Goal: Task Accomplishment & Management: Manage account settings

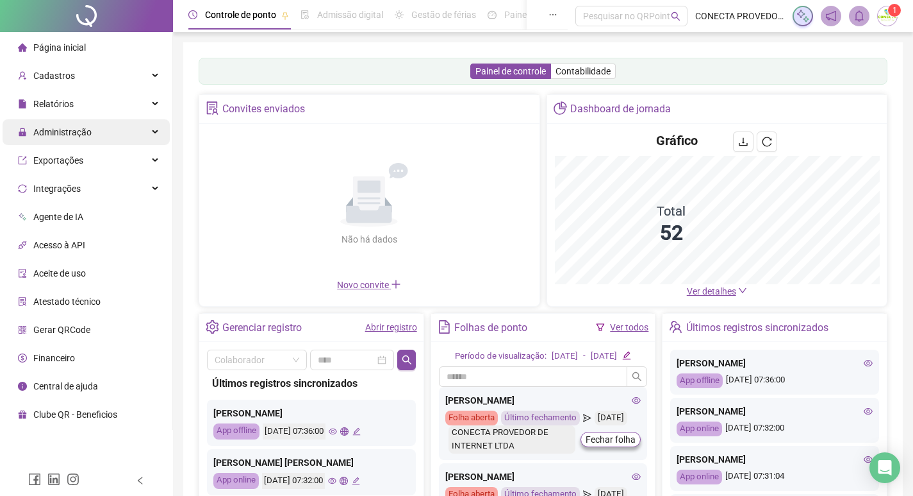
click at [67, 132] on span "Administração" at bounding box center [62, 132] width 58 height 10
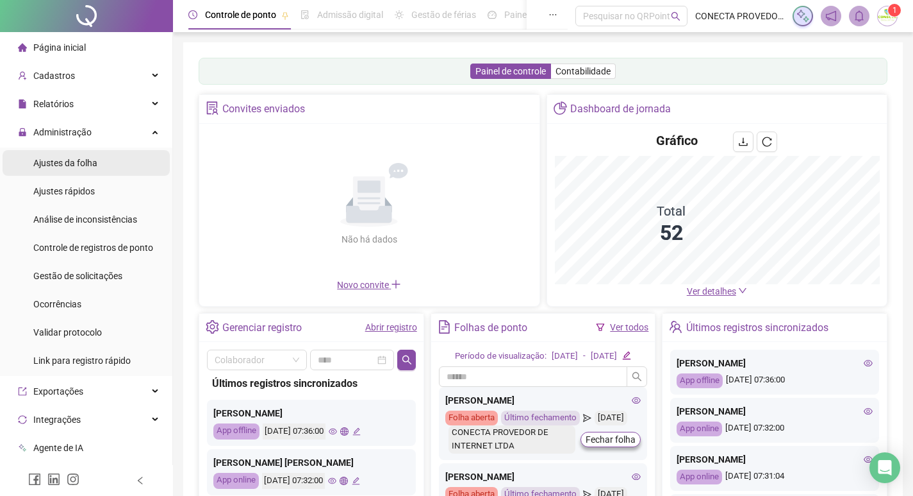
click at [70, 165] on span "Ajustes da folha" at bounding box center [65, 163] width 64 height 10
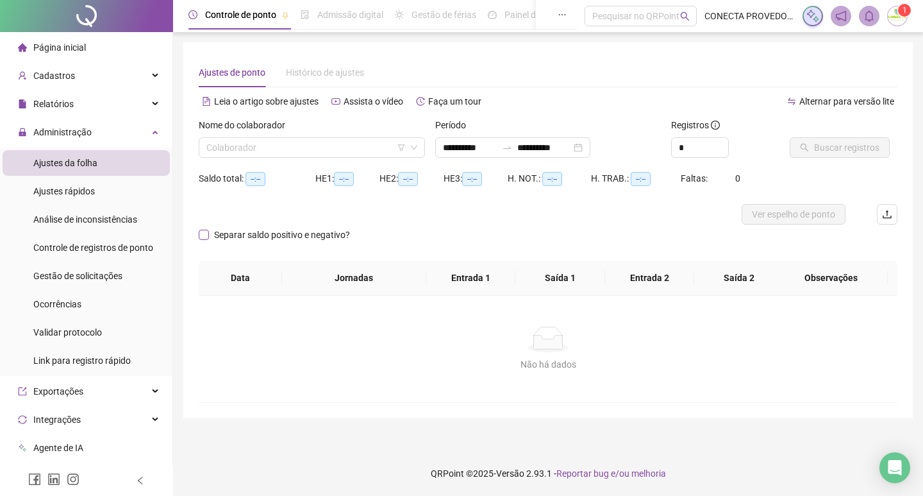
type input "**********"
click at [62, 274] on span "Gestão de solicitações" at bounding box center [77, 276] width 89 height 10
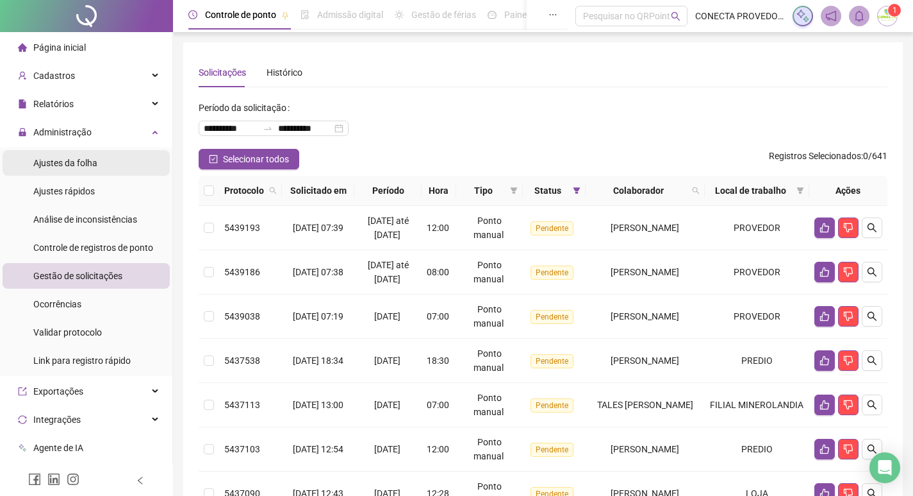
click at [83, 166] on span "Ajustes da folha" at bounding box center [65, 163] width 64 height 10
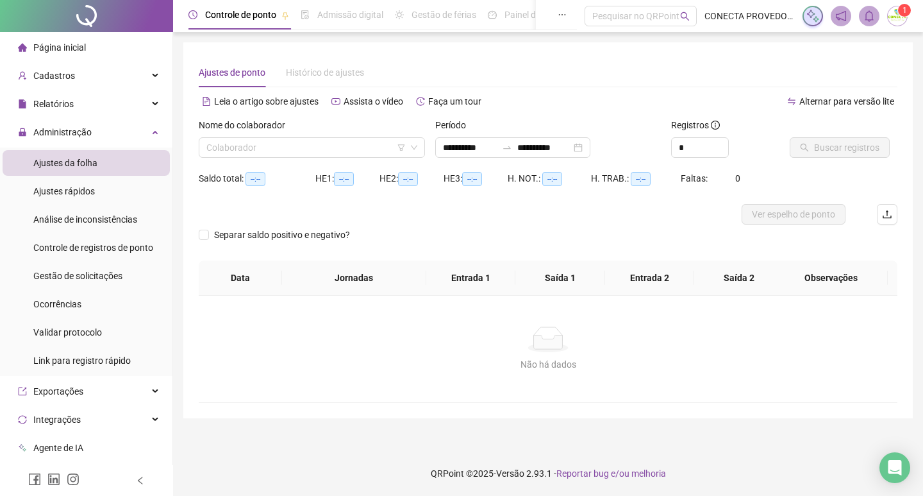
click at [312, 136] on div "Nome do colaborador" at bounding box center [312, 127] width 226 height 19
click at [311, 140] on input "search" at bounding box center [305, 147] width 199 height 19
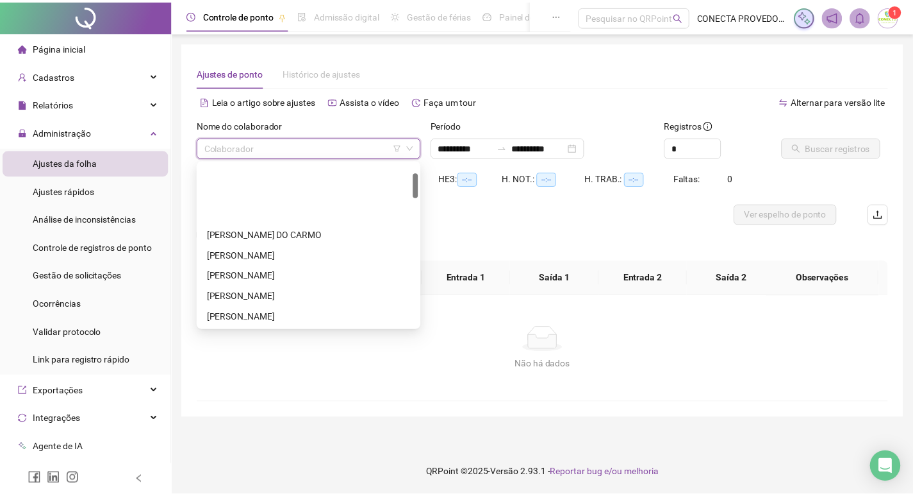
scroll to position [64, 0]
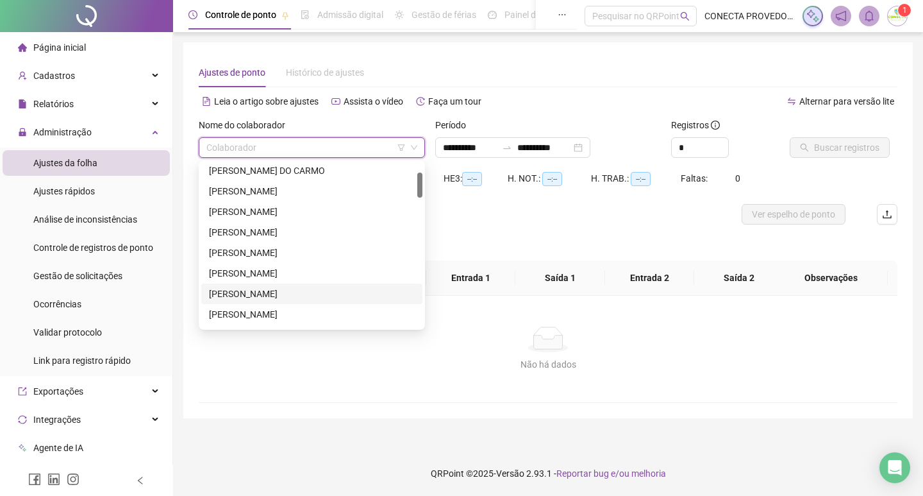
click at [269, 294] on div "[PERSON_NAME]" at bounding box center [312, 294] width 206 height 14
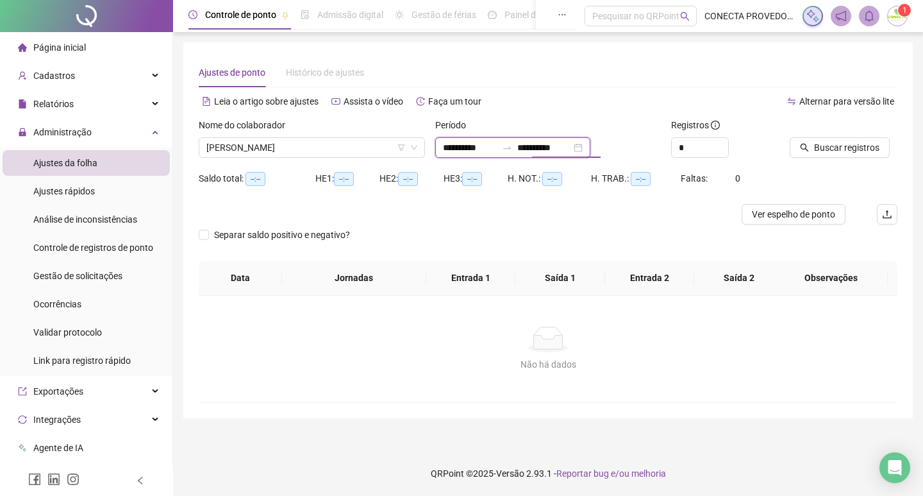
click at [556, 153] on input "**********" at bounding box center [544, 147] width 54 height 14
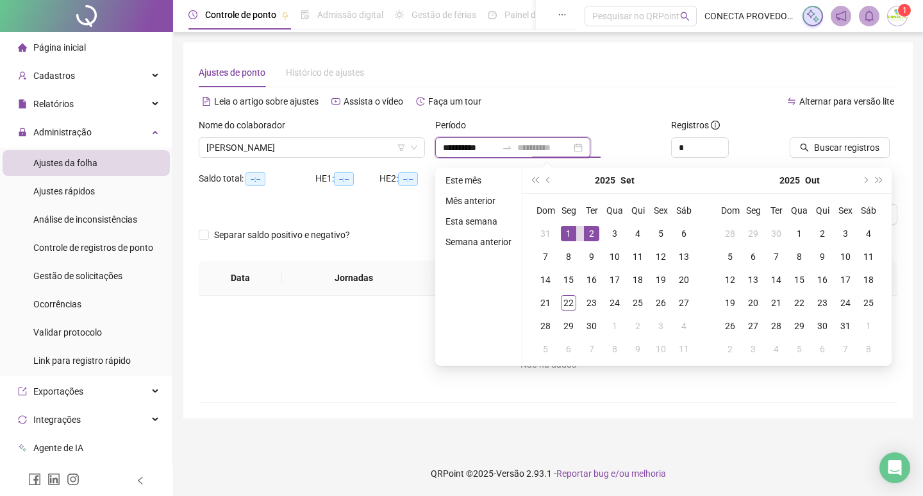
type input "**********"
click at [567, 226] on div "1" at bounding box center [568, 233] width 15 height 15
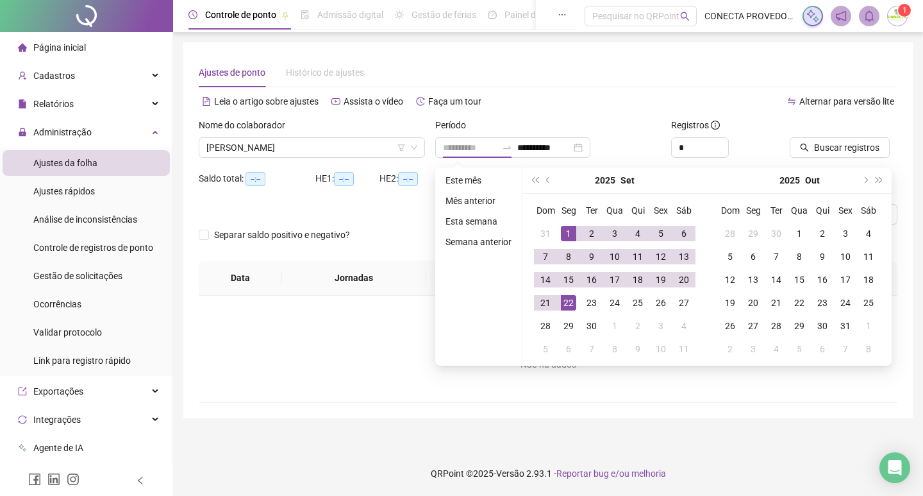
click at [565, 303] on div "22" at bounding box center [568, 302] width 15 height 15
type input "**********"
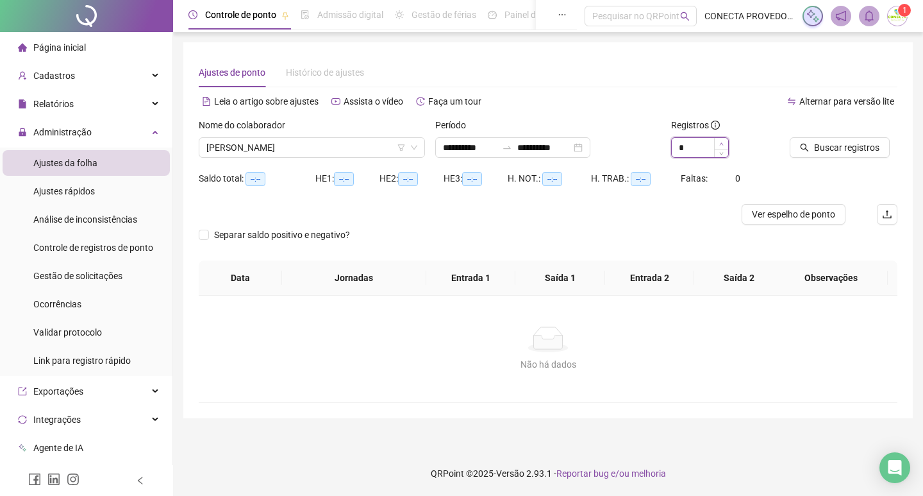
click at [719, 144] on span "Increase Value" at bounding box center [721, 144] width 14 height 12
type input "*"
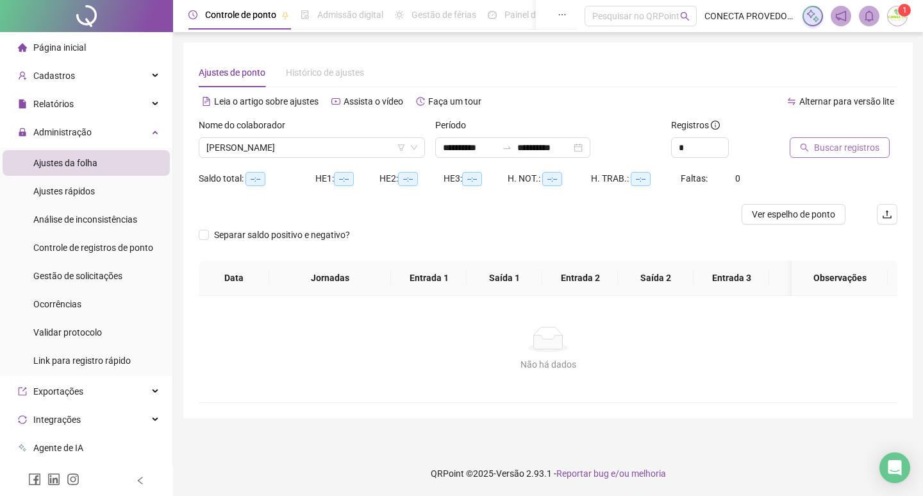
click at [817, 147] on span "Buscar registros" at bounding box center [846, 147] width 65 height 14
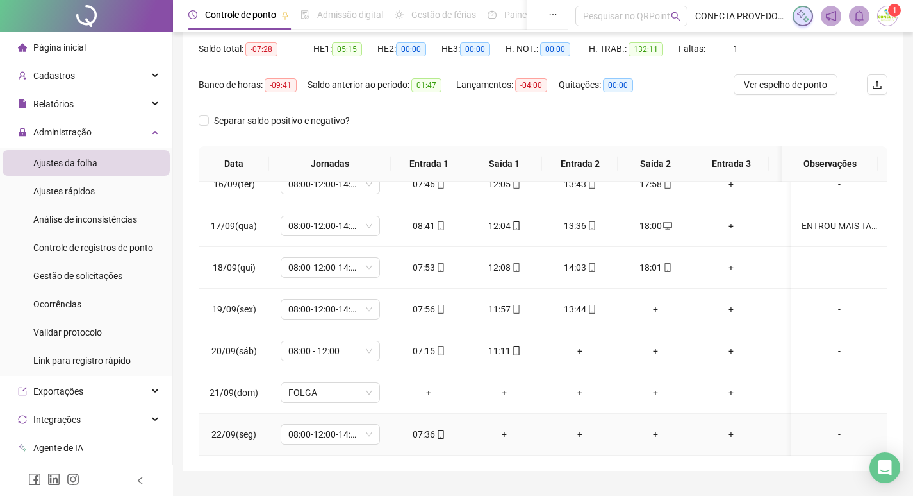
scroll to position [160, 0]
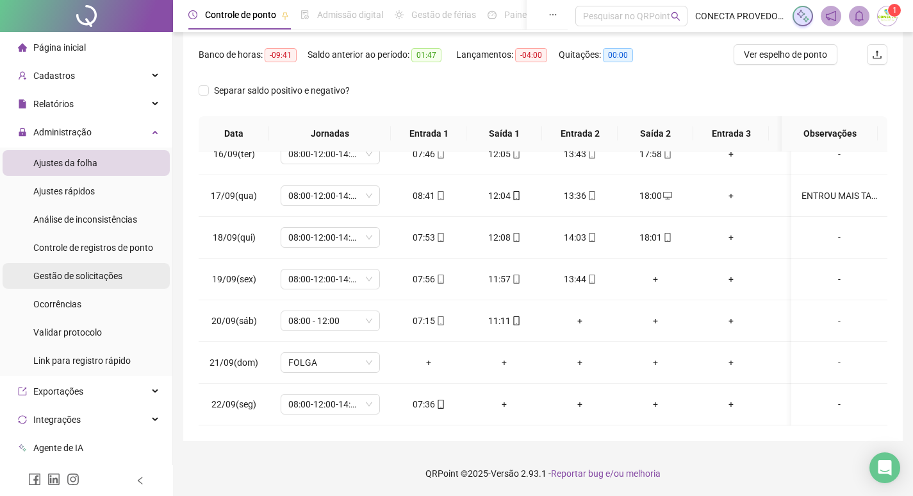
click at [43, 271] on span "Gestão de solicitações" at bounding box center [77, 276] width 89 height 10
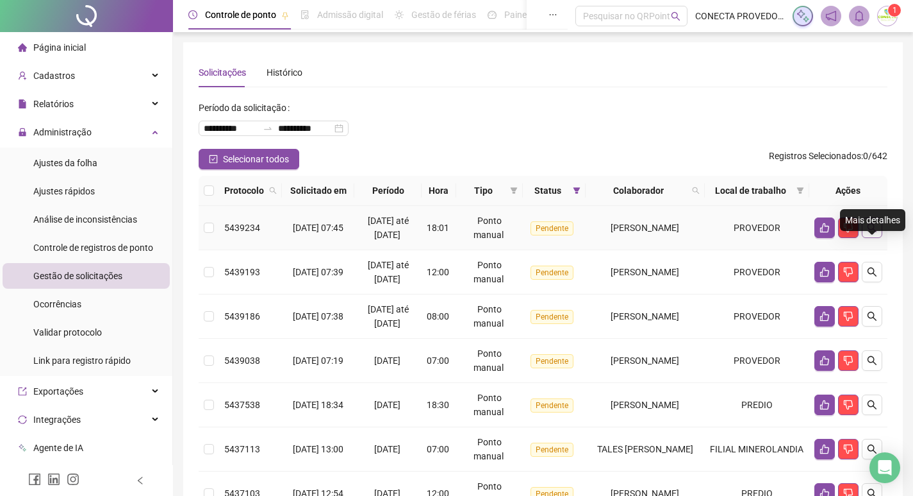
click at [874, 232] on icon "search" at bounding box center [872, 227] width 9 height 9
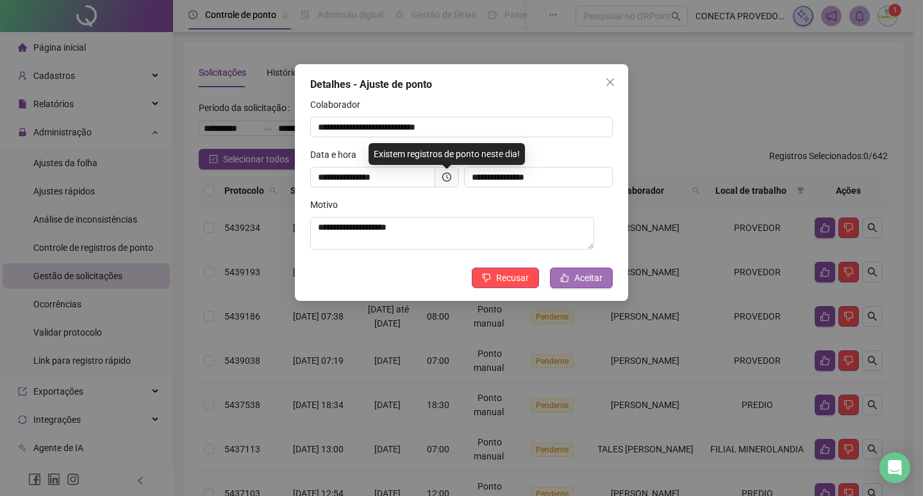
click at [571, 287] on button "Aceitar" at bounding box center [581, 277] width 63 height 21
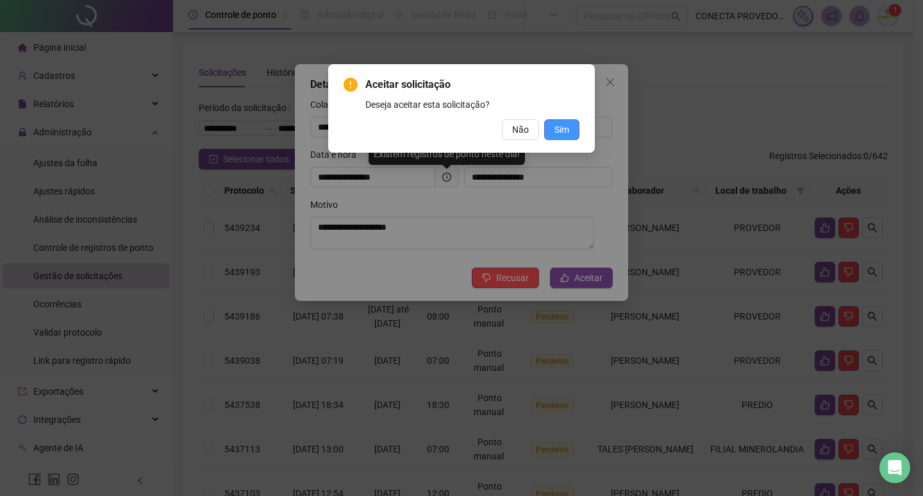
click at [574, 126] on button "Sim" at bounding box center [561, 129] width 35 height 21
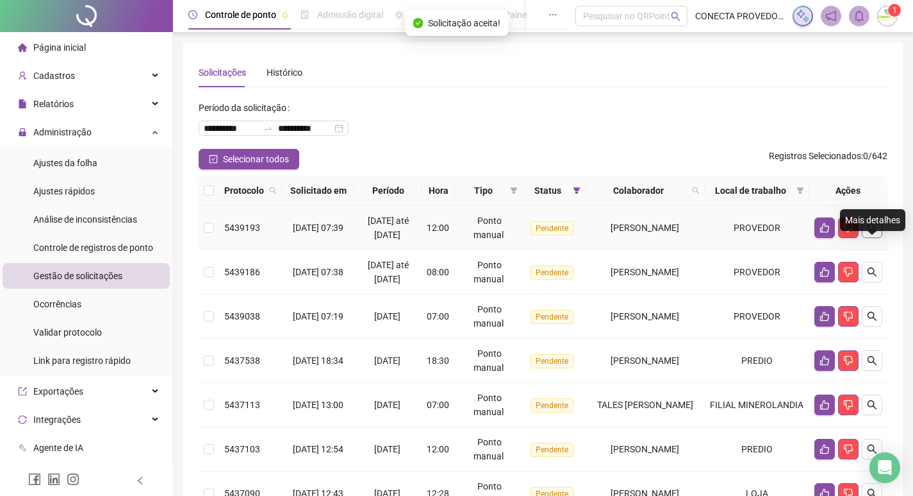
click at [869, 238] on button "button" at bounding box center [872, 227] width 21 height 21
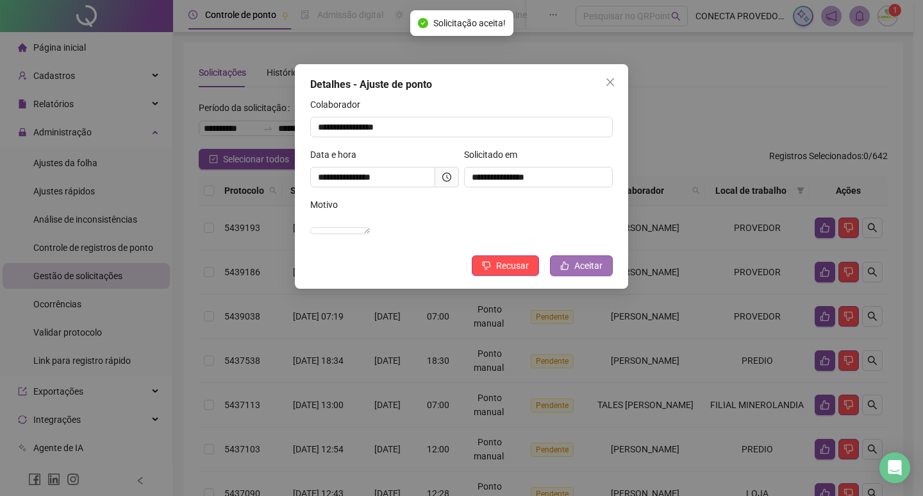
click at [572, 276] on button "Aceitar" at bounding box center [581, 265] width 63 height 21
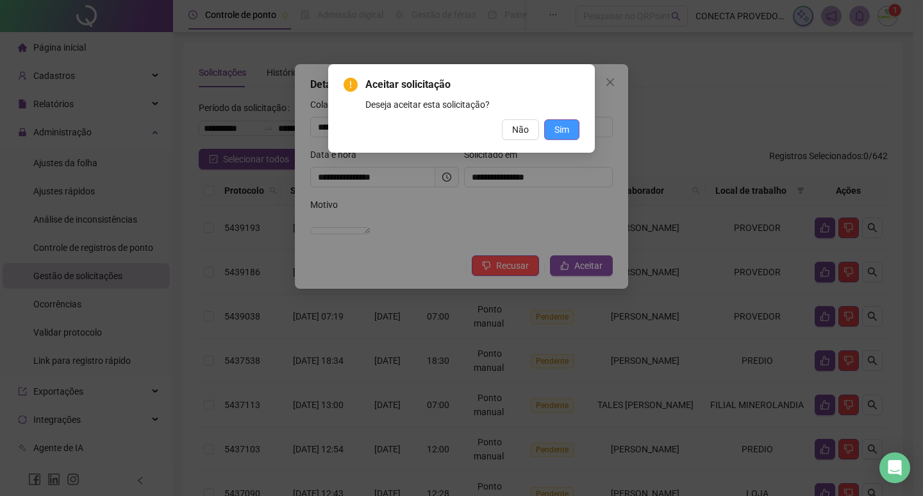
click at [569, 132] on button "Sim" at bounding box center [561, 129] width 35 height 21
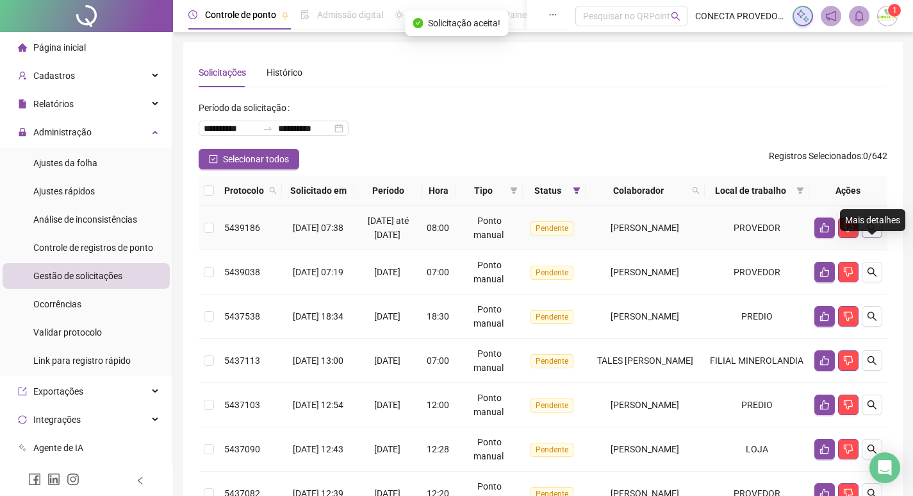
click at [873, 233] on icon "search" at bounding box center [872, 227] width 10 height 10
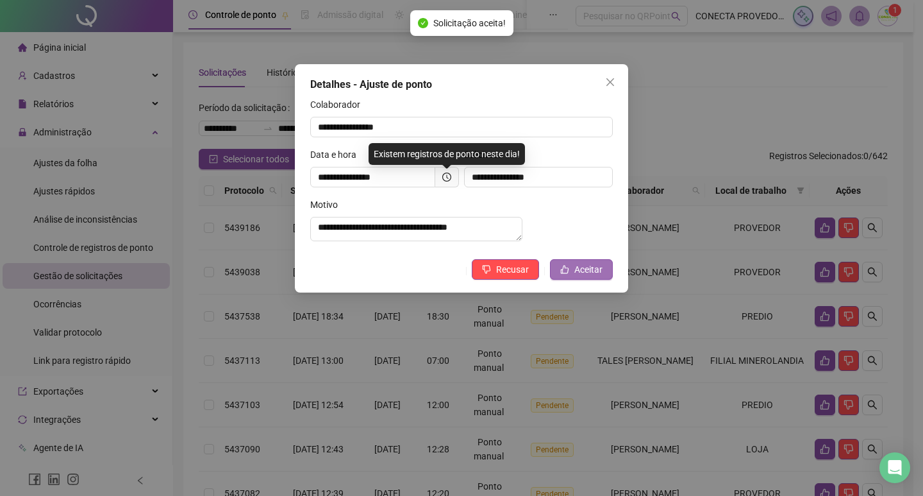
click at [579, 276] on span "Aceitar" at bounding box center [588, 269] width 28 height 14
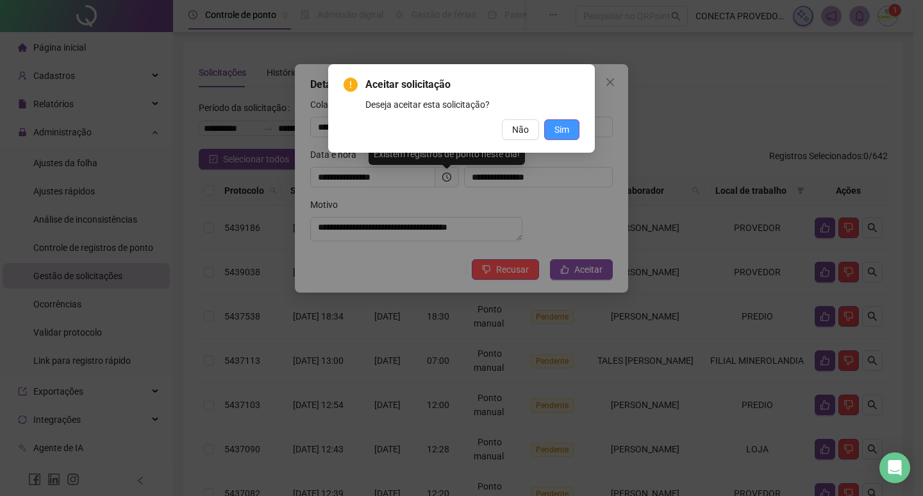
click at [563, 125] on span "Sim" at bounding box center [561, 129] width 15 height 14
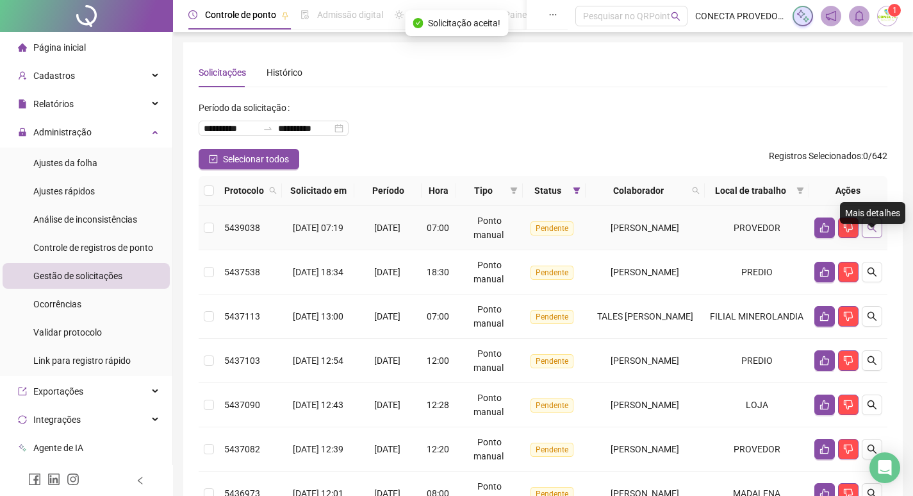
click at [869, 233] on icon "search" at bounding box center [872, 227] width 10 height 10
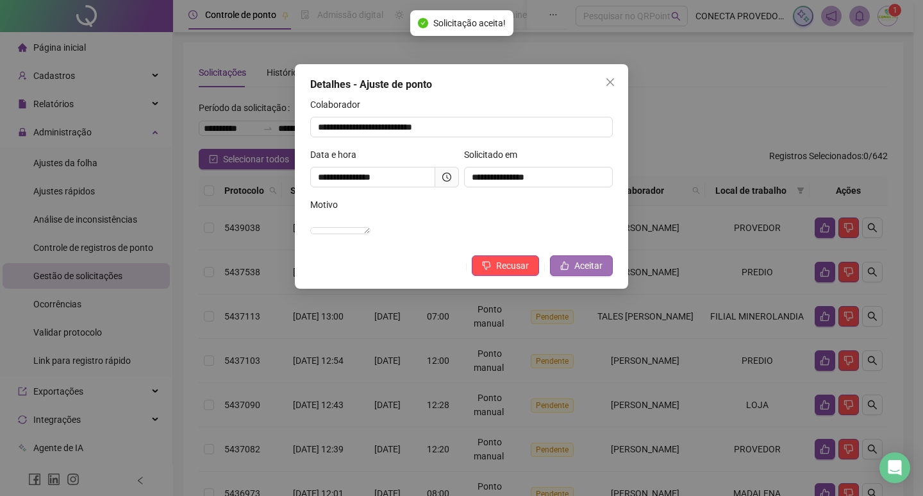
click at [587, 270] on button "Aceitar" at bounding box center [581, 265] width 63 height 21
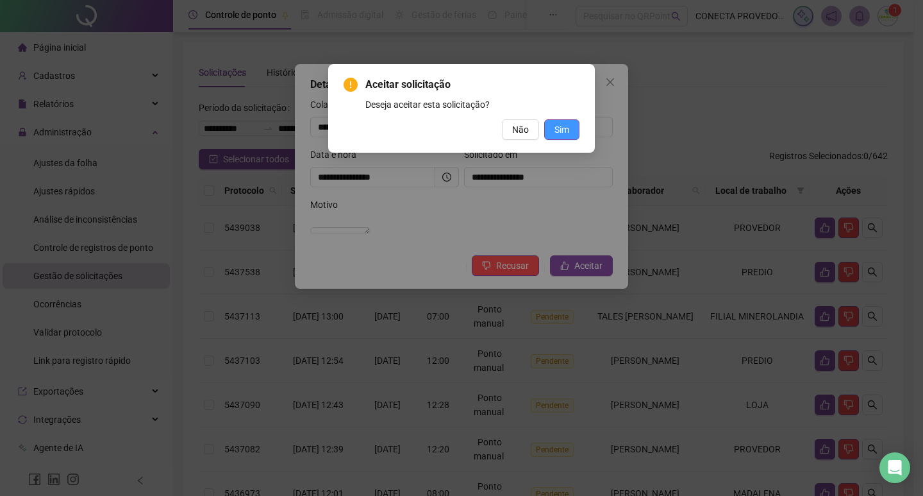
click at [565, 127] on span "Sim" at bounding box center [561, 129] width 15 height 14
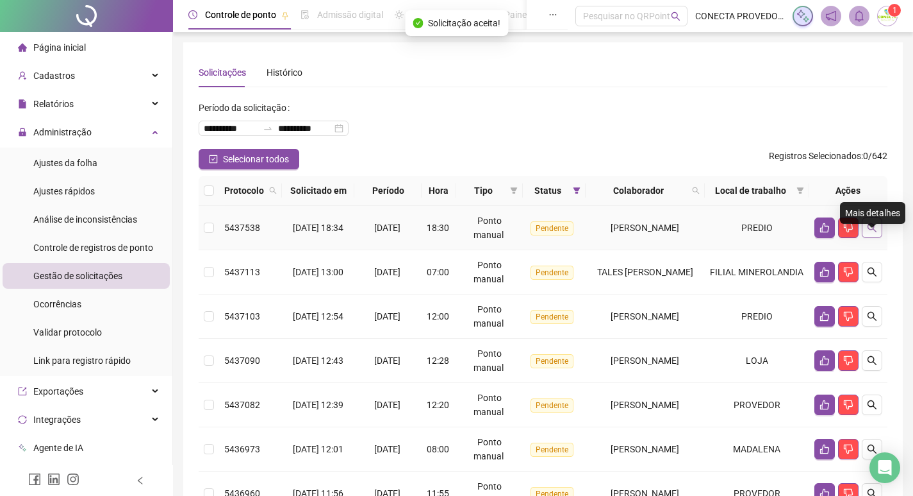
click at [872, 233] on icon "search" at bounding box center [872, 227] width 10 height 10
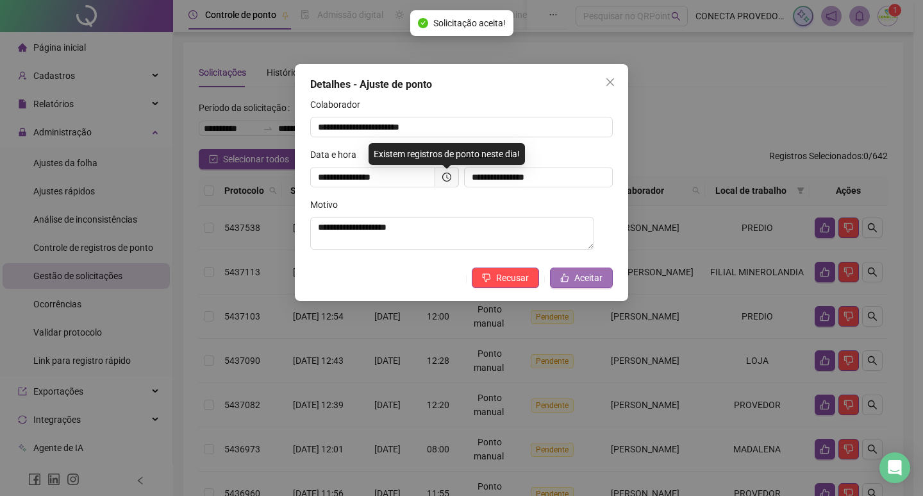
click at [578, 288] on button "Aceitar" at bounding box center [581, 277] width 63 height 21
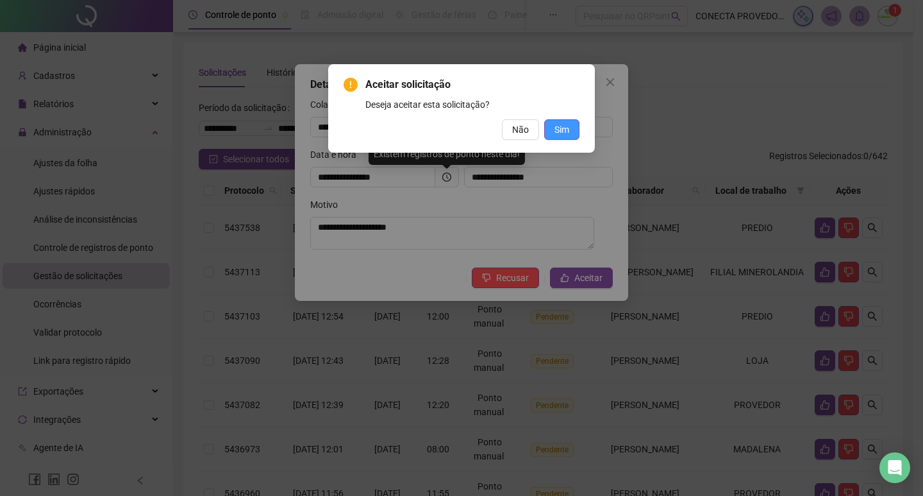
click at [562, 135] on span "Sim" at bounding box center [561, 129] width 15 height 14
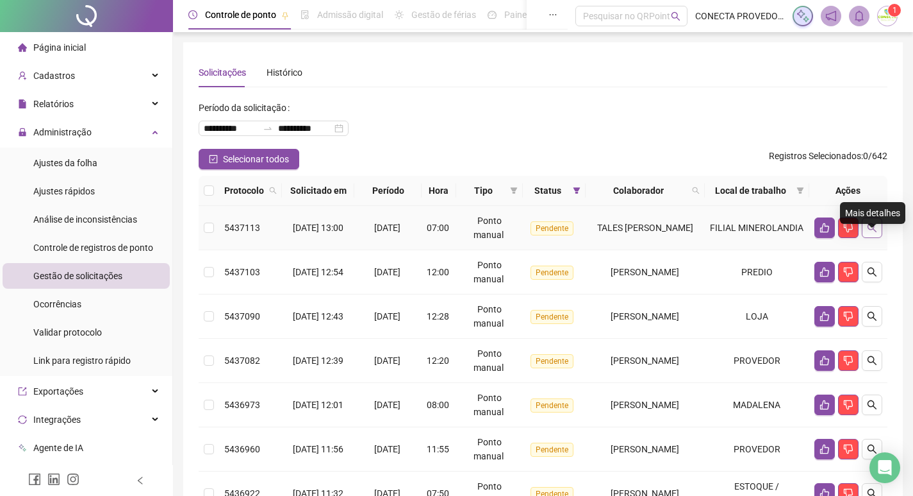
click at [871, 233] on icon "search" at bounding box center [872, 227] width 10 height 10
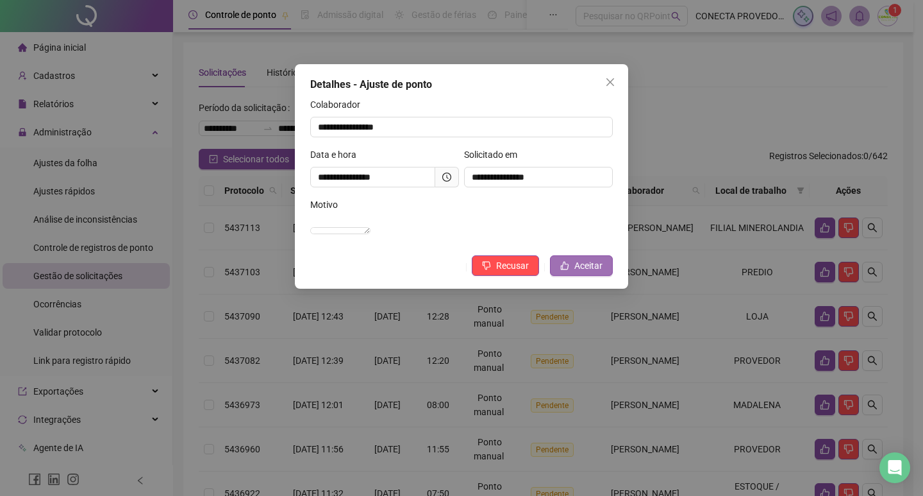
click at [582, 272] on span "Aceitar" at bounding box center [588, 265] width 28 height 14
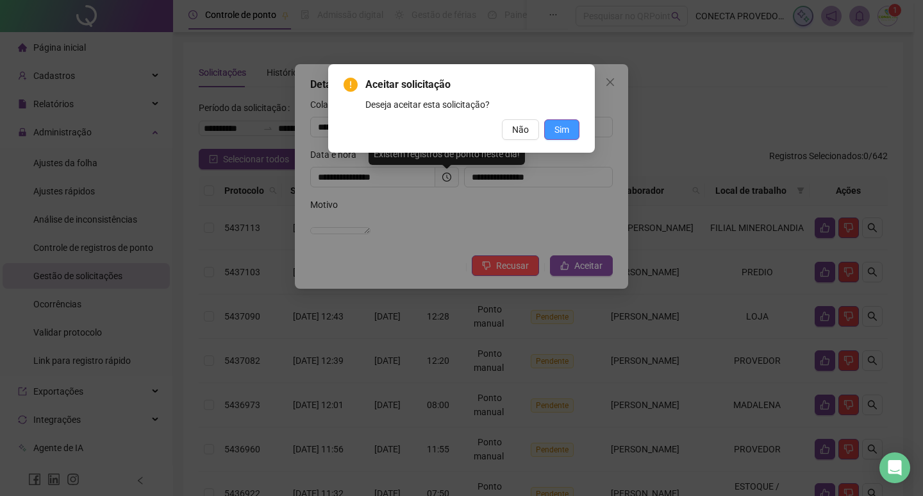
click at [563, 132] on span "Sim" at bounding box center [561, 129] width 15 height 14
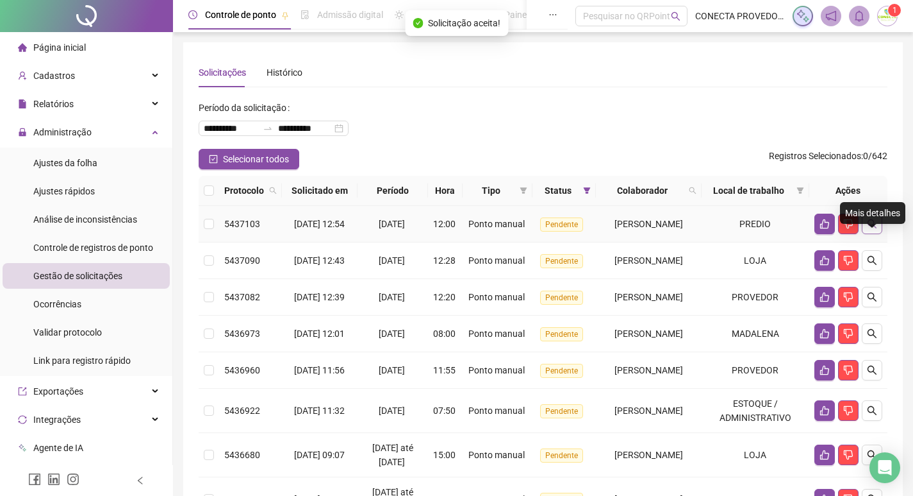
click at [872, 228] on icon "search" at bounding box center [872, 223] width 9 height 9
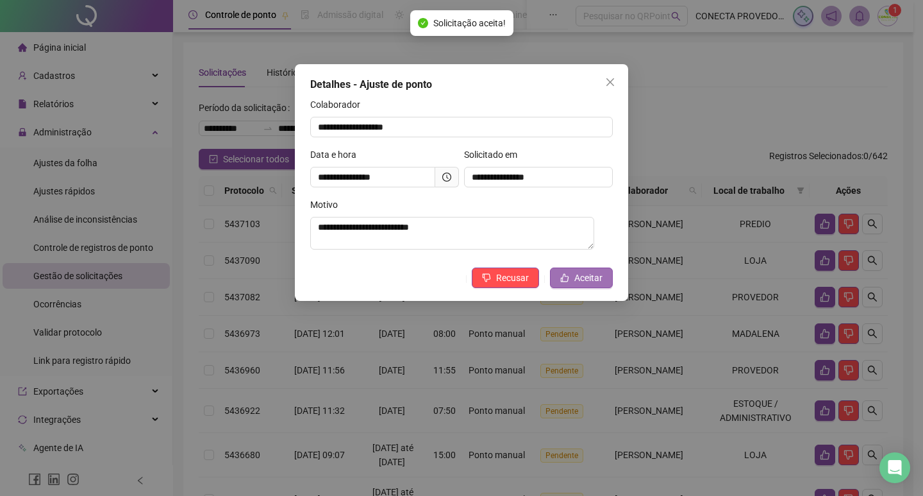
click at [593, 274] on span "Aceitar" at bounding box center [588, 278] width 28 height 14
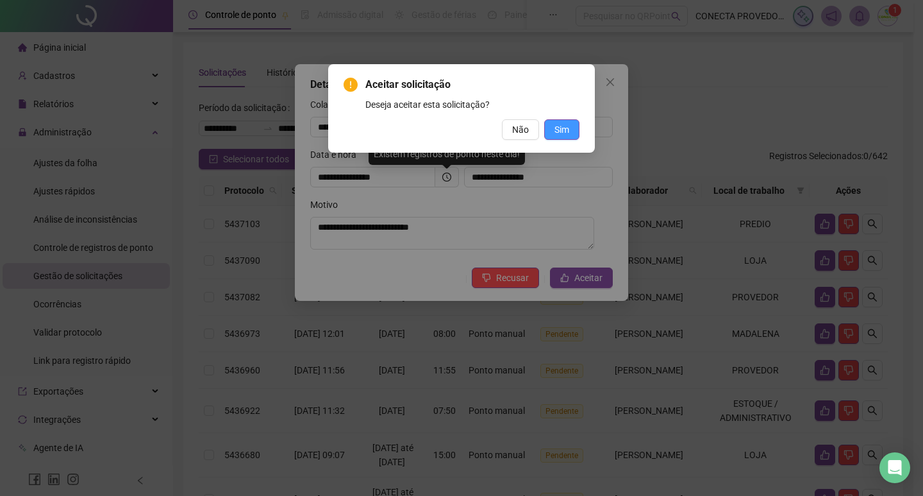
click at [563, 125] on span "Sim" at bounding box center [561, 129] width 15 height 14
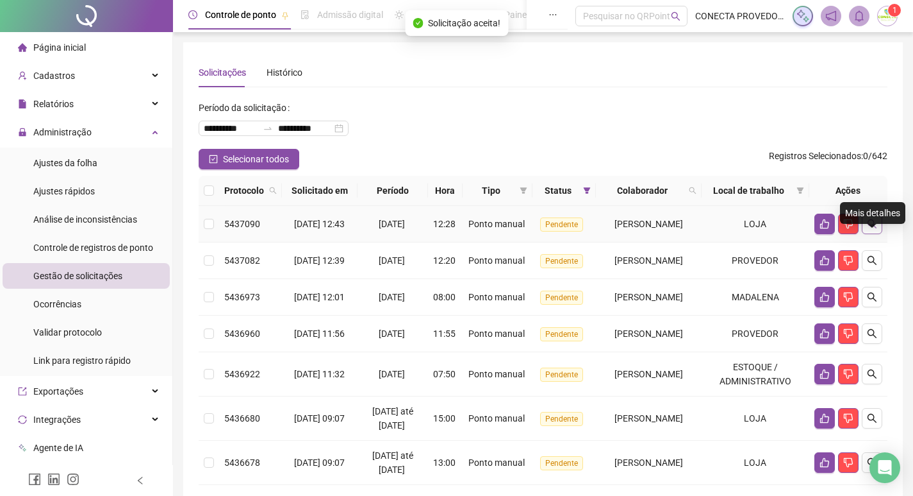
click at [875, 233] on button "button" at bounding box center [872, 223] width 21 height 21
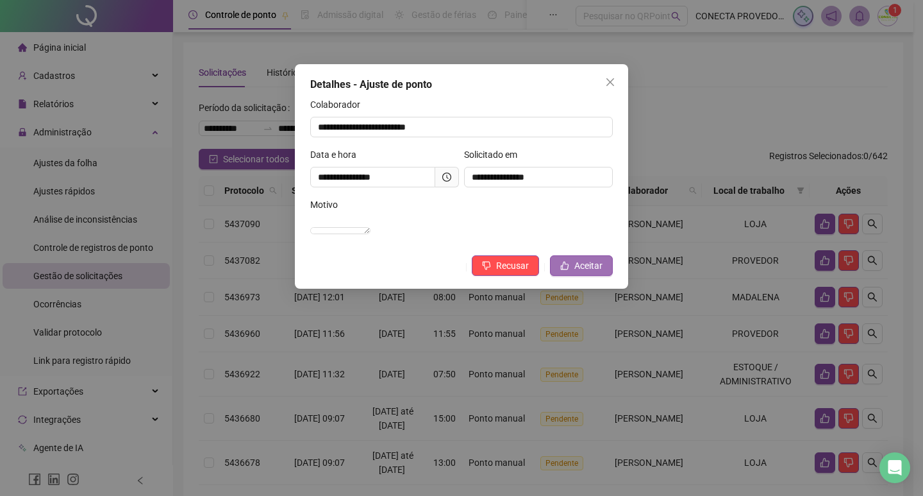
click at [569, 270] on icon "like" at bounding box center [564, 265] width 9 height 9
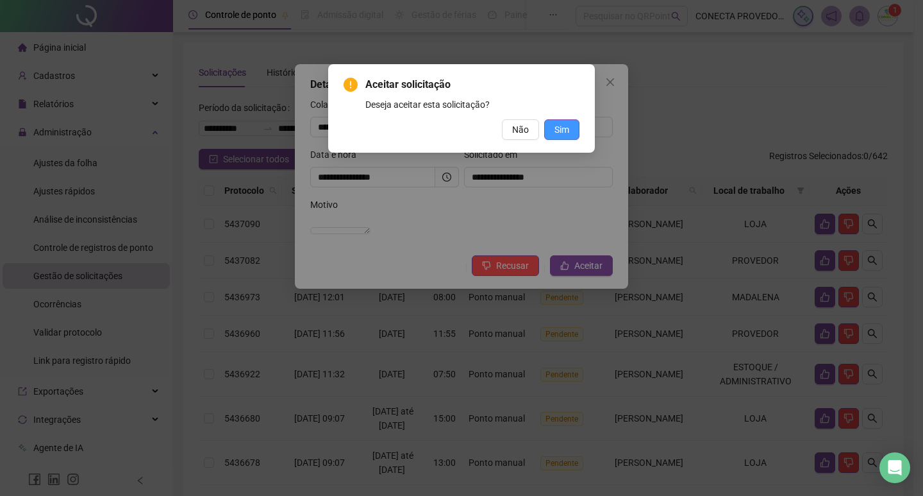
click at [570, 131] on button "Sim" at bounding box center [561, 129] width 35 height 21
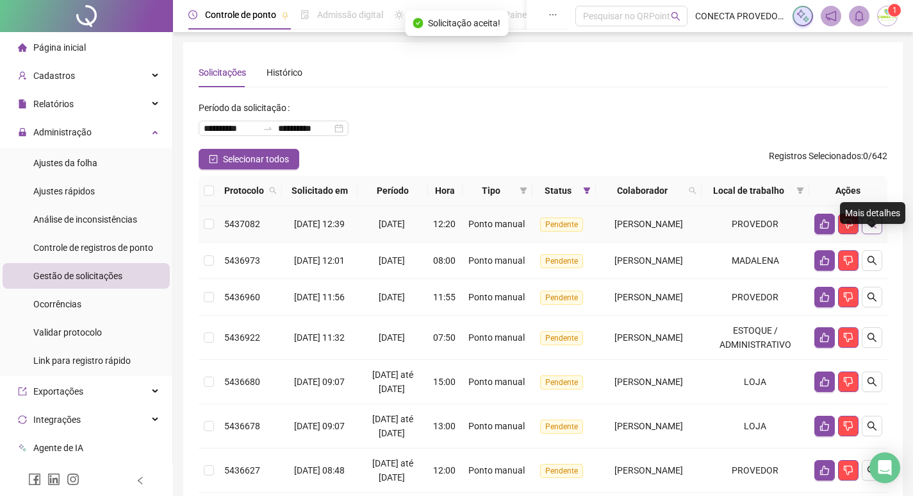
click at [870, 228] on icon "search" at bounding box center [872, 223] width 9 height 9
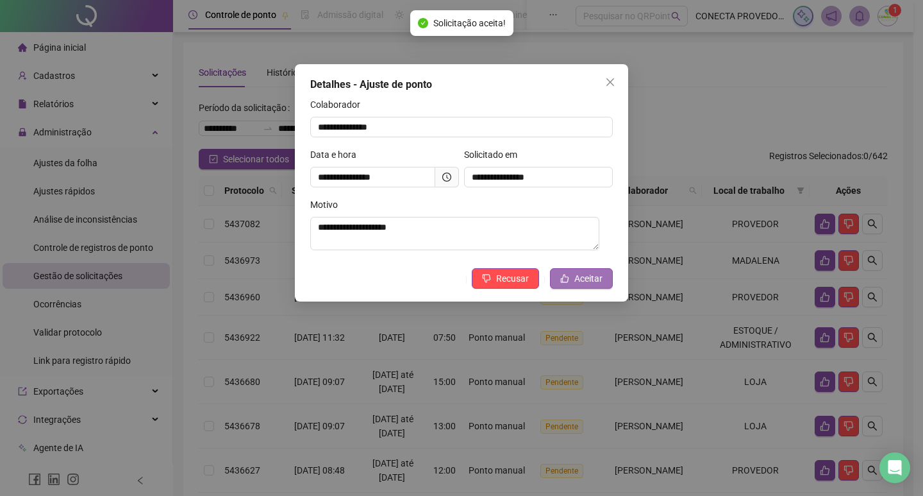
click at [611, 280] on button "Aceitar" at bounding box center [581, 278] width 63 height 21
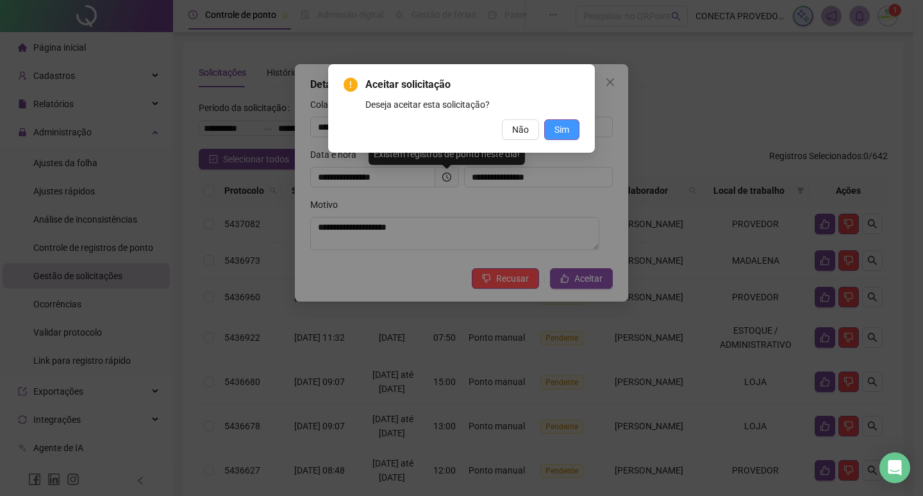
click at [560, 125] on span "Sim" at bounding box center [561, 129] width 15 height 14
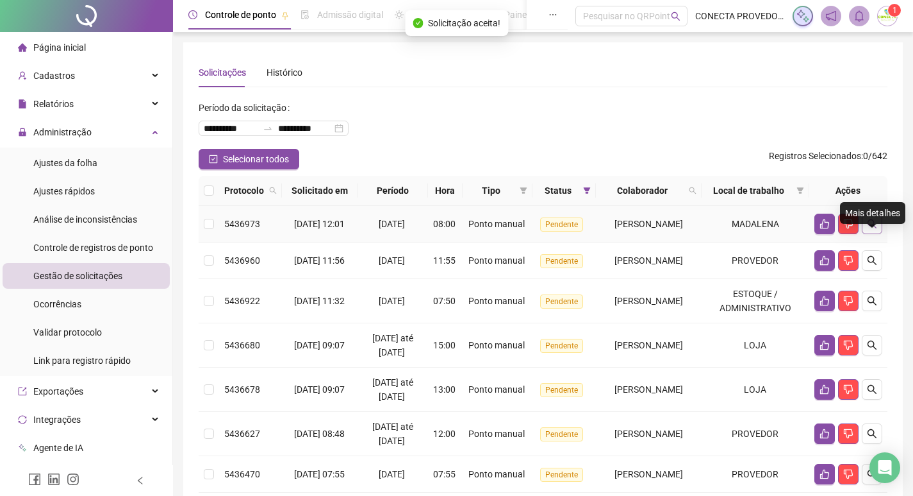
click at [869, 229] on icon "search" at bounding box center [872, 224] width 10 height 10
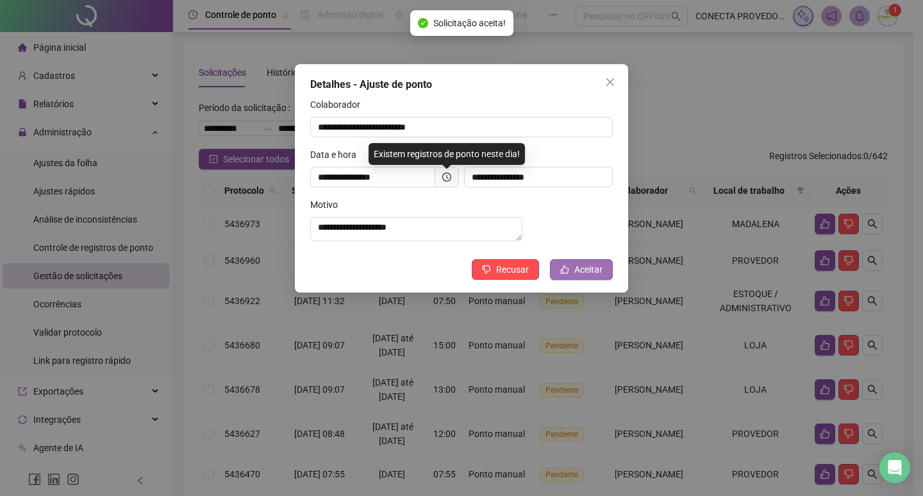
click at [569, 273] on icon "like" at bounding box center [565, 269] width 8 height 8
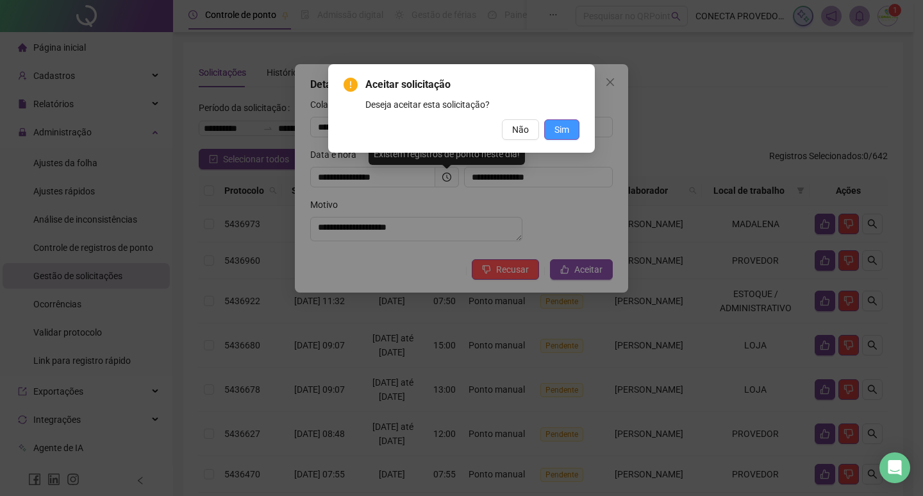
click at [565, 129] on span "Sim" at bounding box center [561, 129] width 15 height 14
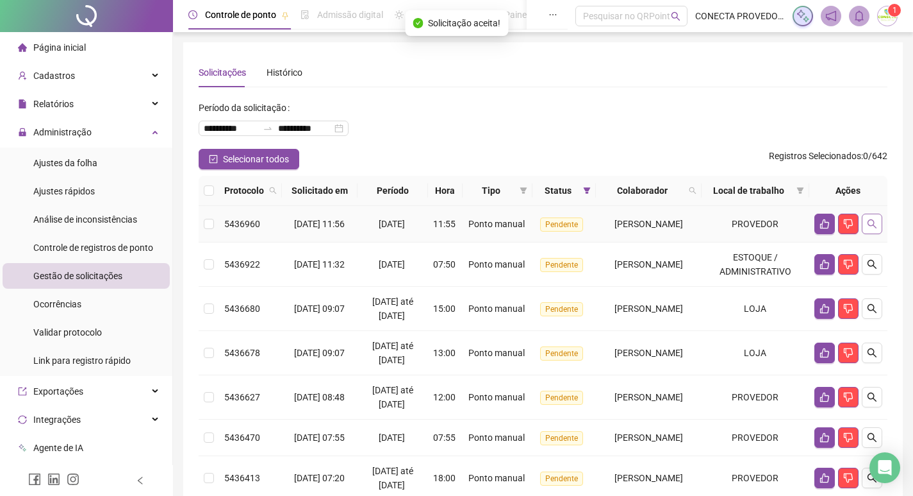
click at [870, 229] on icon "search" at bounding box center [872, 224] width 10 height 10
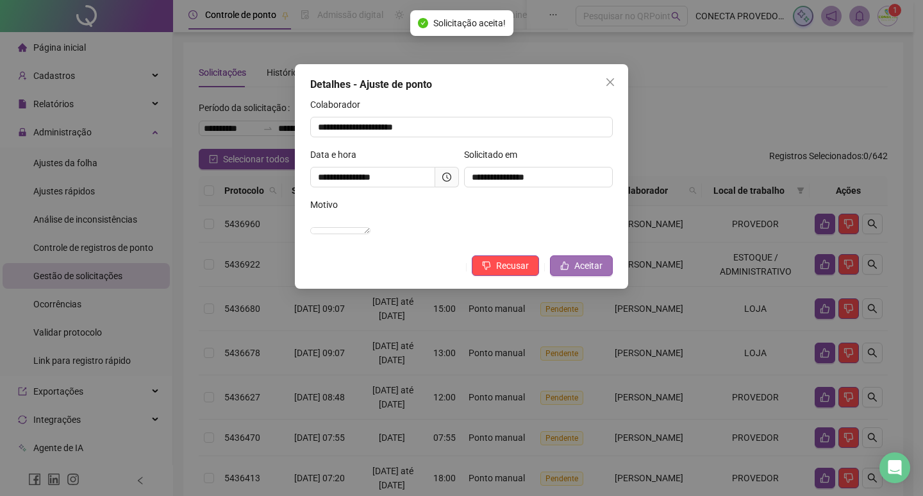
click at [585, 272] on span "Aceitar" at bounding box center [588, 265] width 28 height 14
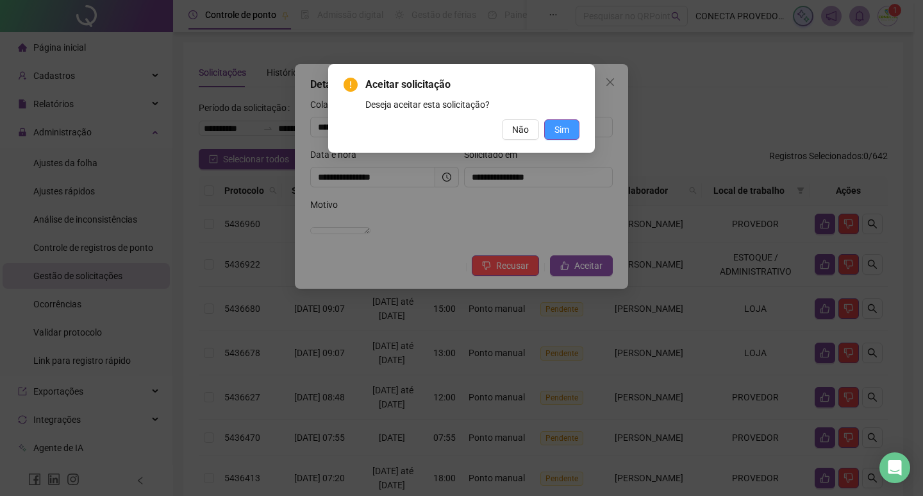
click at [565, 133] on span "Sim" at bounding box center [561, 129] width 15 height 14
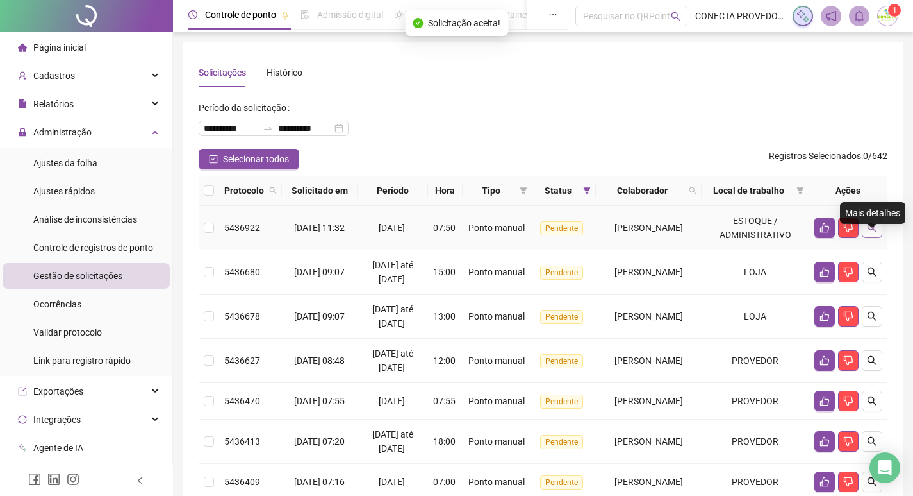
click at [876, 233] on icon "search" at bounding box center [872, 227] width 10 height 10
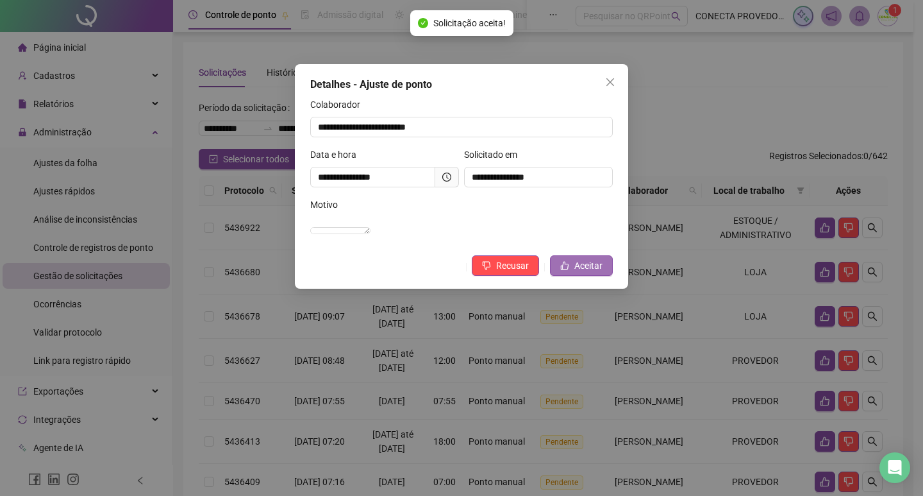
click at [589, 272] on span "Aceitar" at bounding box center [588, 265] width 28 height 14
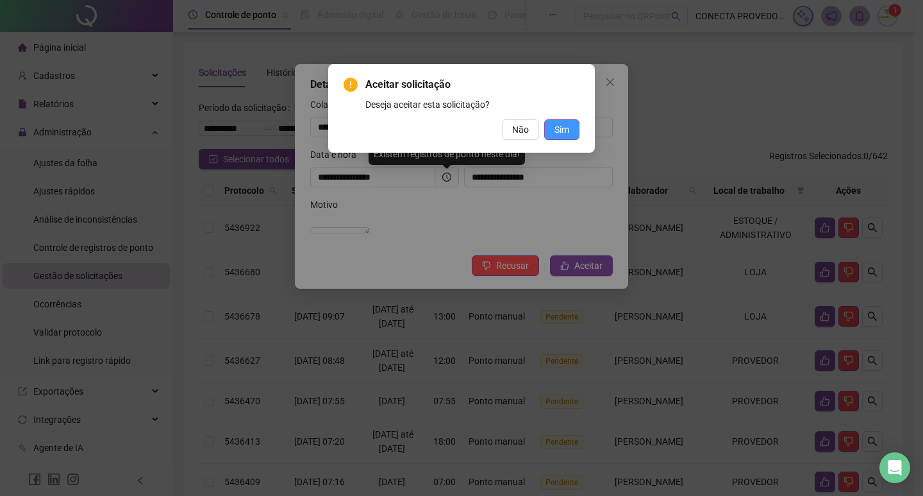
click at [567, 134] on span "Sim" at bounding box center [561, 129] width 15 height 14
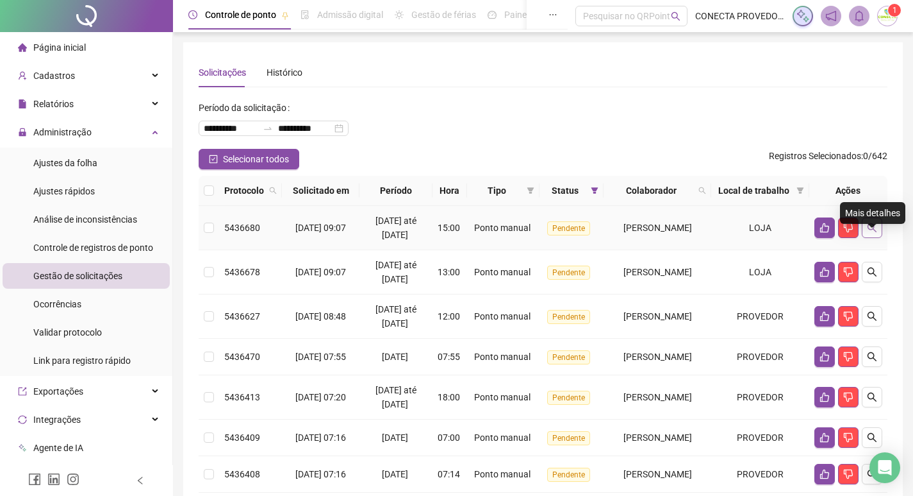
click at [866, 238] on button "button" at bounding box center [872, 227] width 21 height 21
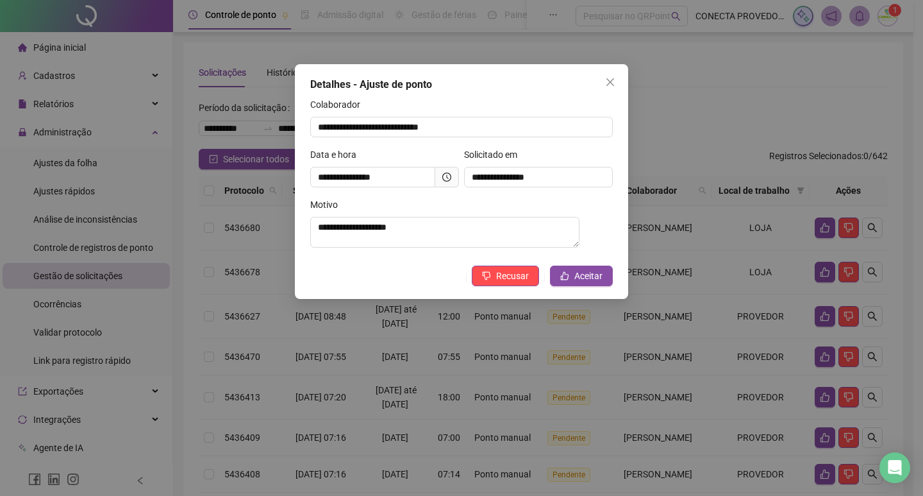
click at [582, 290] on div "**********" at bounding box center [461, 181] width 333 height 235
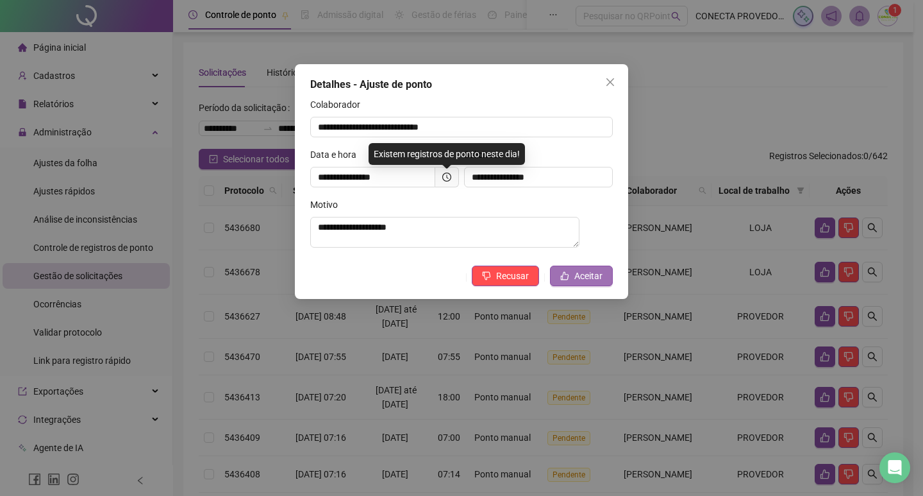
click at [582, 283] on span "Aceitar" at bounding box center [588, 276] width 28 height 14
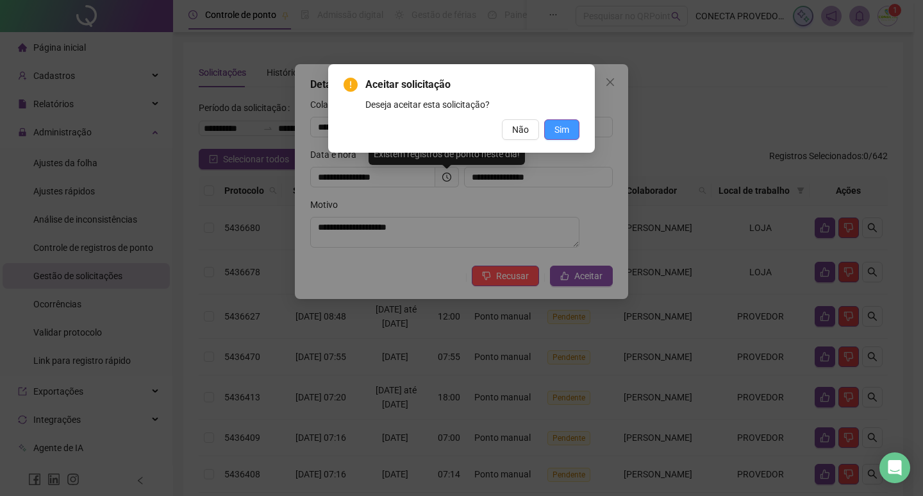
click at [563, 128] on span "Sim" at bounding box center [561, 129] width 15 height 14
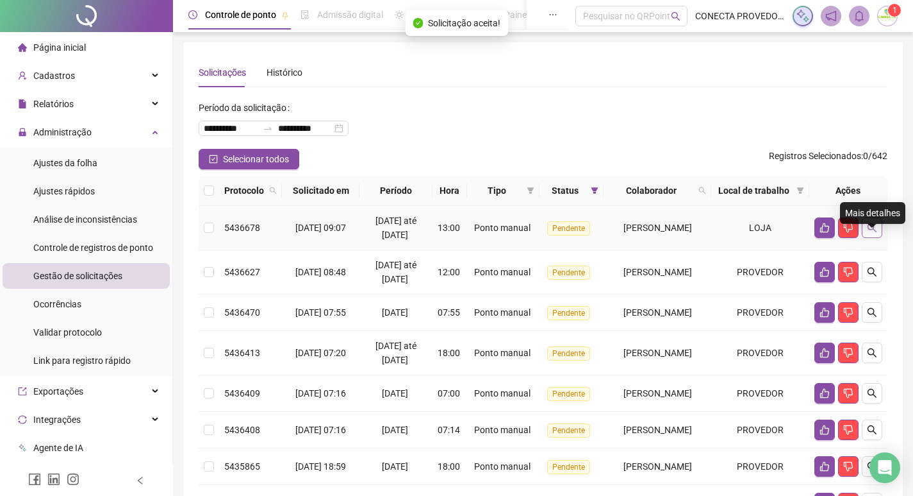
click at [872, 233] on icon "search" at bounding box center [872, 227] width 10 height 10
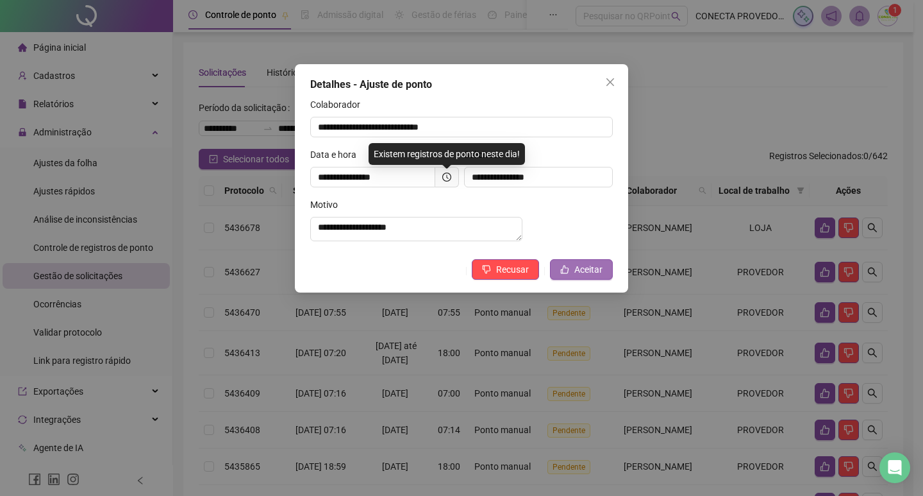
click at [573, 275] on button "Aceitar" at bounding box center [581, 269] width 63 height 21
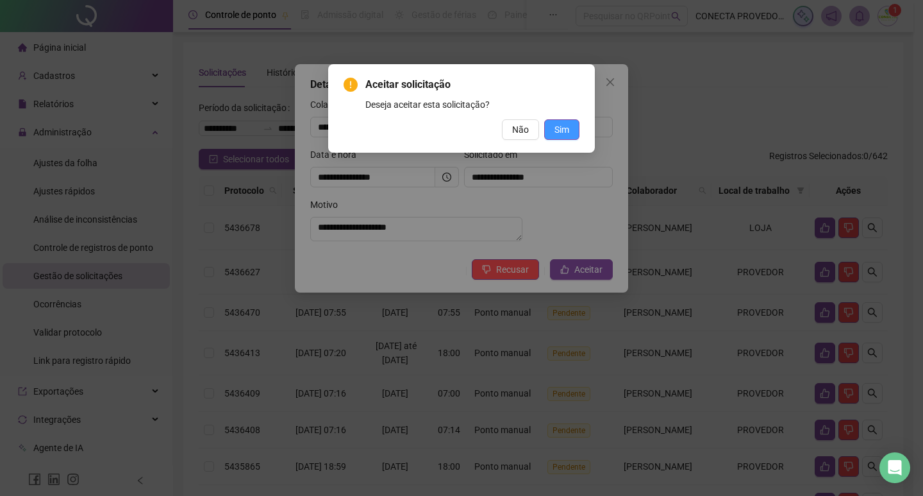
click at [564, 125] on span "Sim" at bounding box center [561, 129] width 15 height 14
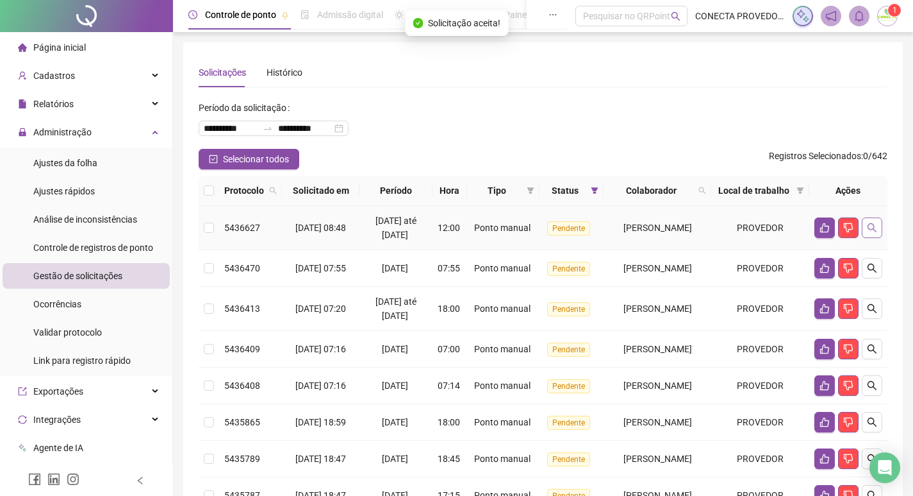
click at [864, 236] on button "button" at bounding box center [872, 227] width 21 height 21
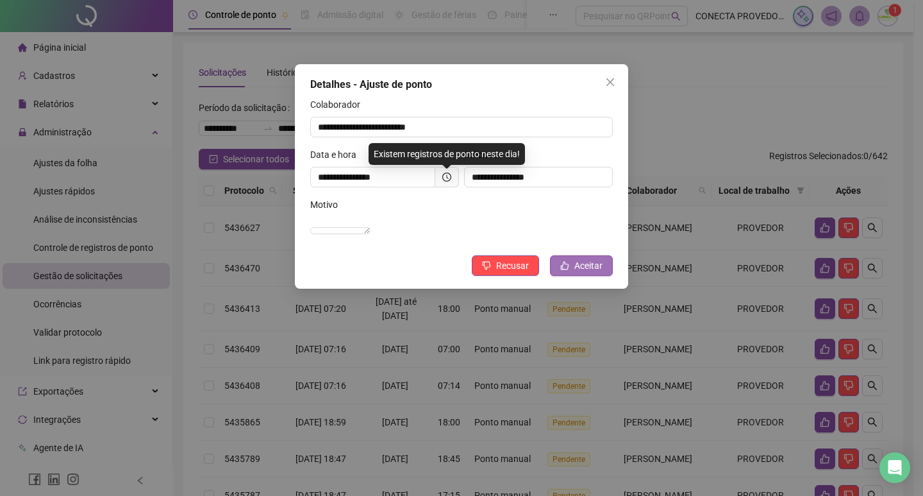
click at [599, 272] on span "Aceitar" at bounding box center [588, 265] width 28 height 14
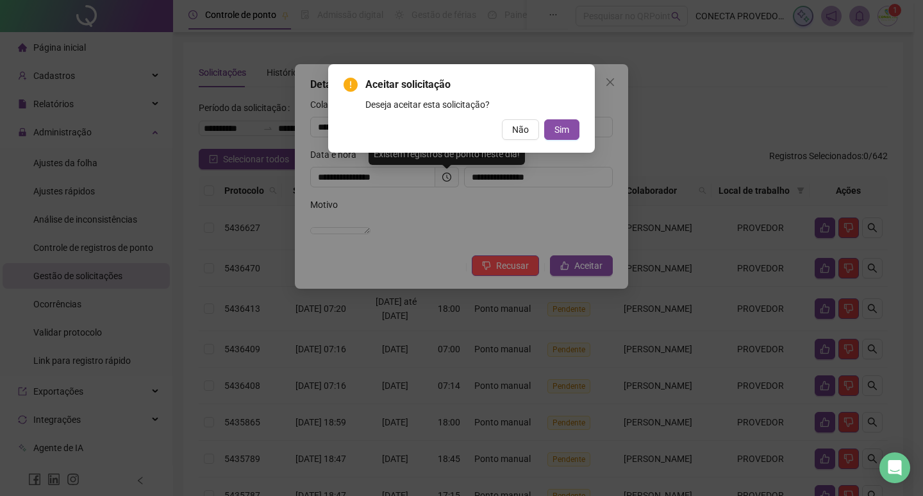
drag, startPoint x: 565, startPoint y: 126, endPoint x: 554, endPoint y: 112, distance: 17.4
click at [564, 126] on span "Sim" at bounding box center [561, 129] width 15 height 14
click at [874, 244] on div "Aceitar solicitação Deseja aceitar esta solicitação? Não Sim" at bounding box center [461, 248] width 923 height 496
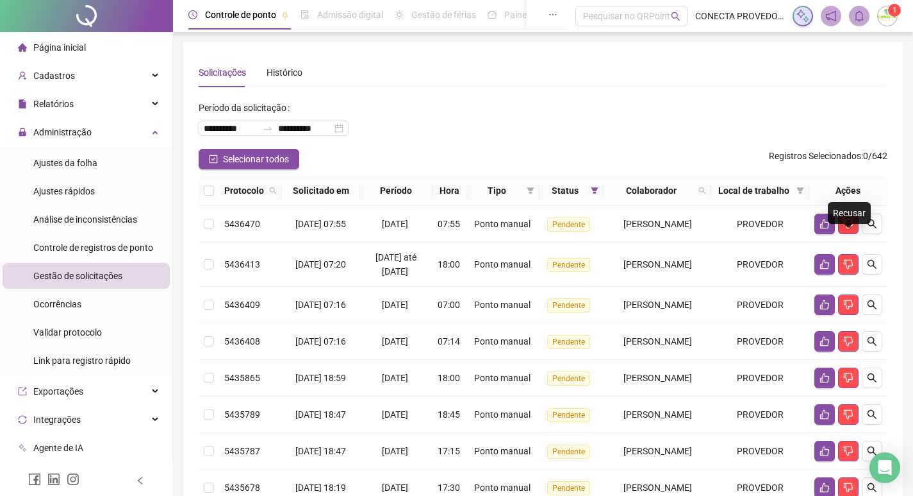
click at [897, 238] on div "**********" at bounding box center [543, 372] width 720 height 661
click at [881, 234] on button "button" at bounding box center [872, 223] width 21 height 21
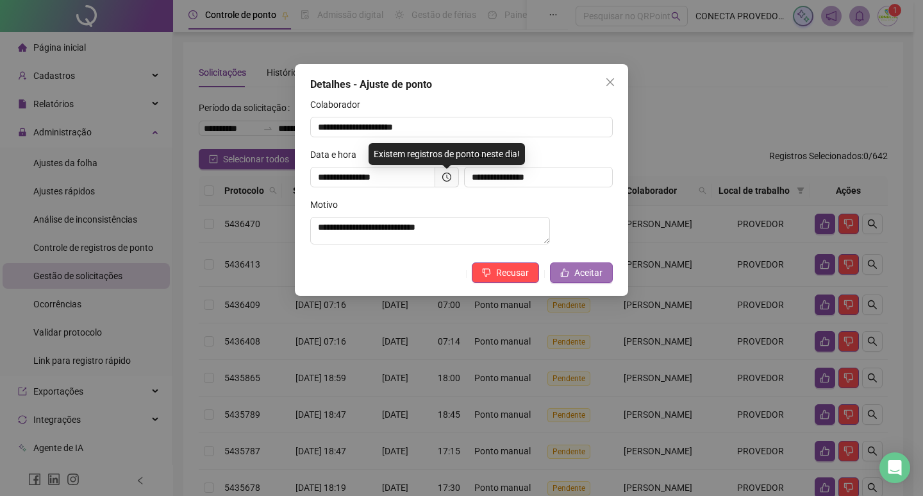
click at [572, 278] on button "Aceitar" at bounding box center [581, 272] width 63 height 21
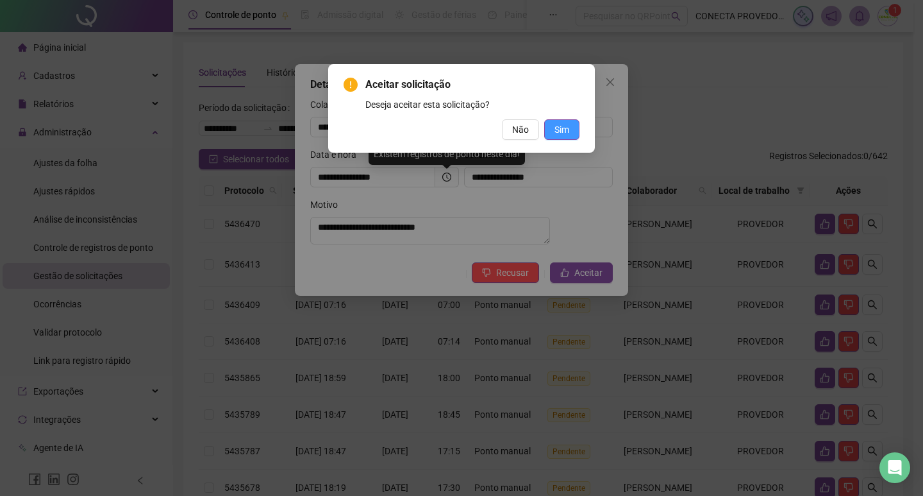
click at [566, 125] on span "Sim" at bounding box center [561, 129] width 15 height 14
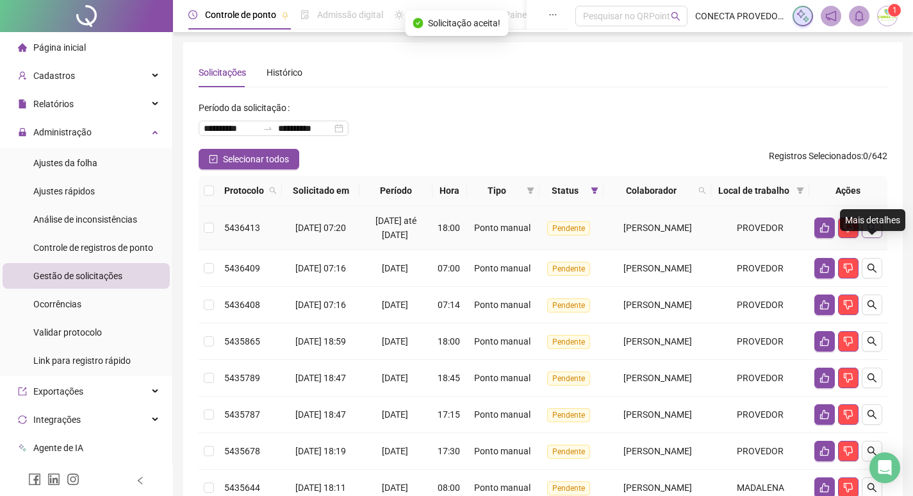
click at [868, 233] on icon "search" at bounding box center [872, 227] width 10 height 10
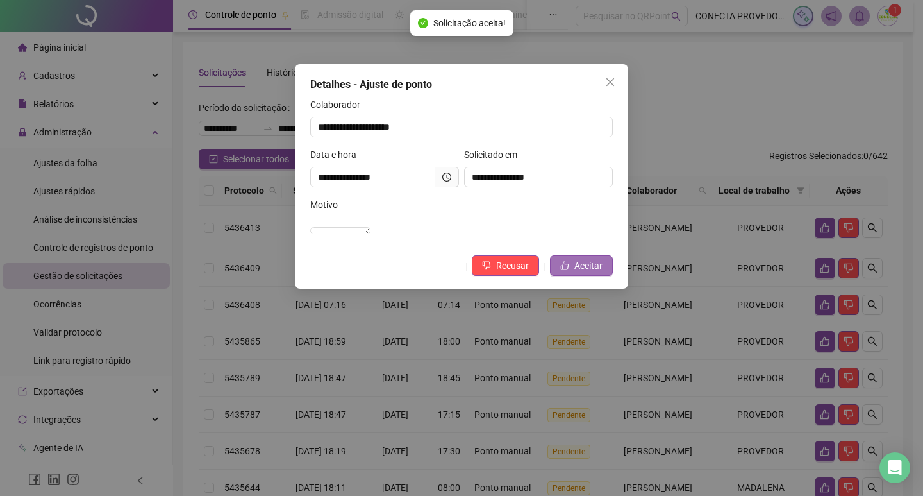
click at [558, 276] on button "Aceitar" at bounding box center [581, 265] width 63 height 21
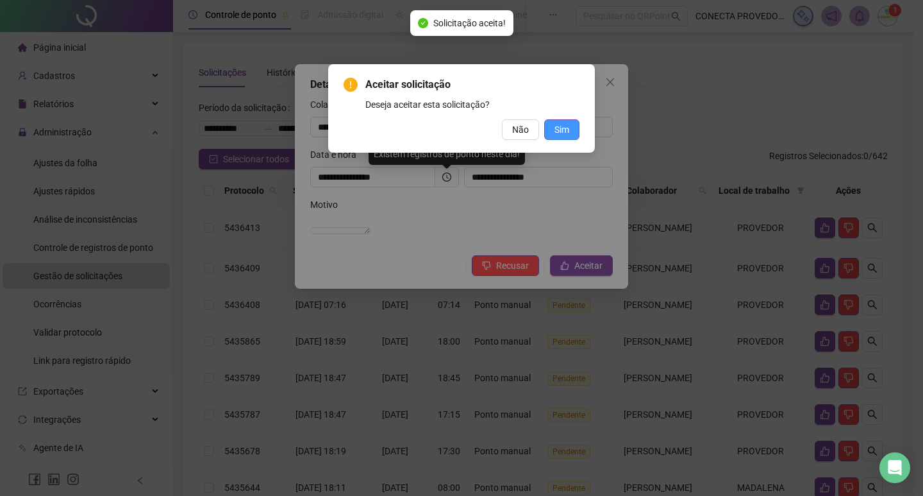
click at [561, 124] on span "Sim" at bounding box center [561, 129] width 15 height 14
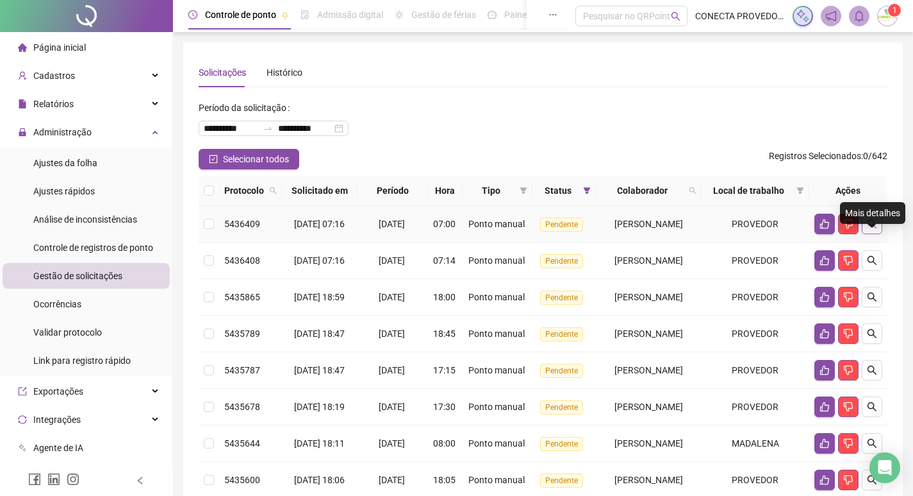
click at [869, 228] on icon "search" at bounding box center [872, 223] width 9 height 9
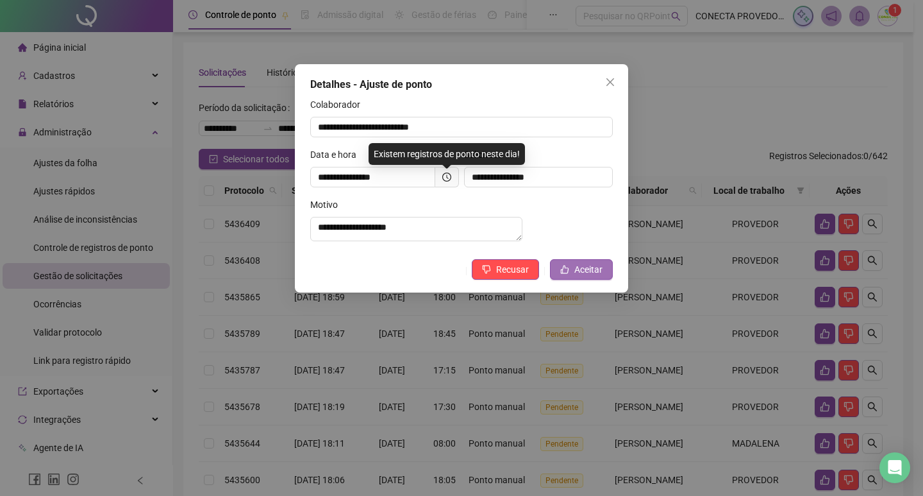
click at [599, 271] on button "Aceitar" at bounding box center [581, 269] width 63 height 21
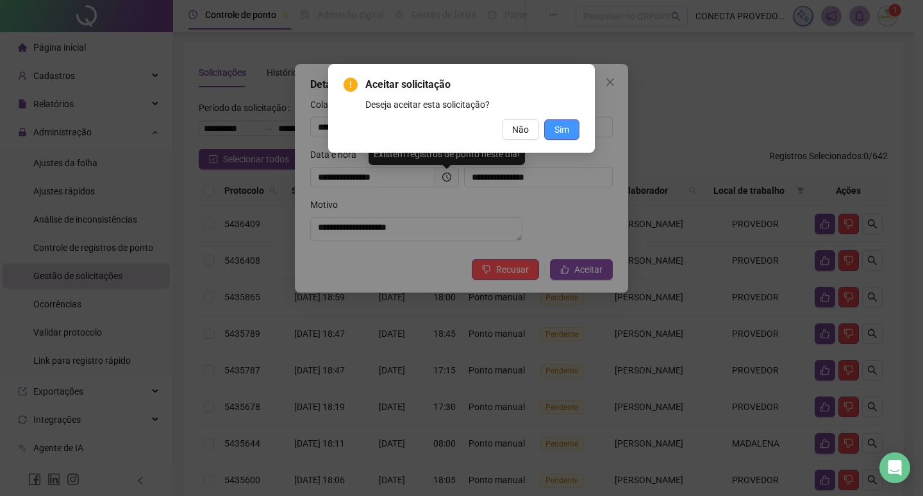
click at [567, 128] on span "Sim" at bounding box center [561, 129] width 15 height 14
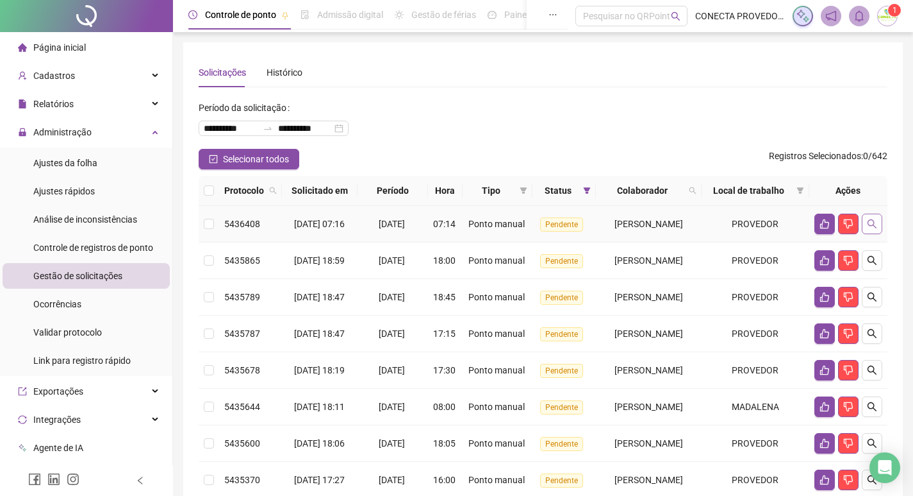
click at [872, 229] on icon "search" at bounding box center [872, 224] width 10 height 10
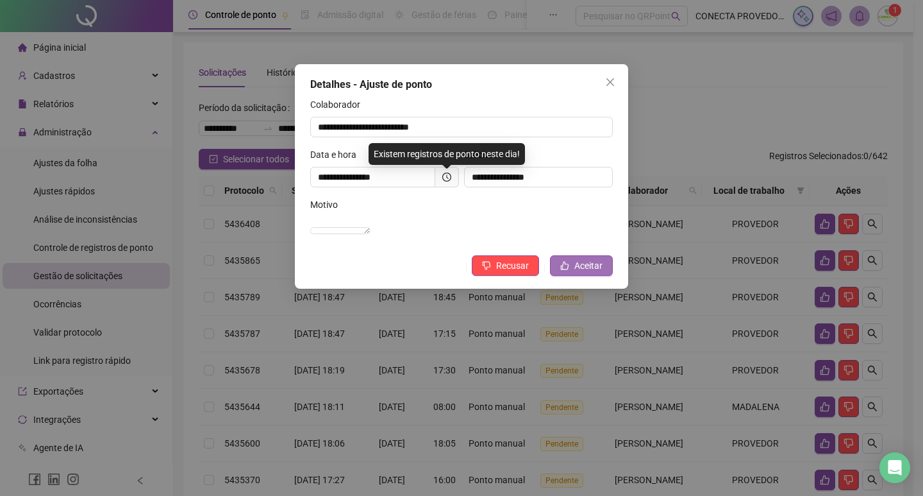
click at [596, 272] on span "Aceitar" at bounding box center [588, 265] width 28 height 14
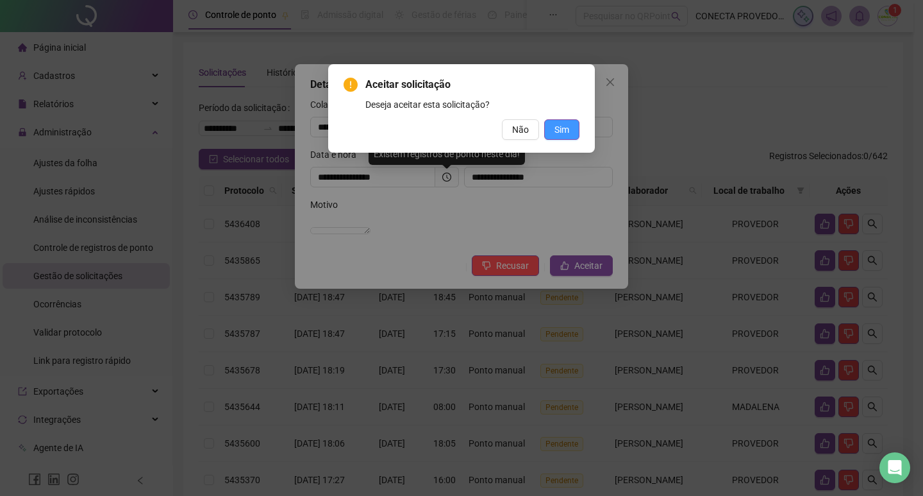
click at [567, 137] on button "Sim" at bounding box center [561, 129] width 35 height 21
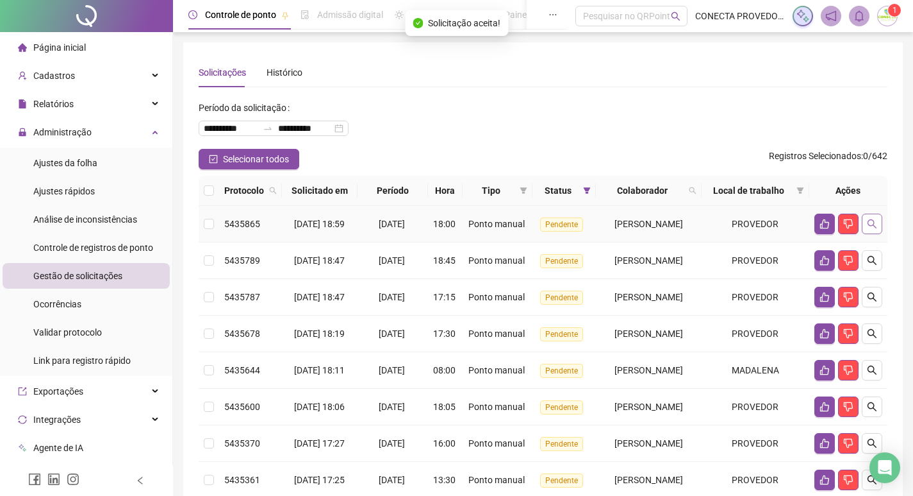
click at [873, 229] on icon "search" at bounding box center [872, 224] width 10 height 10
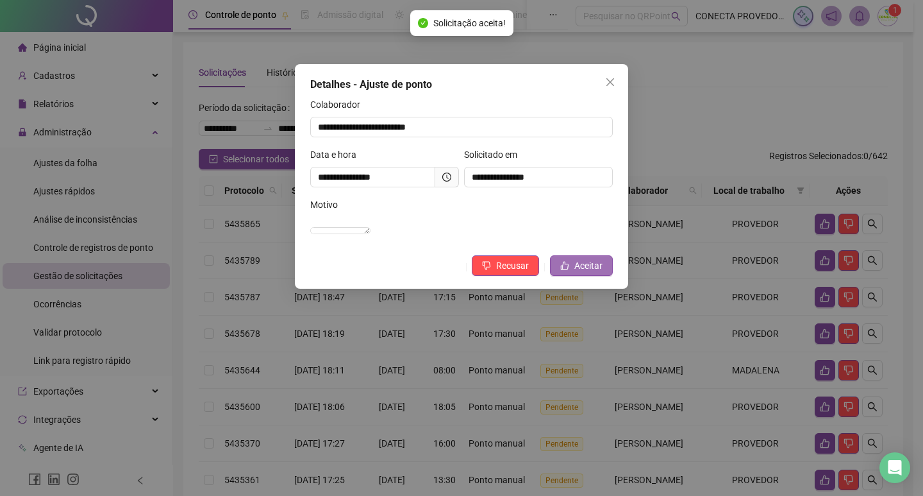
click at [569, 270] on icon "like" at bounding box center [565, 266] width 8 height 8
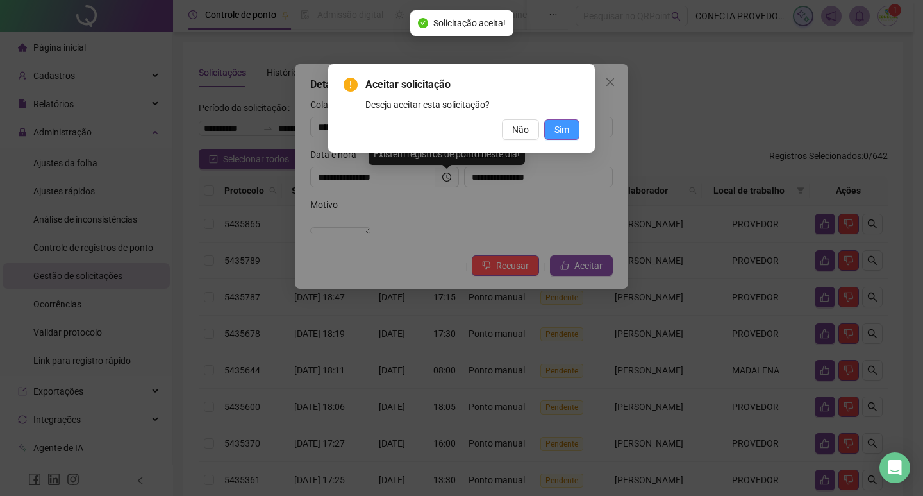
click at [563, 130] on span "Sim" at bounding box center [561, 129] width 15 height 14
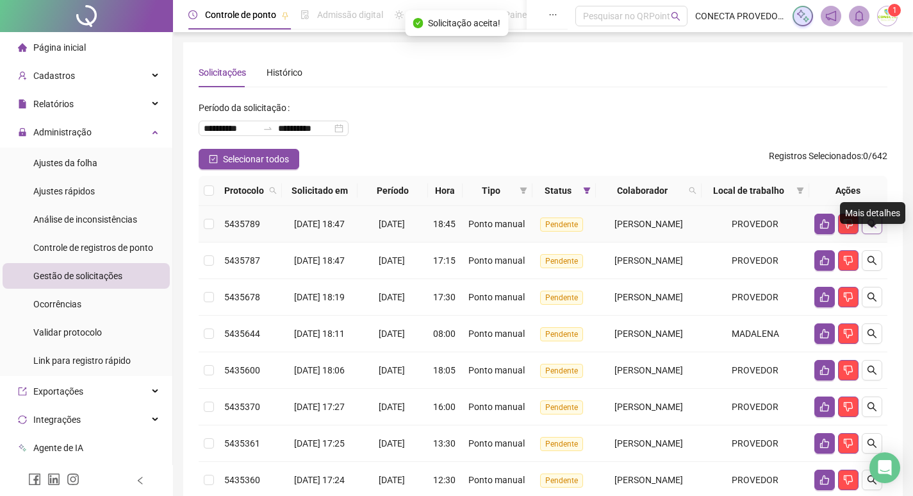
click at [878, 234] on button "button" at bounding box center [872, 223] width 21 height 21
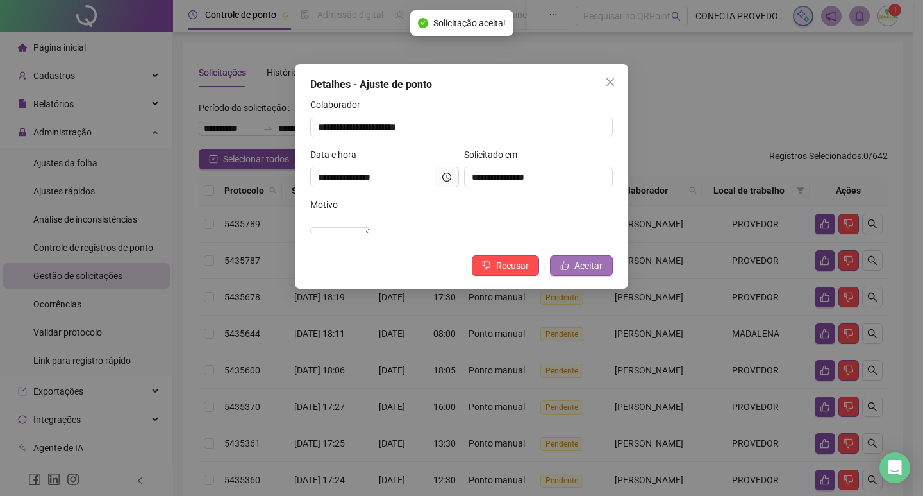
click at [576, 272] on span "Aceitar" at bounding box center [588, 265] width 28 height 14
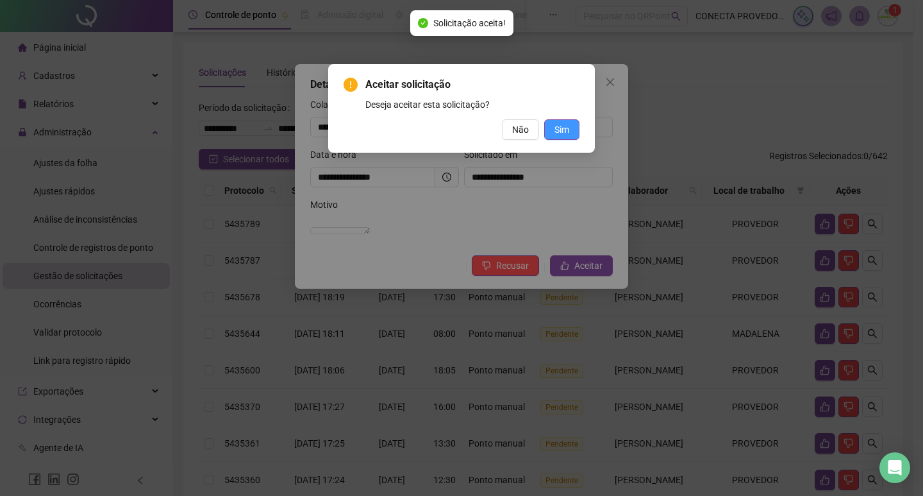
click at [551, 134] on button "Sim" at bounding box center [561, 129] width 35 height 21
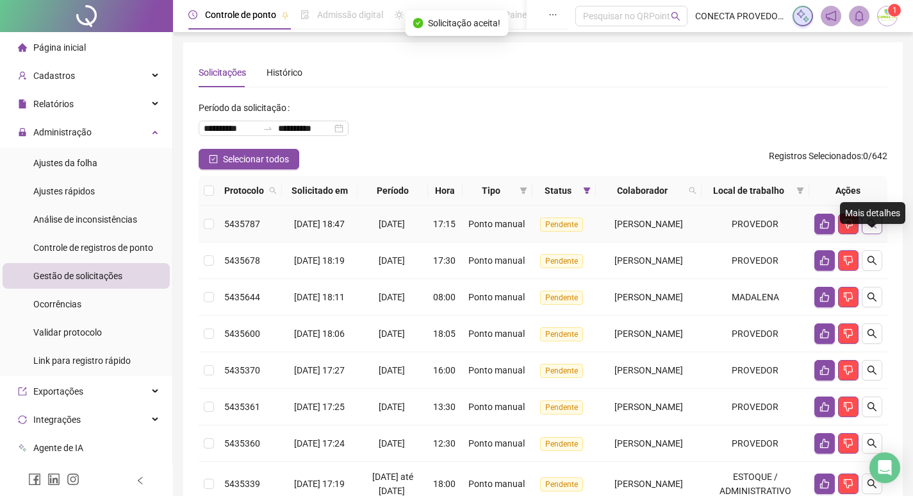
click at [881, 234] on button "button" at bounding box center [872, 223] width 21 height 21
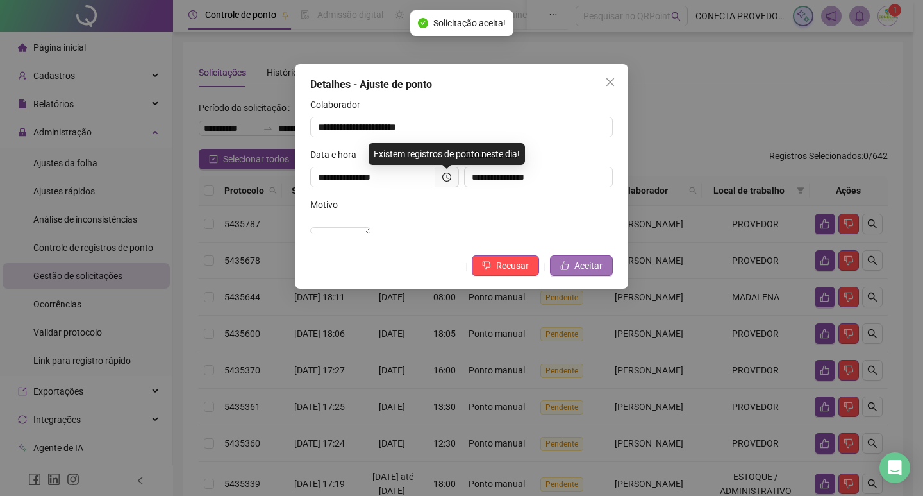
click at [596, 271] on button "Aceitar" at bounding box center [581, 265] width 63 height 21
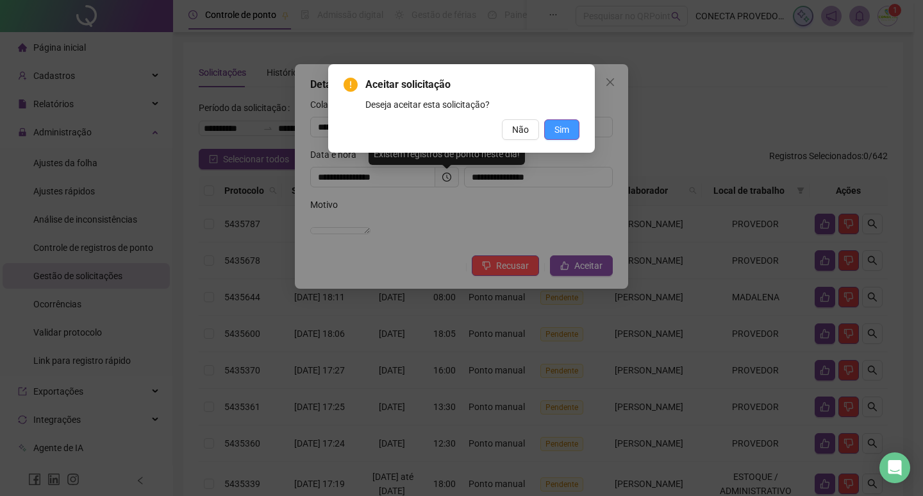
click at [556, 129] on span "Sim" at bounding box center [561, 129] width 15 height 14
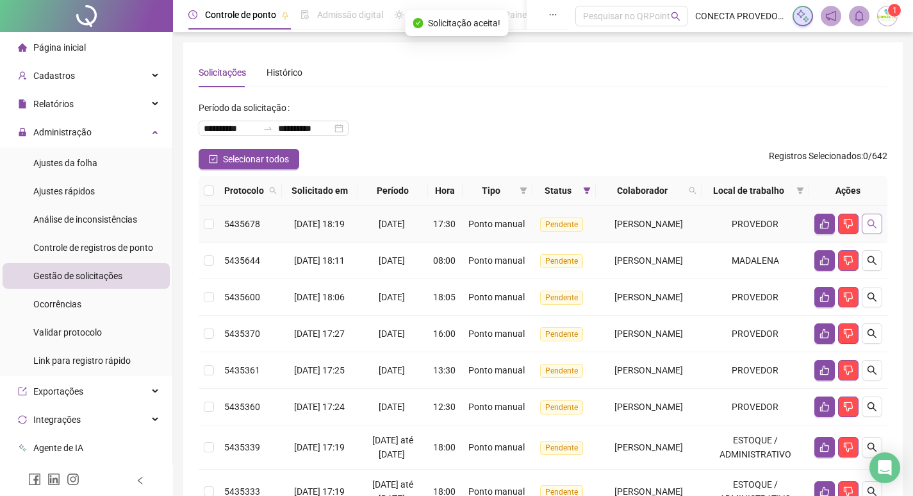
click at [873, 229] on icon "search" at bounding box center [872, 224] width 10 height 10
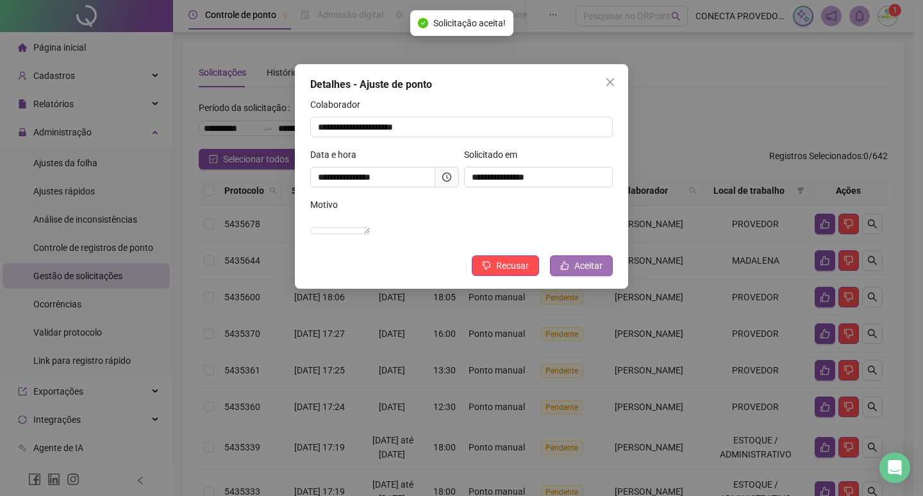
click at [576, 272] on span "Aceitar" at bounding box center [588, 265] width 28 height 14
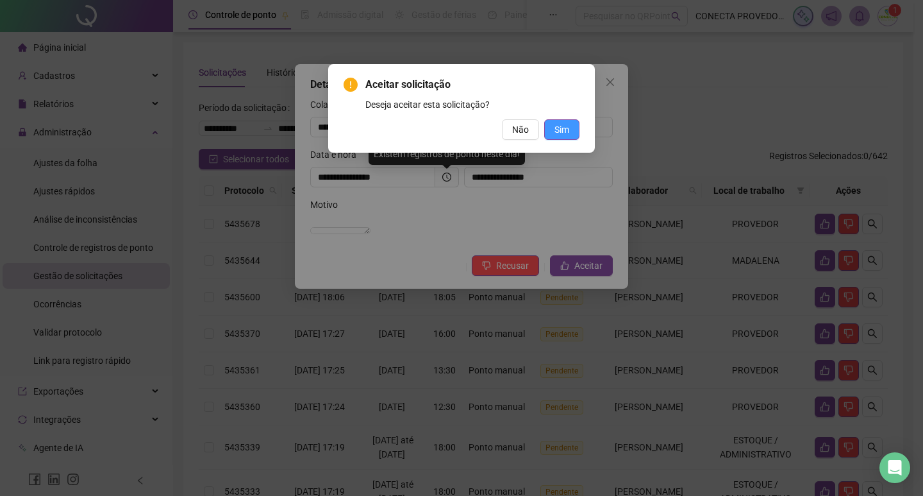
click at [563, 122] on span "Sim" at bounding box center [561, 129] width 15 height 14
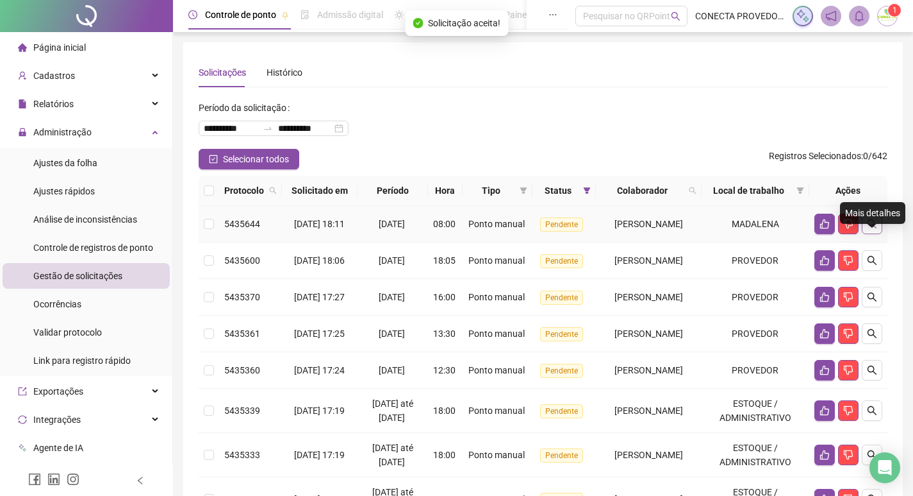
click at [874, 234] on button "button" at bounding box center [872, 223] width 21 height 21
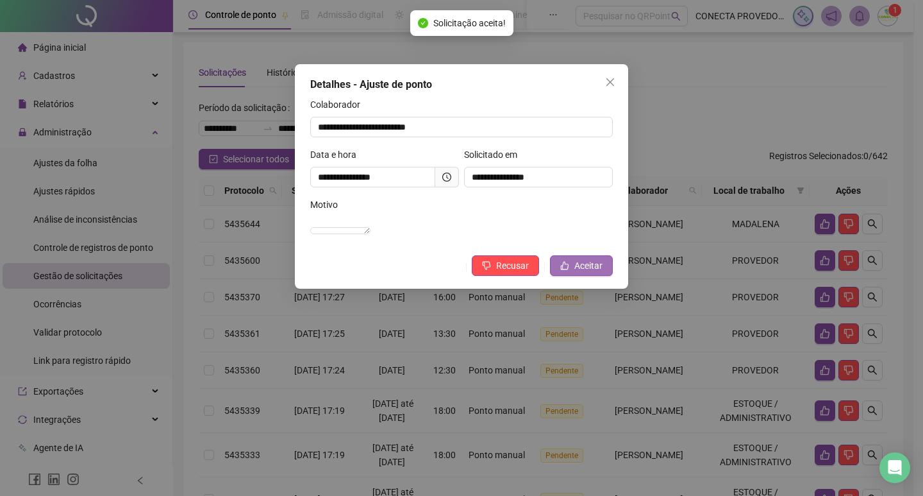
click at [593, 272] on span "Aceitar" at bounding box center [588, 265] width 28 height 14
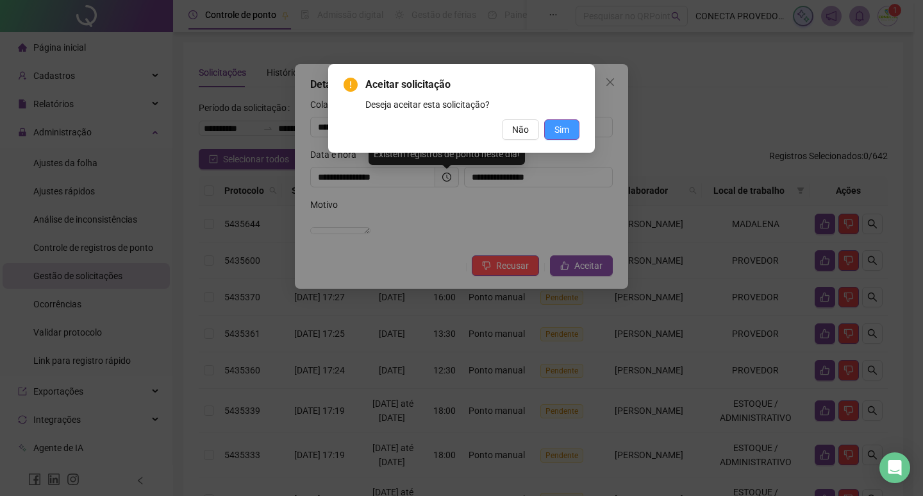
click at [563, 125] on span "Sim" at bounding box center [561, 129] width 15 height 14
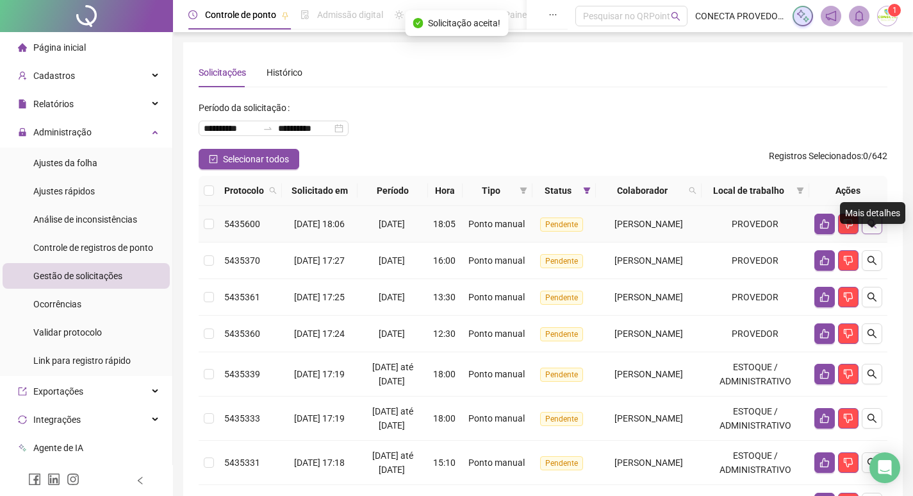
click at [870, 229] on icon "search" at bounding box center [872, 224] width 10 height 10
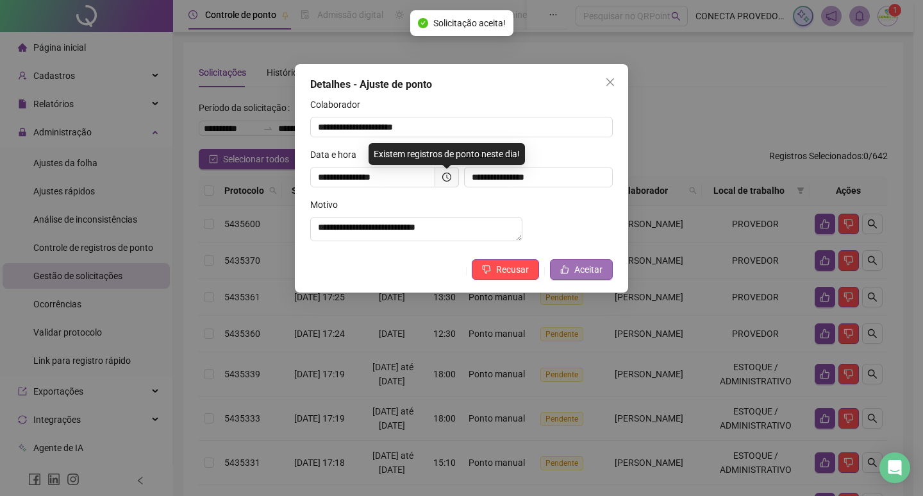
click at [590, 271] on button "Aceitar" at bounding box center [581, 269] width 63 height 21
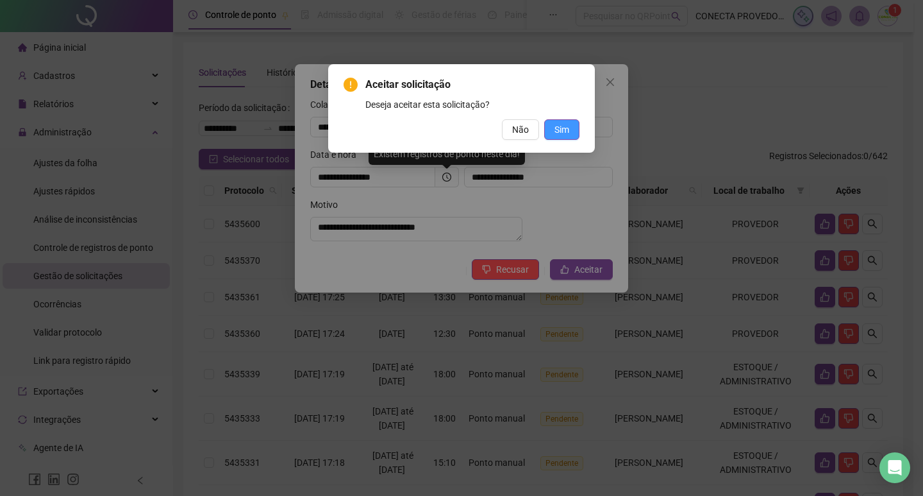
click at [573, 131] on button "Sim" at bounding box center [561, 129] width 35 height 21
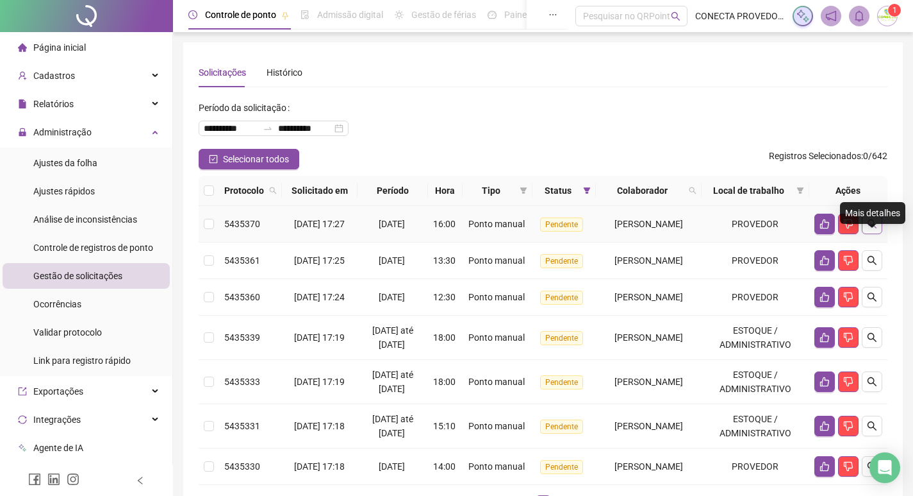
click at [880, 234] on button "button" at bounding box center [872, 223] width 21 height 21
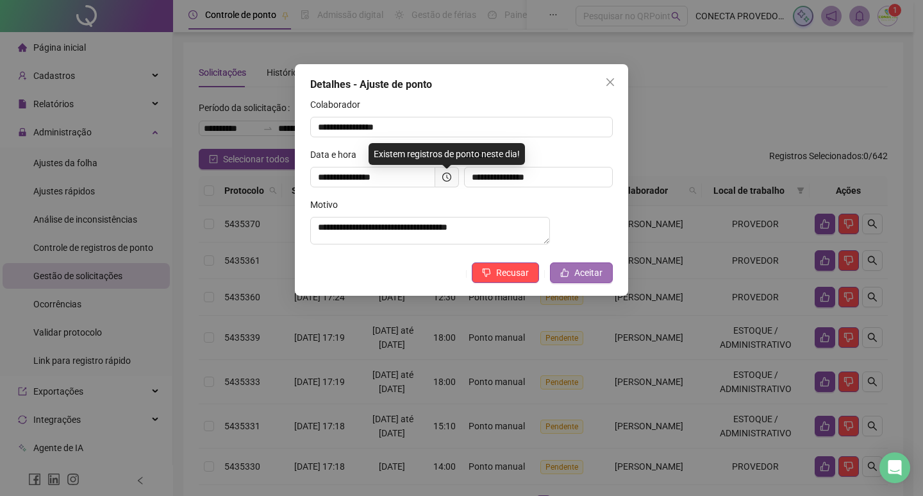
click at [596, 274] on span "Aceitar" at bounding box center [588, 272] width 28 height 14
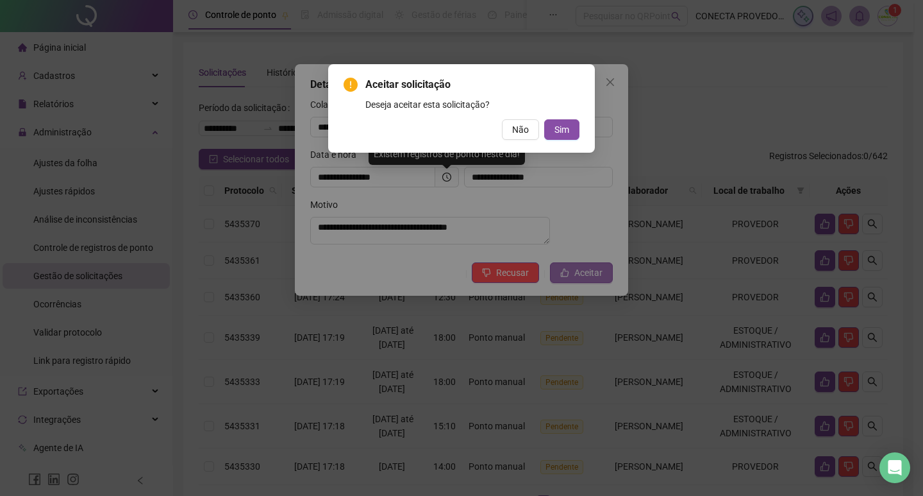
click at [596, 274] on div "Aceitar solicitação Deseja aceitar esta solicitação? Não Sim" at bounding box center [461, 248] width 923 height 496
click at [561, 129] on span "Sim" at bounding box center [561, 129] width 15 height 14
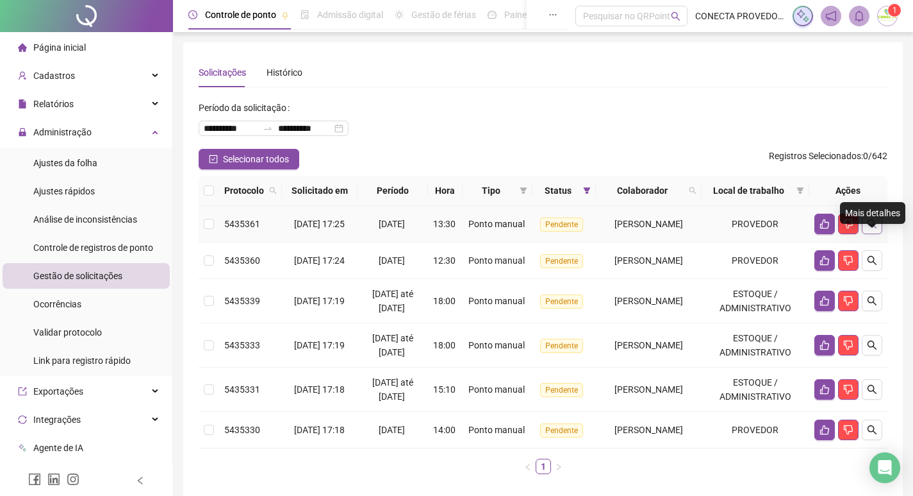
click at [876, 229] on icon "search" at bounding box center [872, 224] width 10 height 10
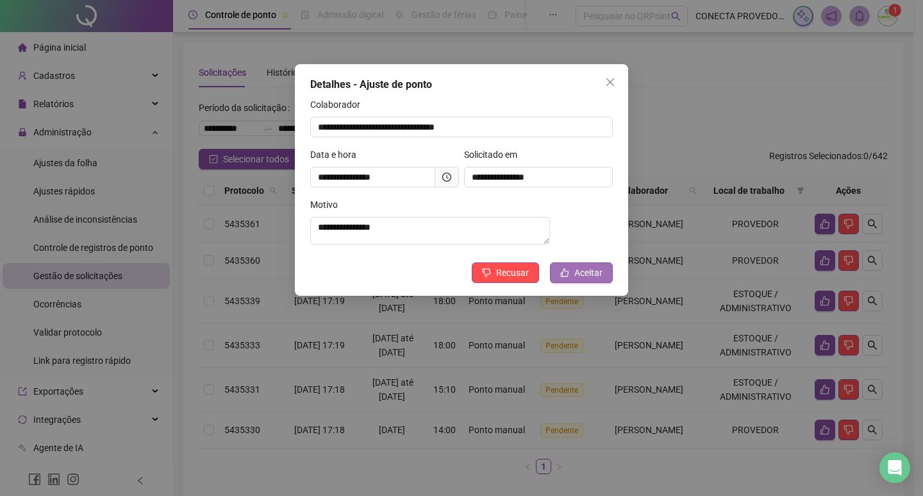
click at [561, 277] on icon "like" at bounding box center [564, 272] width 9 height 9
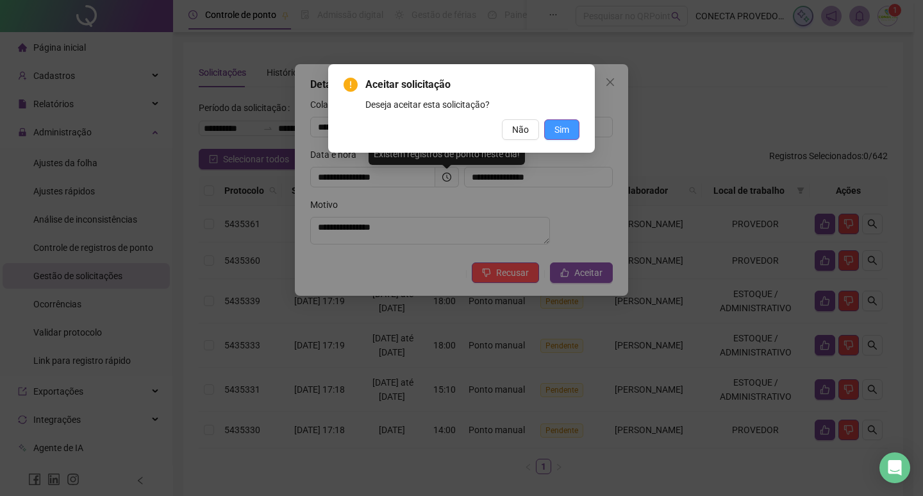
click at [565, 128] on span "Sim" at bounding box center [561, 129] width 15 height 14
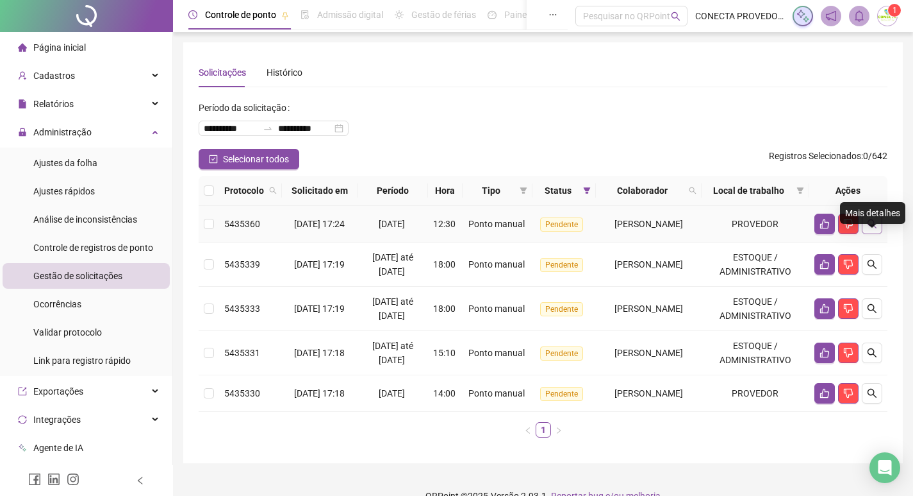
click at [872, 229] on icon "search" at bounding box center [872, 224] width 10 height 10
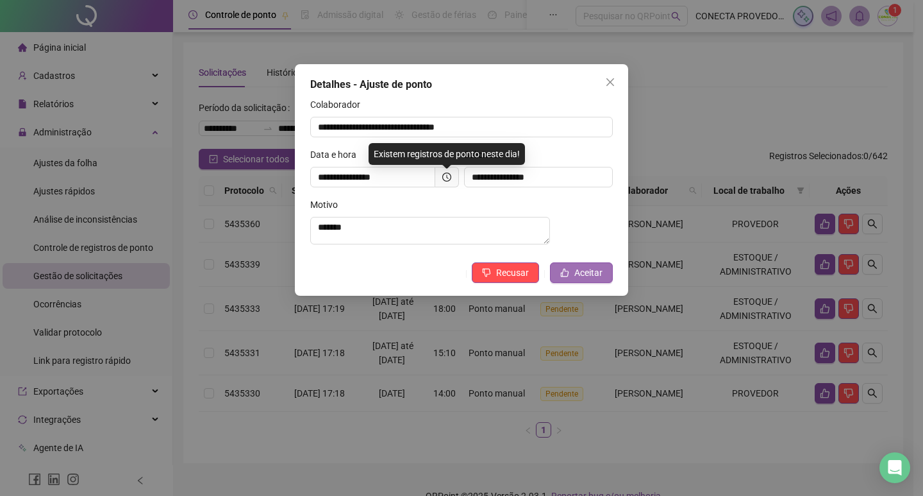
click at [574, 272] on button "Aceitar" at bounding box center [581, 272] width 63 height 21
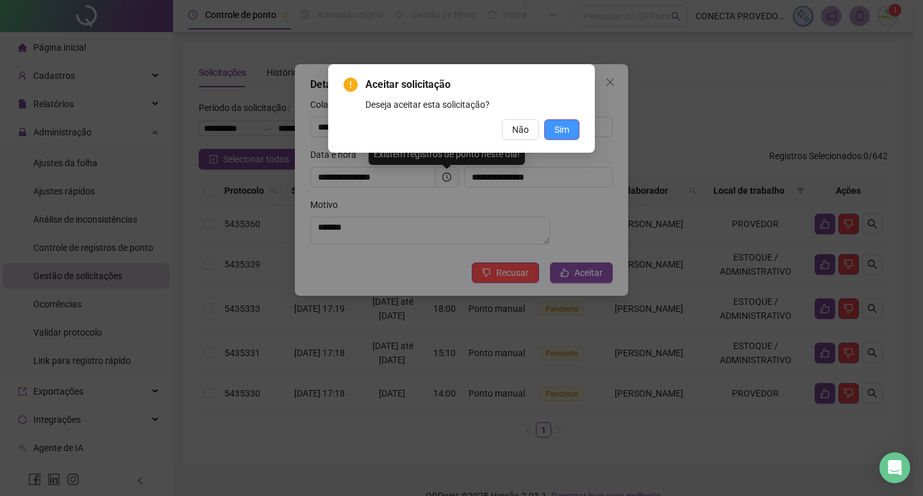
click at [563, 136] on span "Sim" at bounding box center [561, 129] width 15 height 14
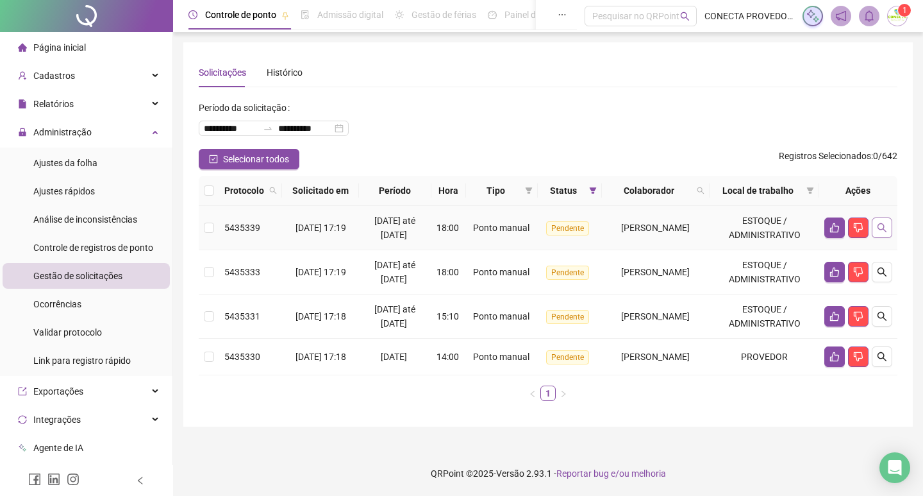
click at [878, 222] on button "button" at bounding box center [882, 227] width 21 height 21
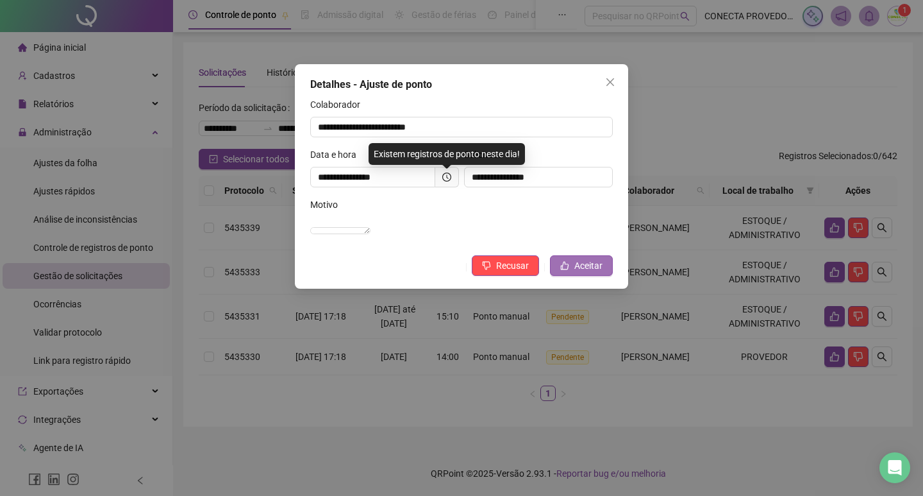
click at [590, 272] on span "Aceitar" at bounding box center [588, 265] width 28 height 14
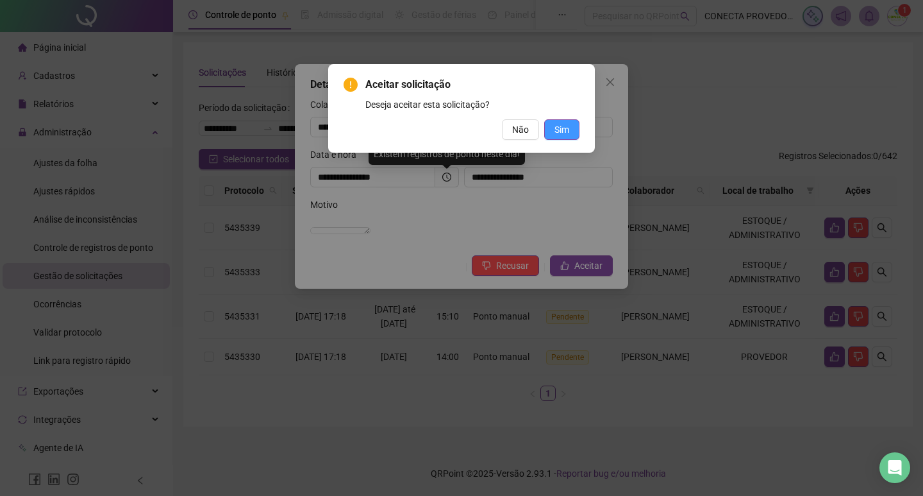
click at [562, 122] on button "Sim" at bounding box center [561, 129] width 35 height 21
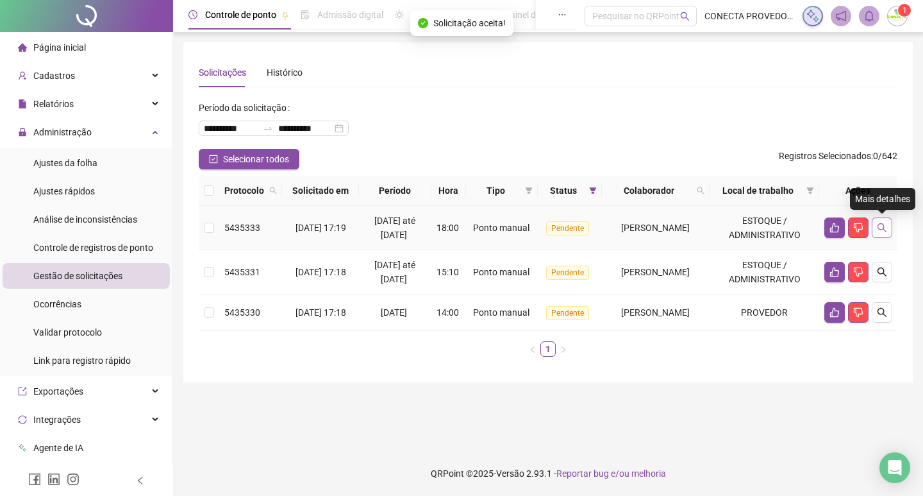
click at [883, 220] on button "button" at bounding box center [882, 227] width 21 height 21
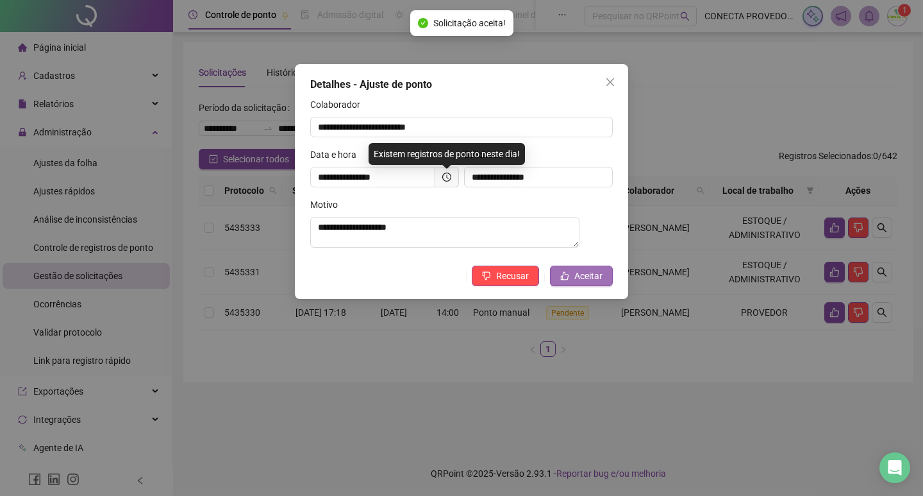
click at [585, 279] on span "Aceitar" at bounding box center [588, 276] width 28 height 14
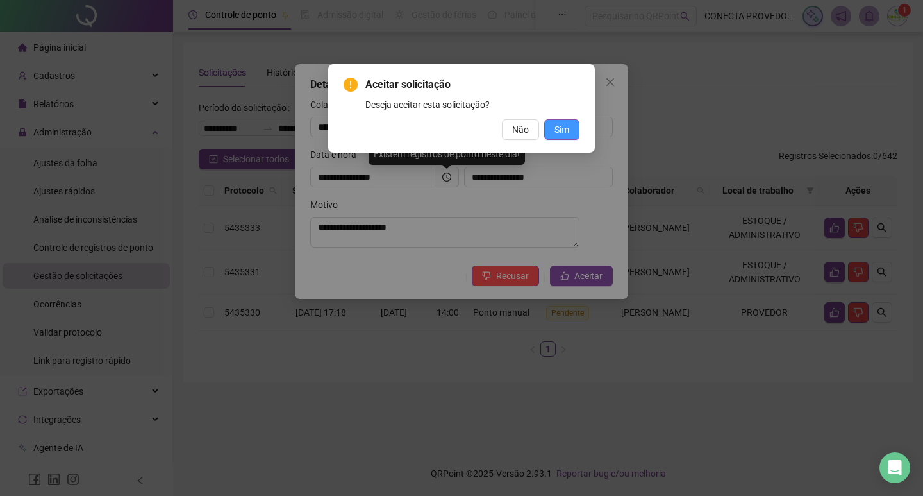
drag, startPoint x: 554, startPoint y: 115, endPoint x: 556, endPoint y: 126, distance: 11.7
click at [554, 117] on div "Aceitar solicitação Deseja aceitar esta solicitação? Não Sim" at bounding box center [462, 108] width 236 height 63
click at [556, 126] on span "Sim" at bounding box center [561, 129] width 15 height 14
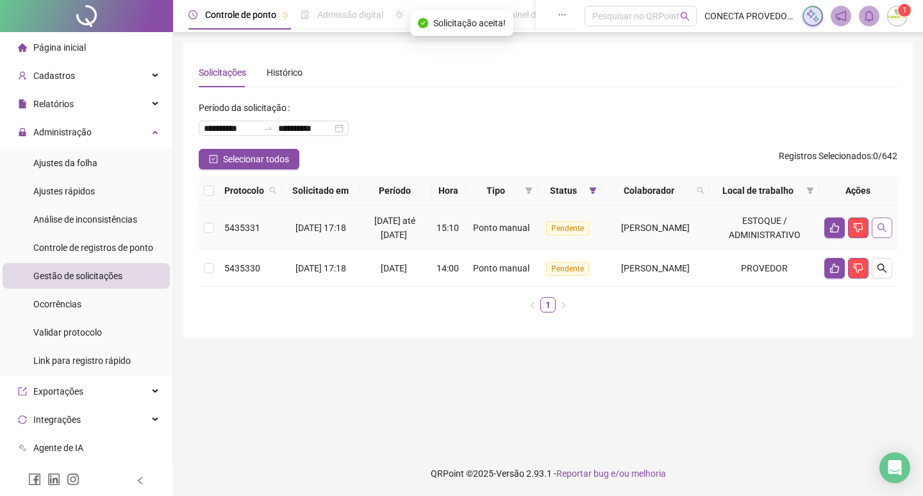
click at [888, 225] on button "button" at bounding box center [882, 227] width 21 height 21
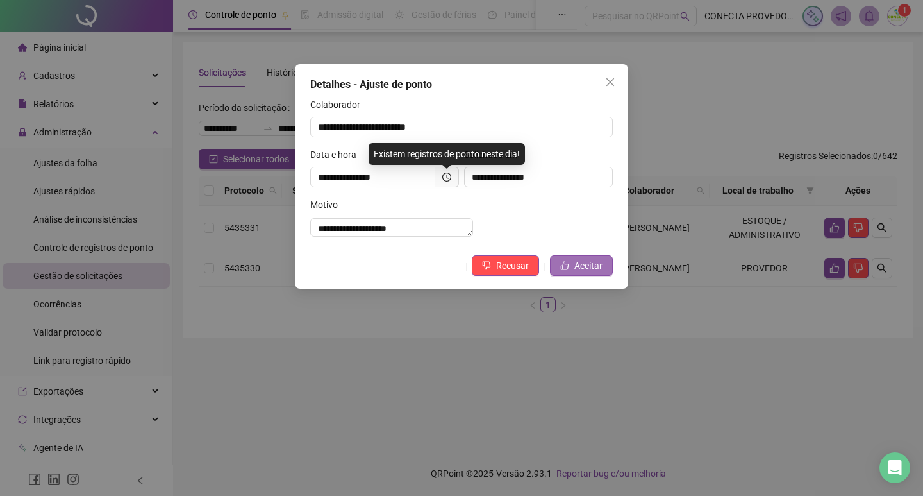
click at [581, 272] on span "Aceitar" at bounding box center [588, 265] width 28 height 14
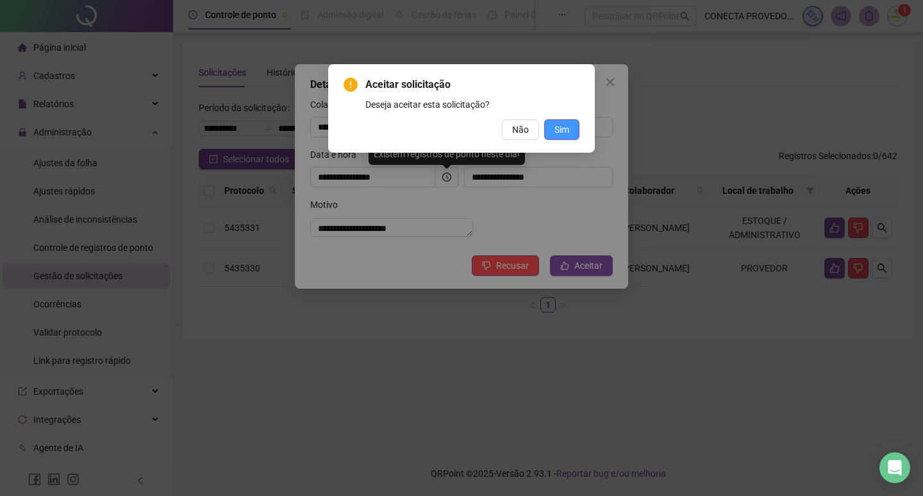
click at [559, 128] on span "Sim" at bounding box center [561, 129] width 15 height 14
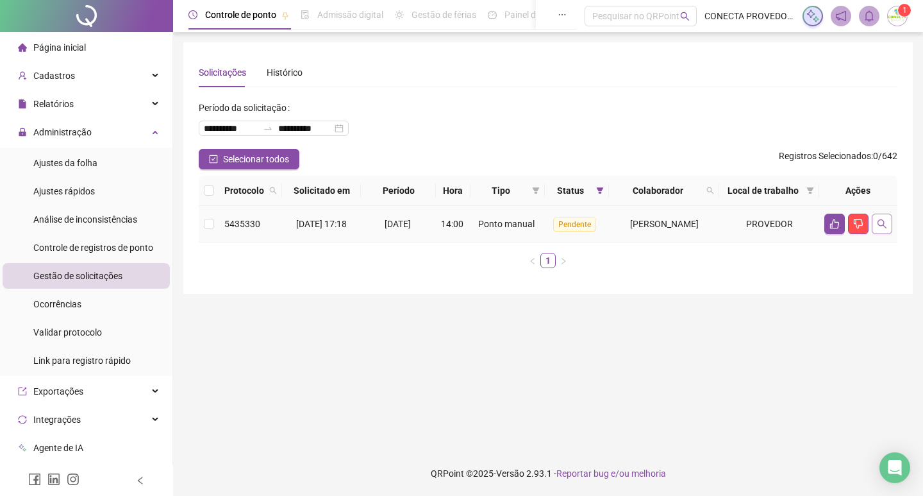
click at [886, 229] on icon "search" at bounding box center [882, 224] width 10 height 10
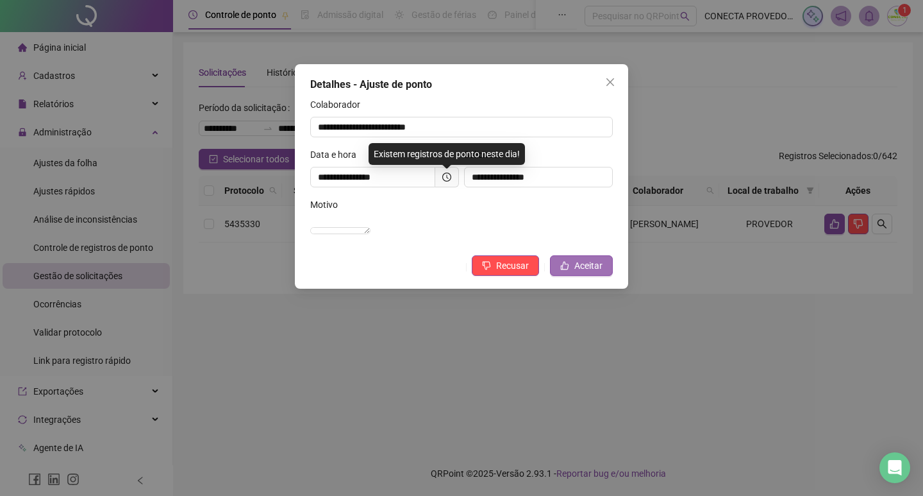
click at [583, 272] on span "Aceitar" at bounding box center [588, 265] width 28 height 14
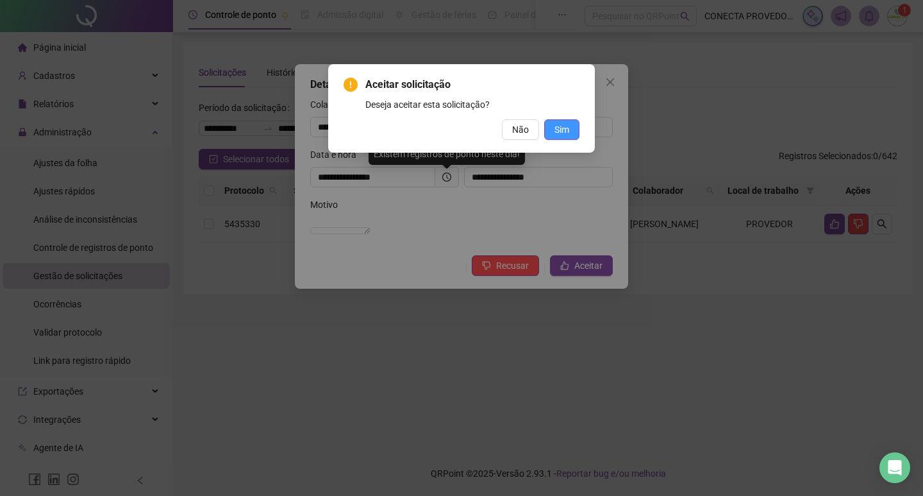
click at [565, 133] on span "Sim" at bounding box center [561, 129] width 15 height 14
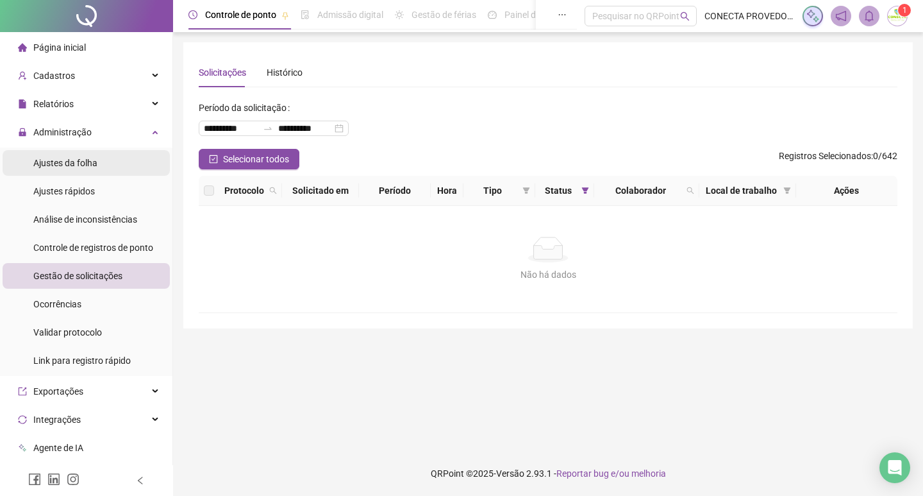
click at [89, 167] on span "Ajustes da folha" at bounding box center [65, 163] width 64 height 10
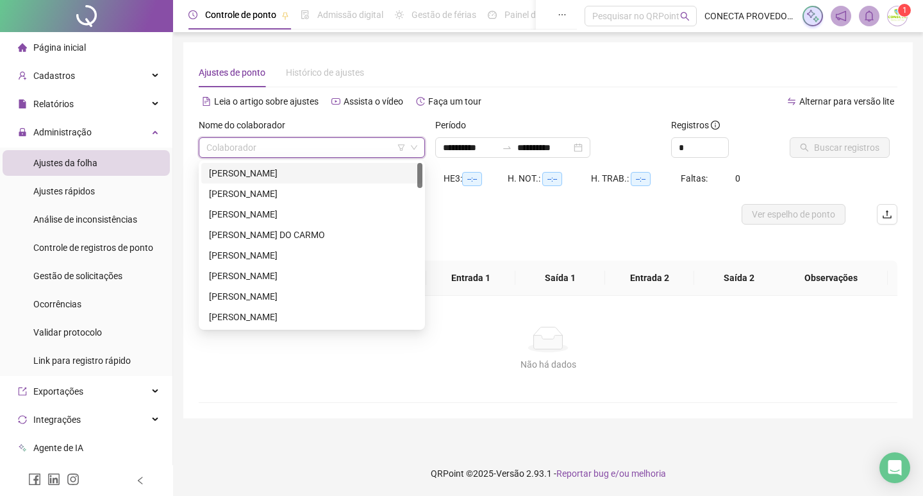
click at [284, 143] on input "search" at bounding box center [305, 147] width 199 height 19
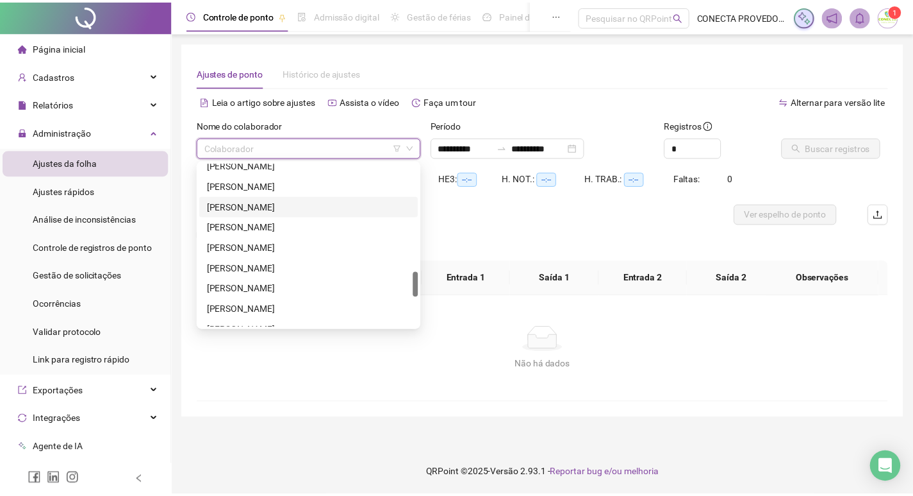
scroll to position [903, 0]
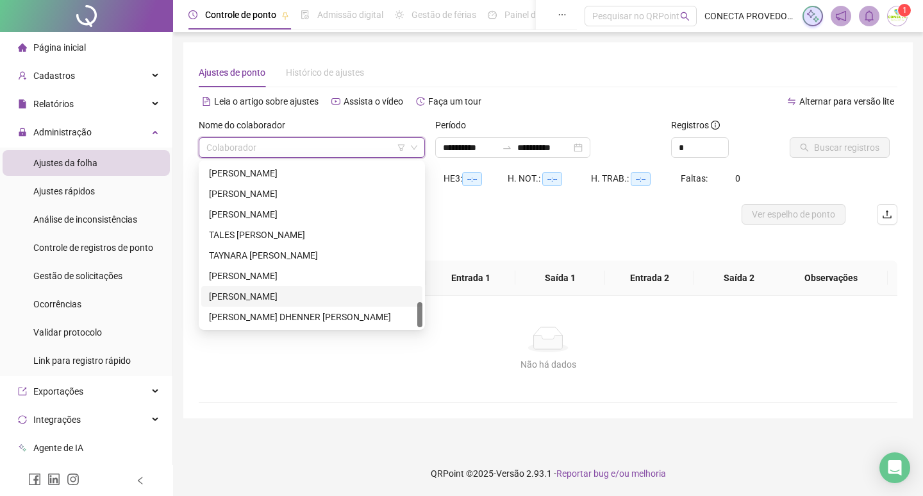
click at [279, 300] on div "[PERSON_NAME]" at bounding box center [312, 296] width 206 height 14
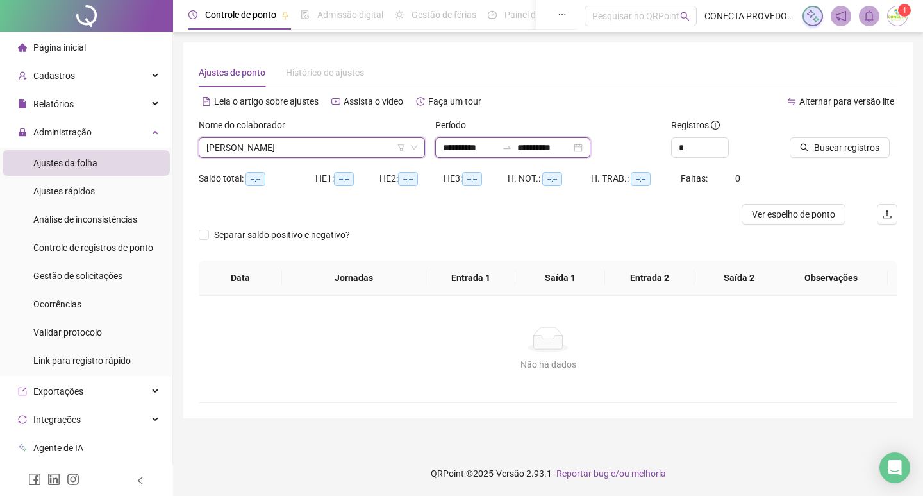
click at [571, 149] on input "**********" at bounding box center [544, 147] width 54 height 14
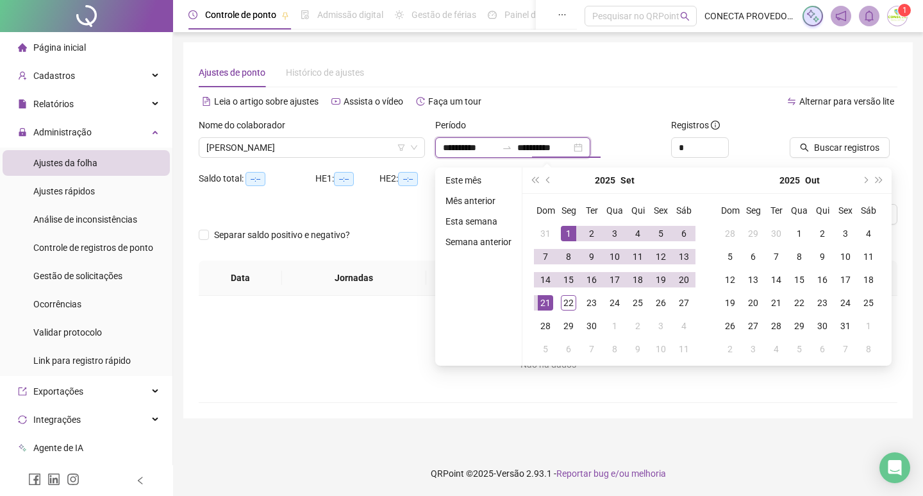
type input "**********"
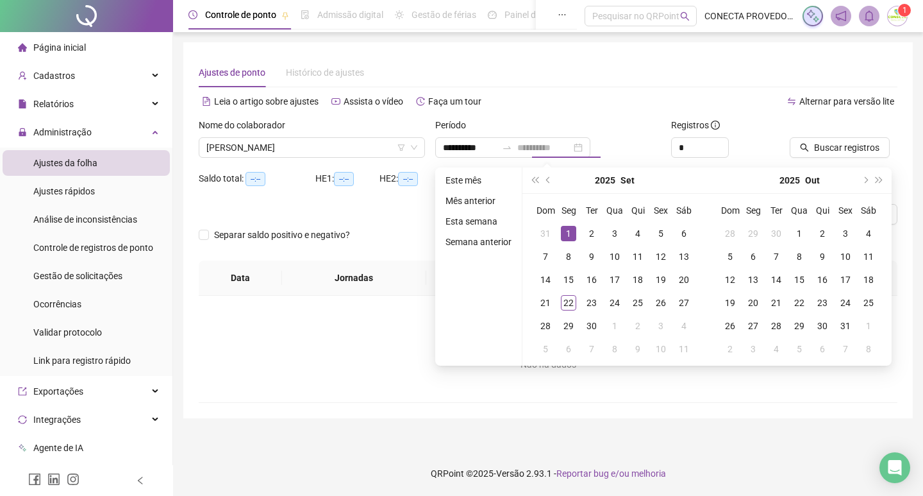
click at [569, 233] on div "1" at bounding box center [568, 233] width 15 height 15
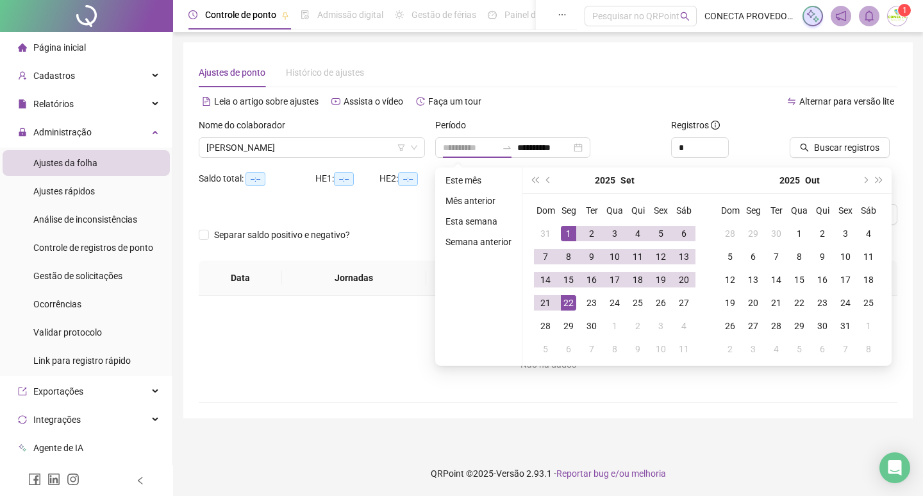
click at [570, 297] on div "22" at bounding box center [568, 302] width 15 height 15
type input "**********"
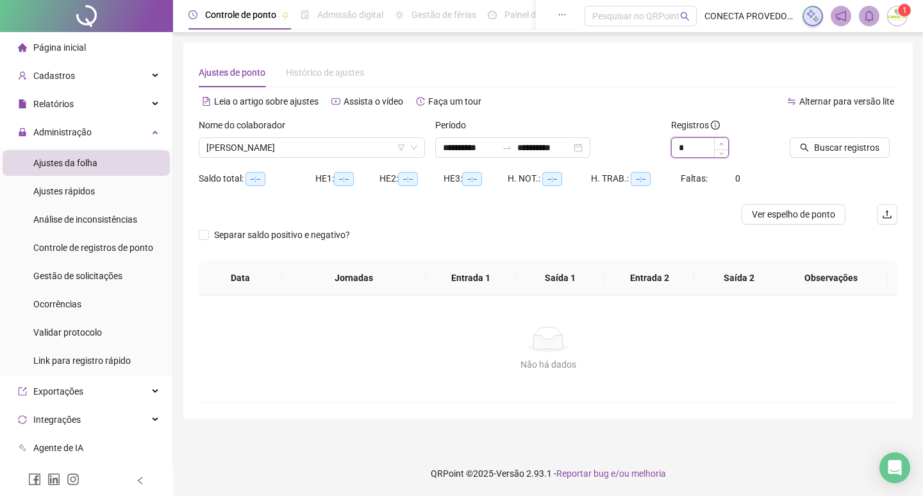
type input "*"
click at [722, 145] on icon "up" at bounding box center [721, 144] width 4 height 4
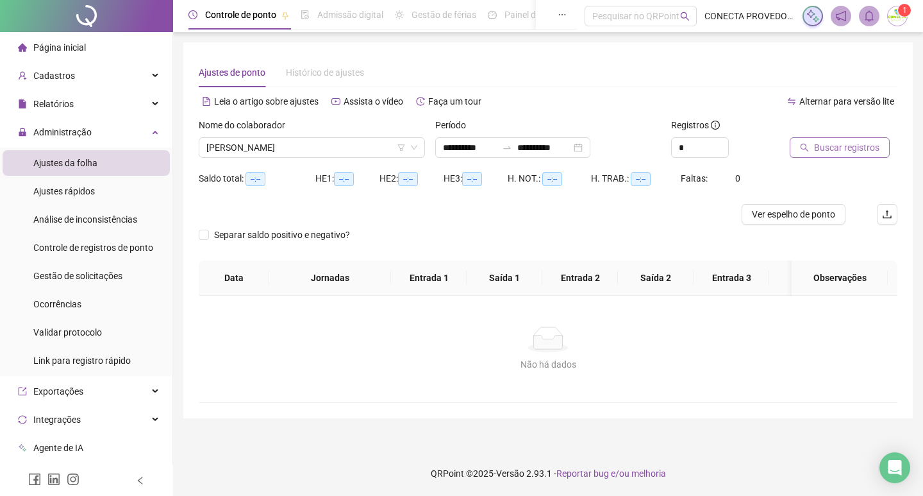
click at [823, 142] on span "Buscar registros" at bounding box center [846, 147] width 65 height 14
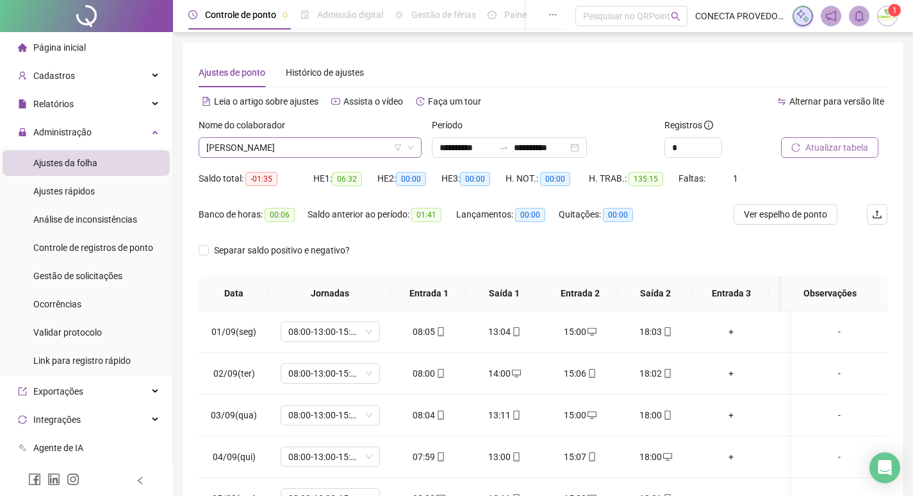
click at [317, 149] on span "[PERSON_NAME]" at bounding box center [310, 147] width 208 height 19
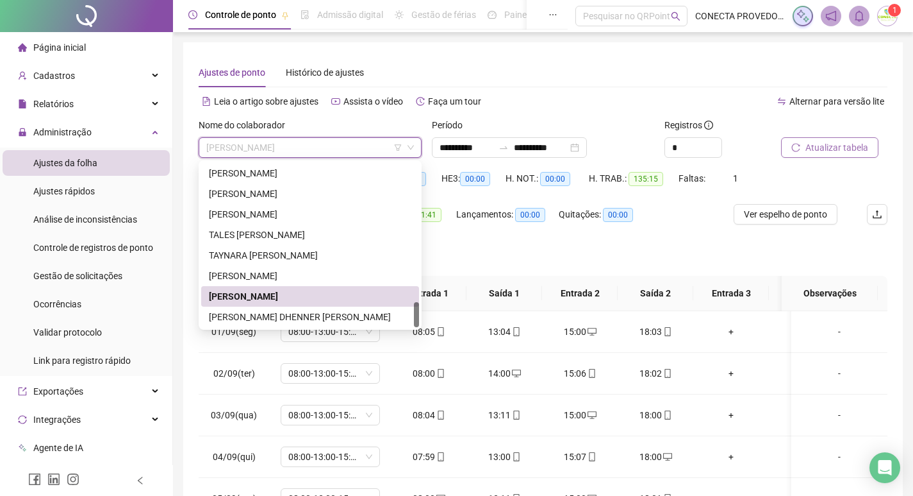
type input "*"
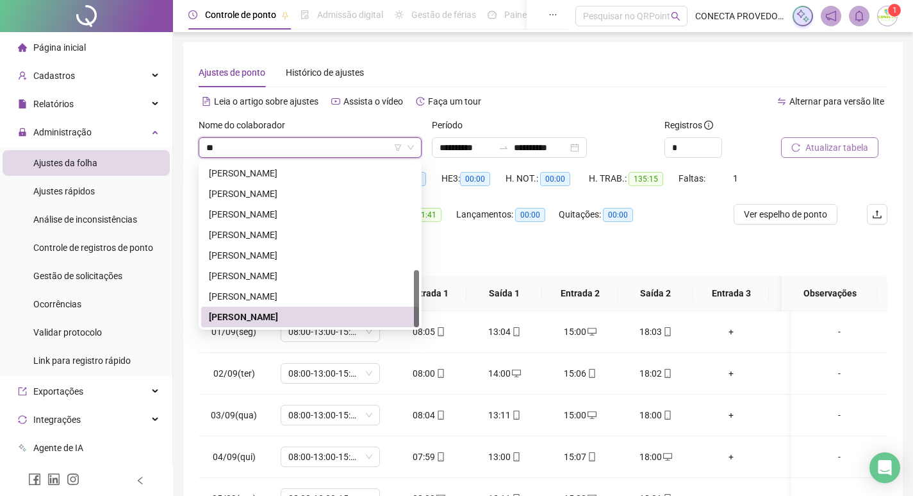
scroll to position [0, 0]
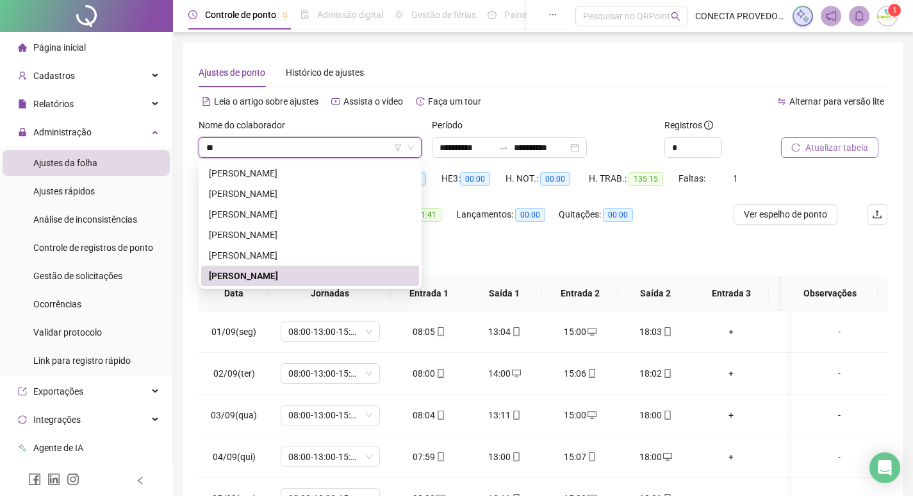
type input "***"
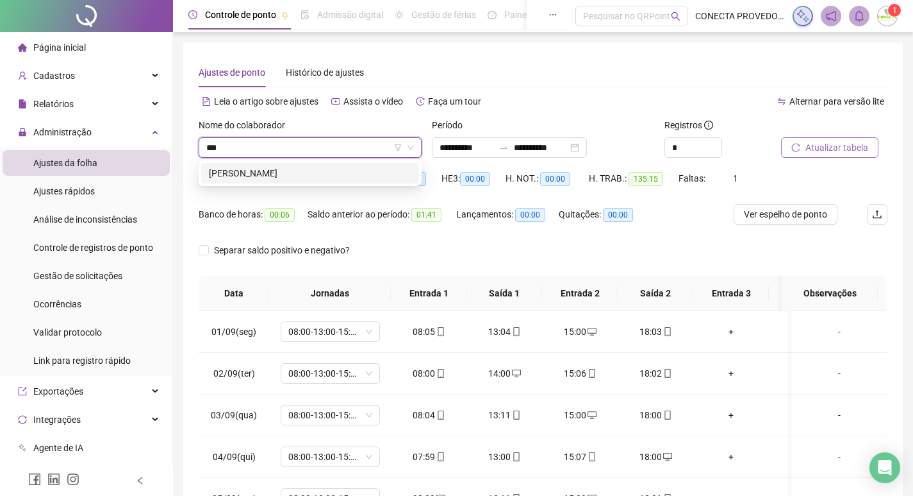
click at [276, 171] on div "[PERSON_NAME]" at bounding box center [310, 173] width 203 height 14
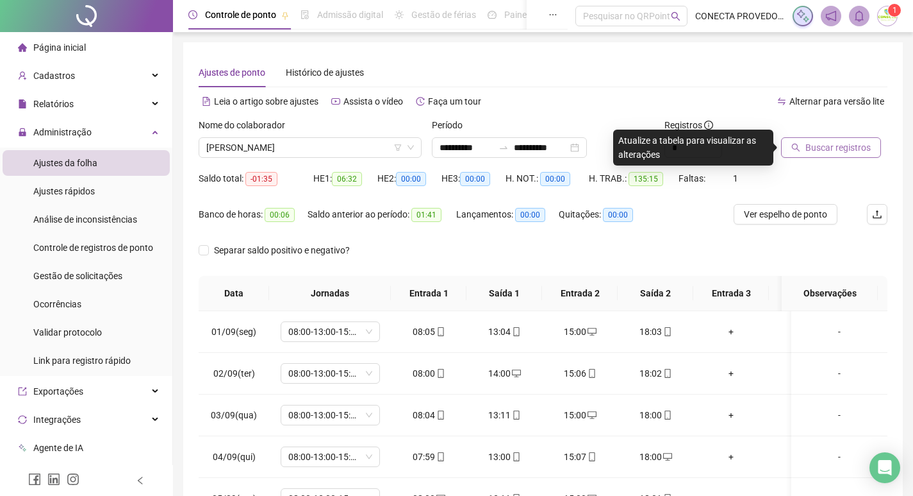
click at [805, 148] on button "Buscar registros" at bounding box center [831, 147] width 100 height 21
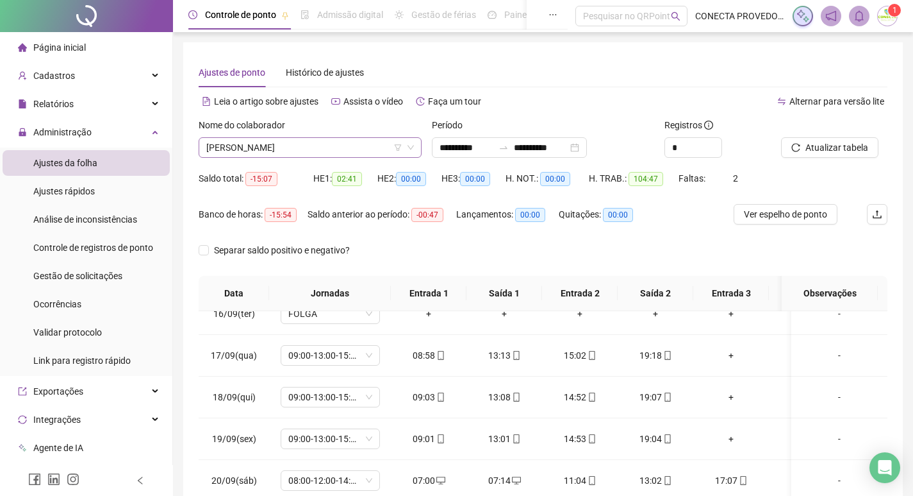
click at [346, 143] on span "[PERSON_NAME]" at bounding box center [310, 147] width 208 height 19
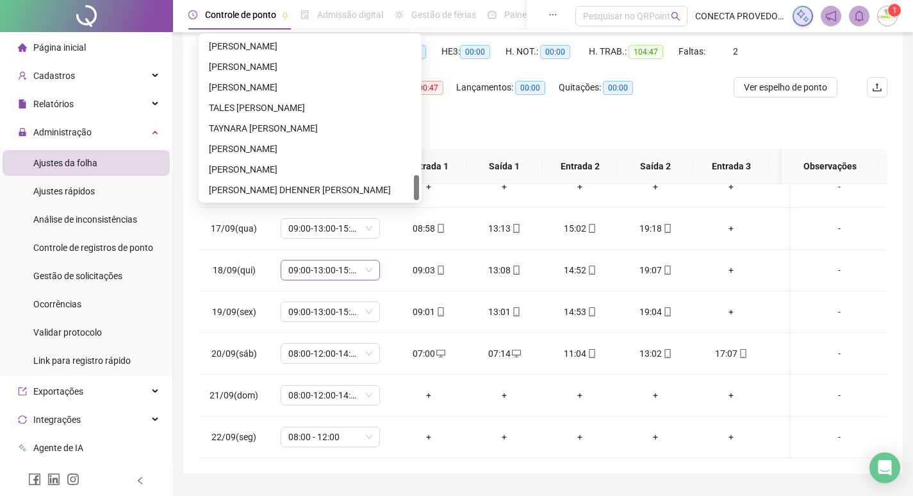
scroll to position [128, 0]
click at [285, 163] on div "[PERSON_NAME]" at bounding box center [310, 168] width 203 height 14
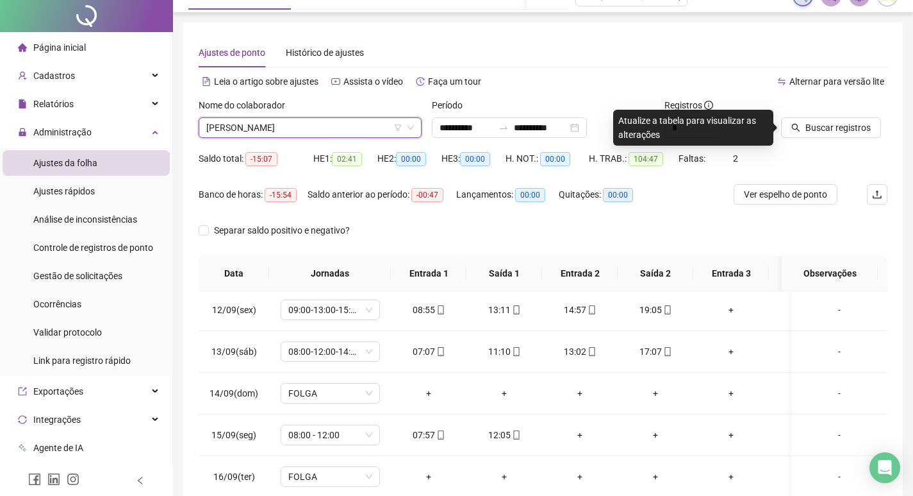
scroll to position [0, 0]
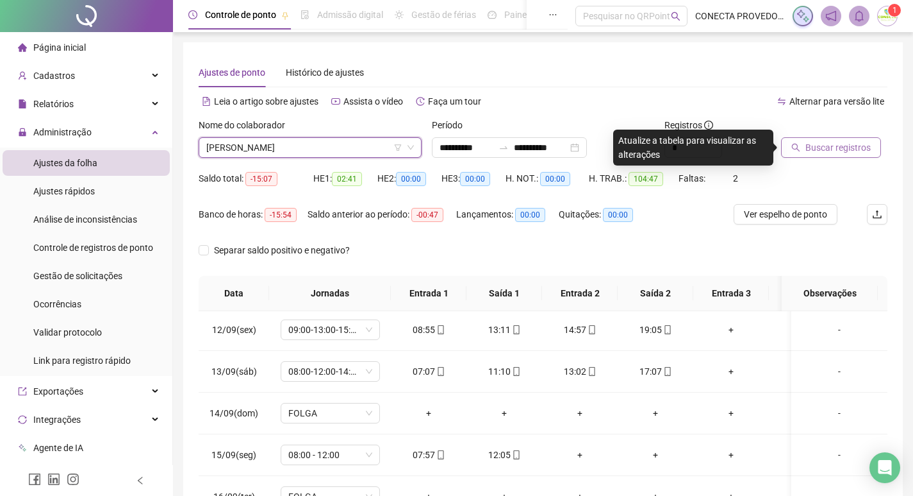
click at [836, 147] on span "Buscar registros" at bounding box center [838, 147] width 65 height 14
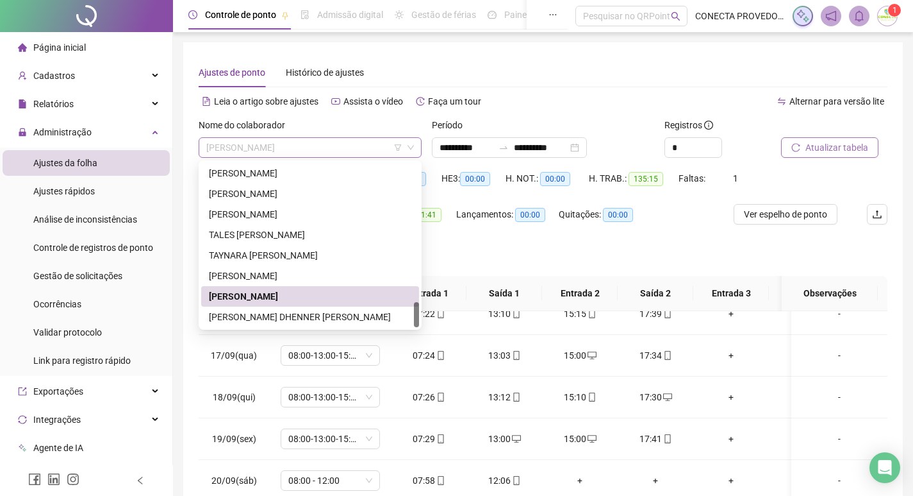
click at [322, 156] on span "[PERSON_NAME]" at bounding box center [310, 147] width 208 height 19
click at [267, 273] on div "[PERSON_NAME]" at bounding box center [310, 276] width 203 height 14
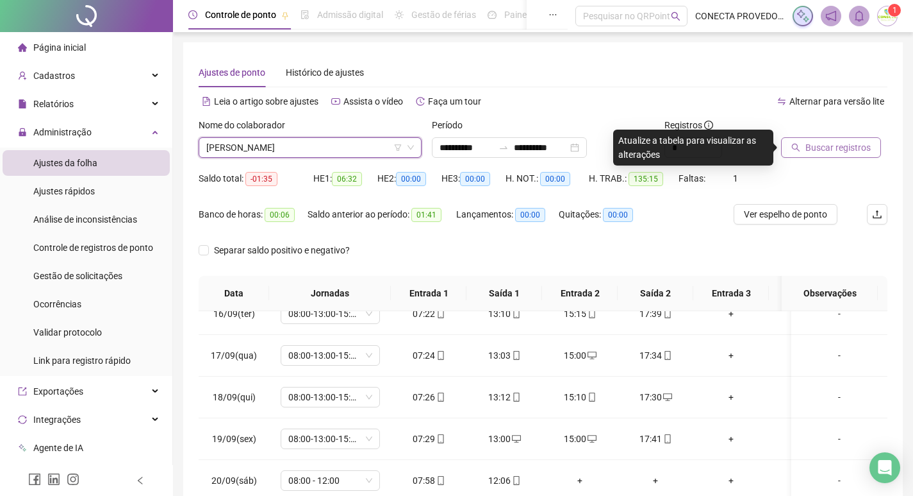
click at [833, 143] on span "Buscar registros" at bounding box center [838, 147] width 65 height 14
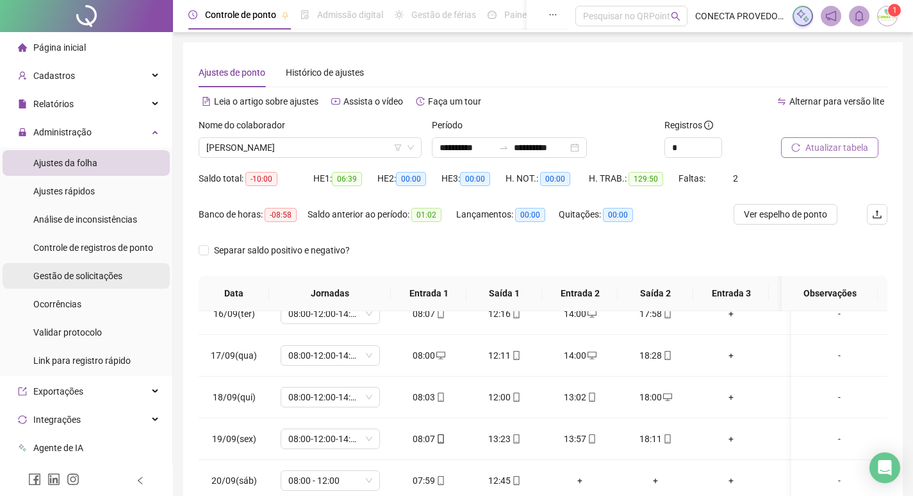
click at [75, 271] on span "Gestão de solicitações" at bounding box center [77, 276] width 89 height 10
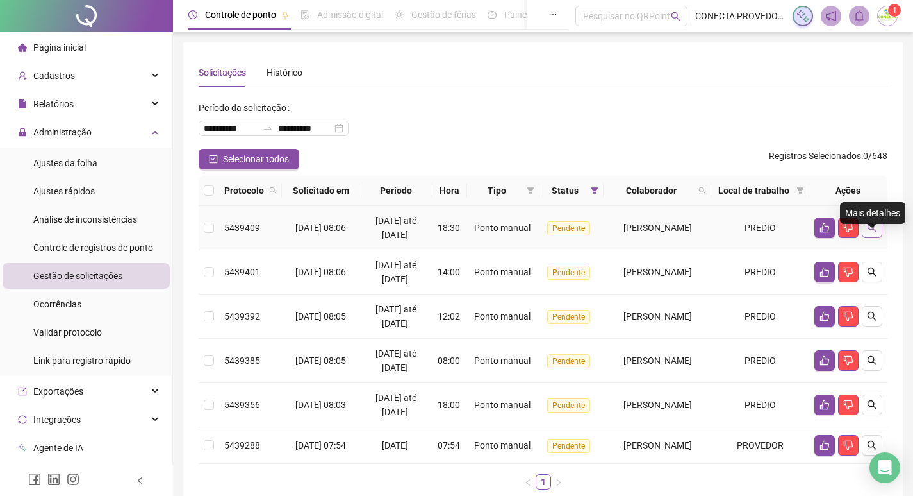
click at [872, 233] on icon "search" at bounding box center [872, 227] width 10 height 10
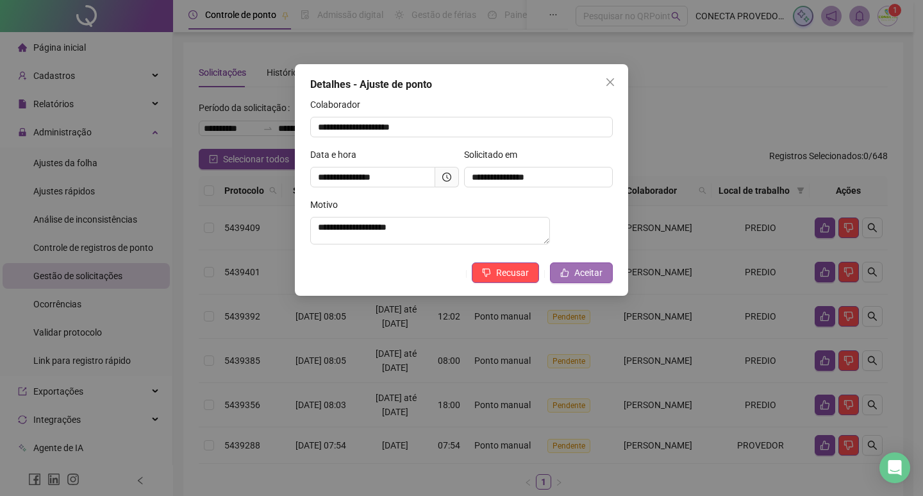
click at [597, 273] on span "Aceitar" at bounding box center [588, 272] width 28 height 14
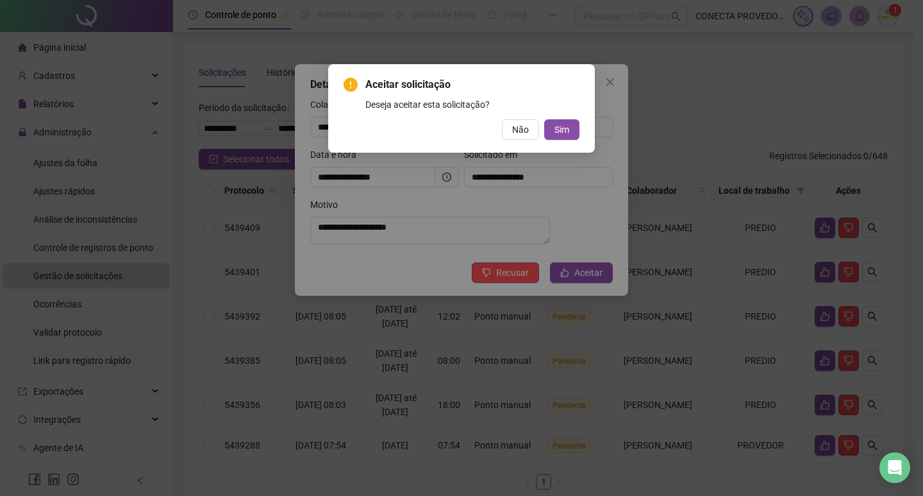
click at [559, 140] on div "Aceitar solicitação Deseja aceitar esta solicitação? Não Sim" at bounding box center [461, 108] width 267 height 88
click at [559, 124] on span "Sim" at bounding box center [561, 129] width 15 height 14
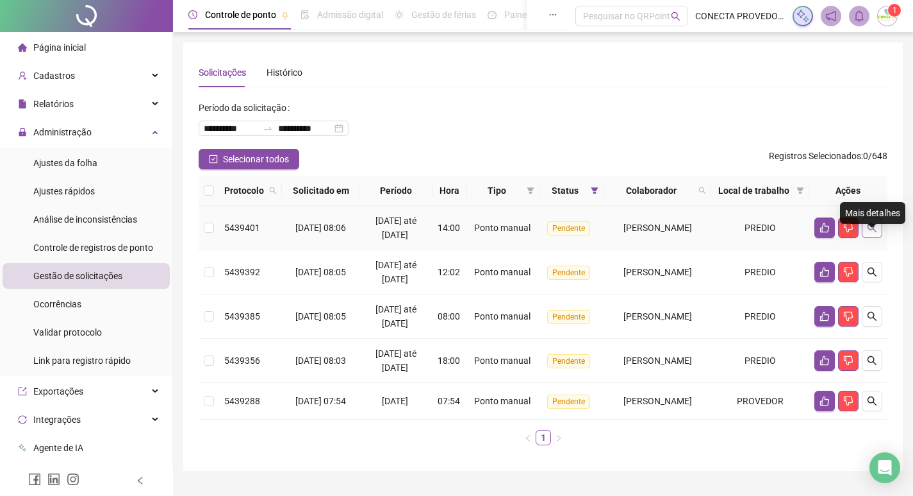
click at [874, 233] on icon "search" at bounding box center [872, 227] width 10 height 10
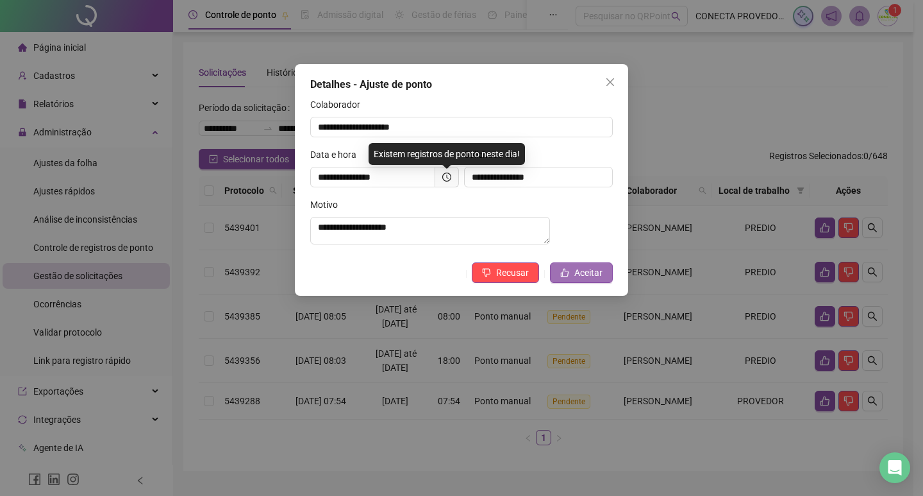
click at [569, 276] on icon "like" at bounding box center [565, 272] width 8 height 8
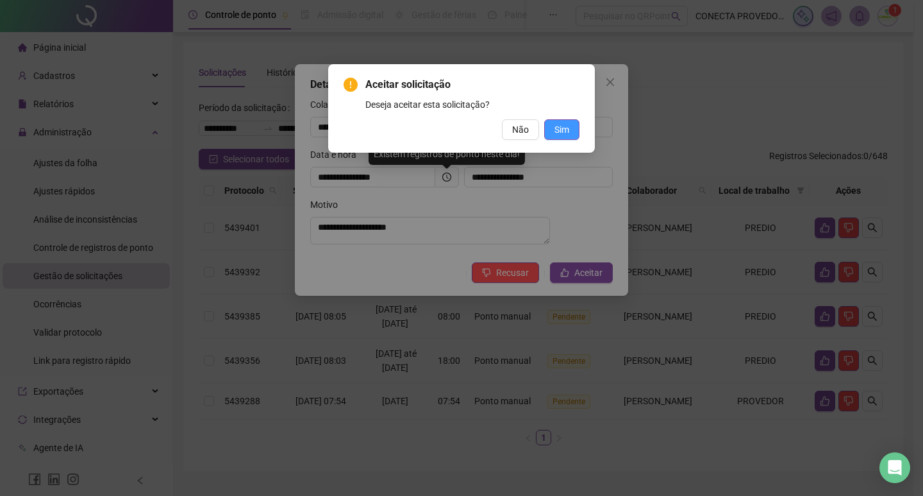
click at [554, 133] on button "Sim" at bounding box center [561, 129] width 35 height 21
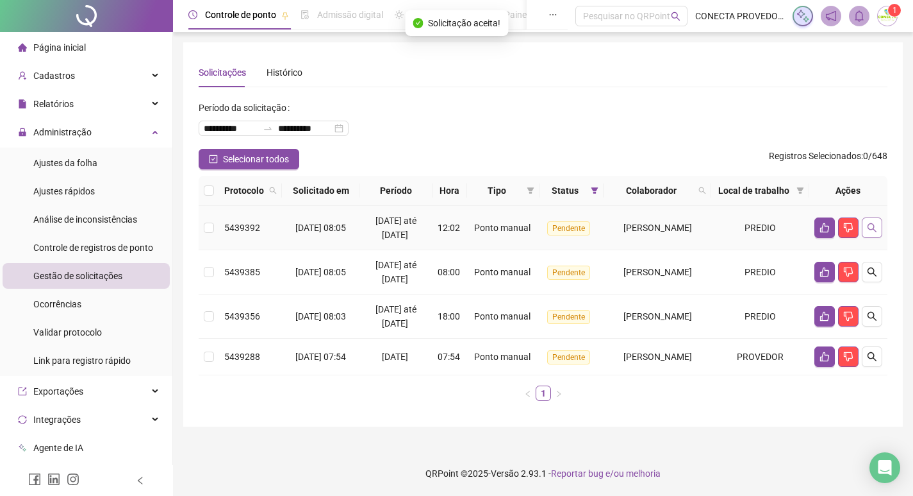
click at [876, 238] on button "button" at bounding box center [872, 227] width 21 height 21
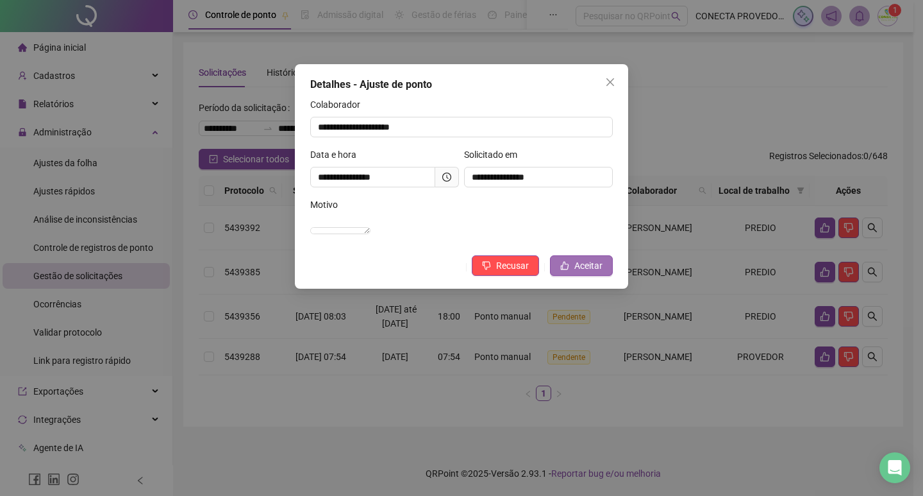
click at [600, 272] on span "Aceitar" at bounding box center [588, 265] width 28 height 14
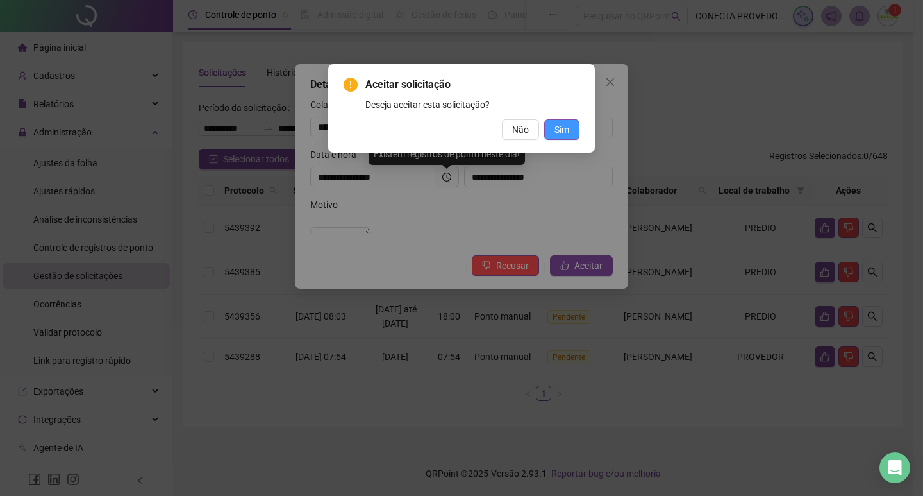
click at [563, 124] on span "Sim" at bounding box center [561, 129] width 15 height 14
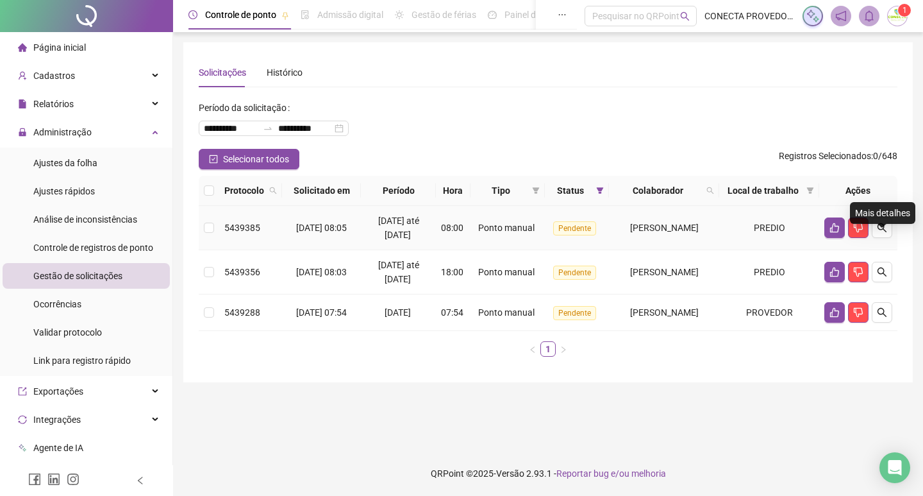
click at [877, 233] on icon "search" at bounding box center [882, 227] width 10 height 10
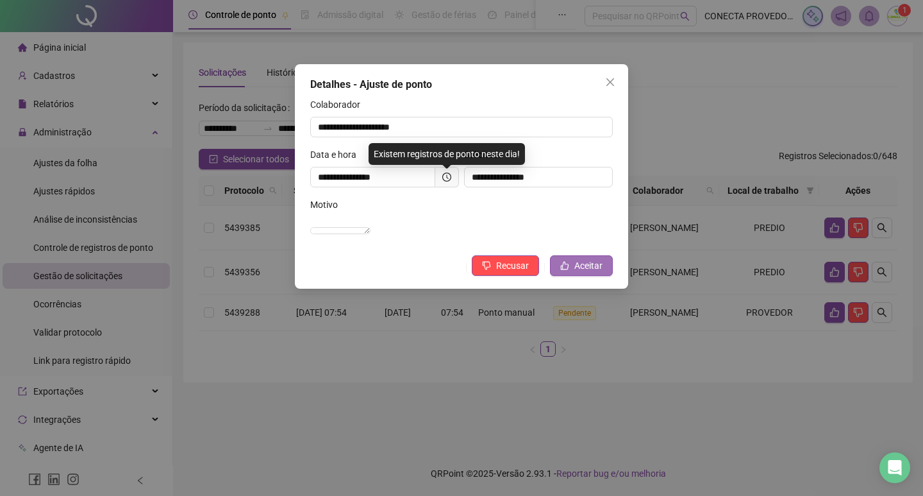
click at [578, 272] on span "Aceitar" at bounding box center [588, 265] width 28 height 14
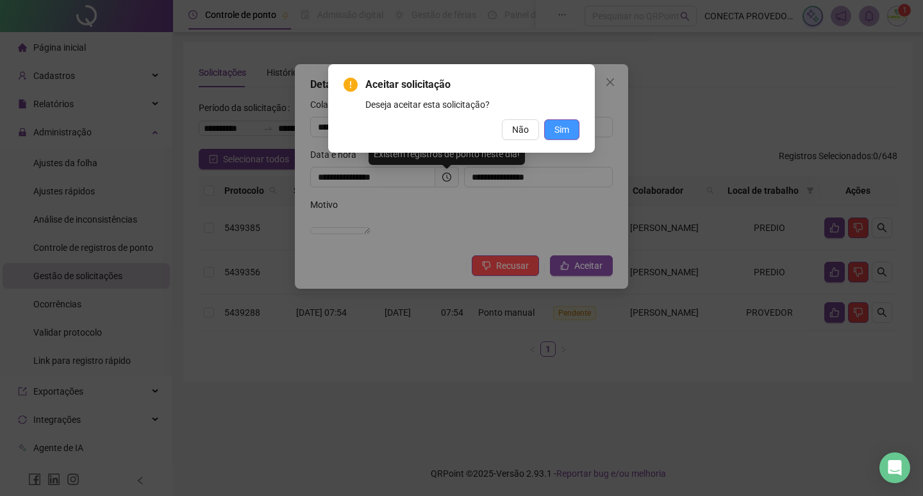
click at [560, 128] on span "Sim" at bounding box center [561, 129] width 15 height 14
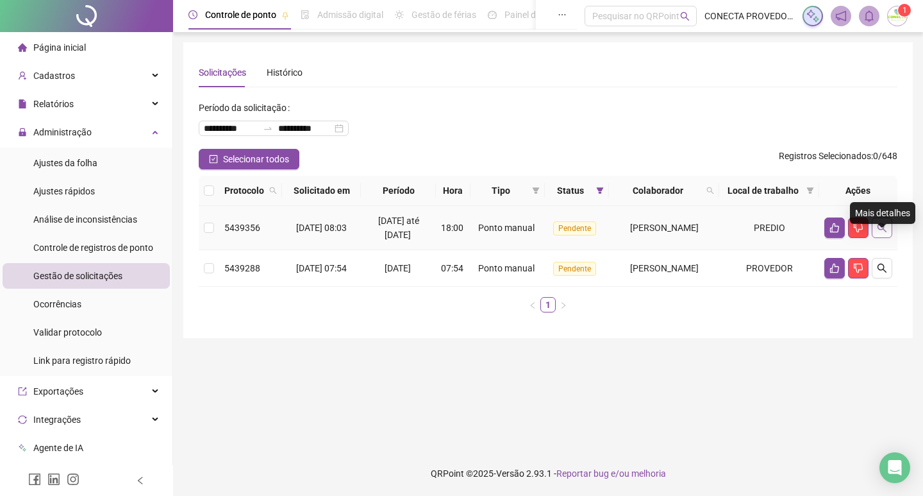
click at [881, 235] on button "button" at bounding box center [882, 227] width 21 height 21
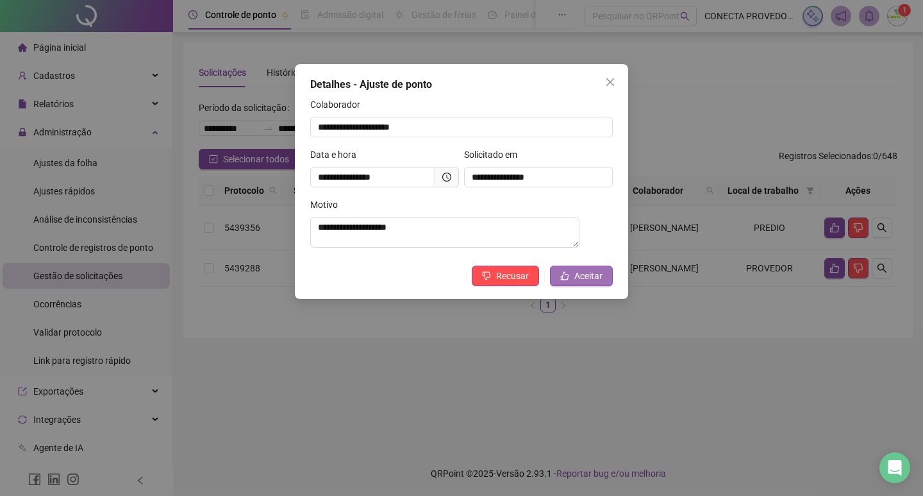
click at [591, 274] on span "Aceitar" at bounding box center [588, 276] width 28 height 14
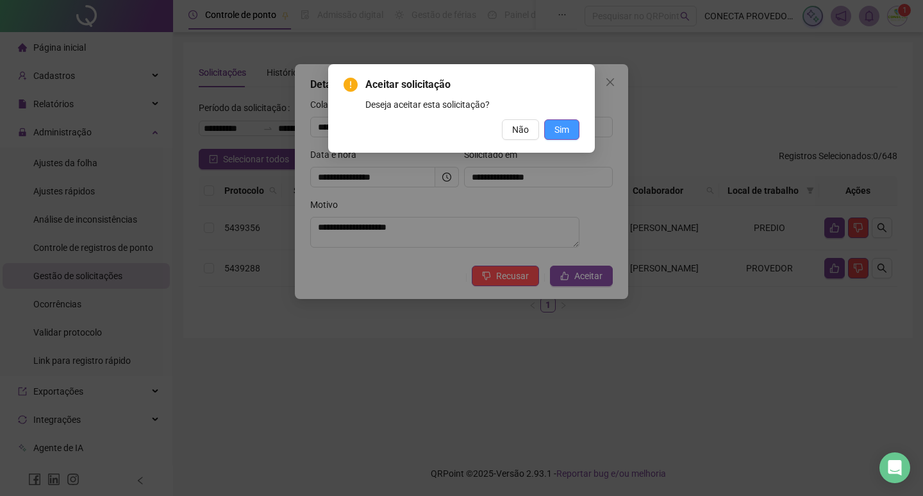
click at [553, 137] on button "Sim" at bounding box center [561, 129] width 35 height 21
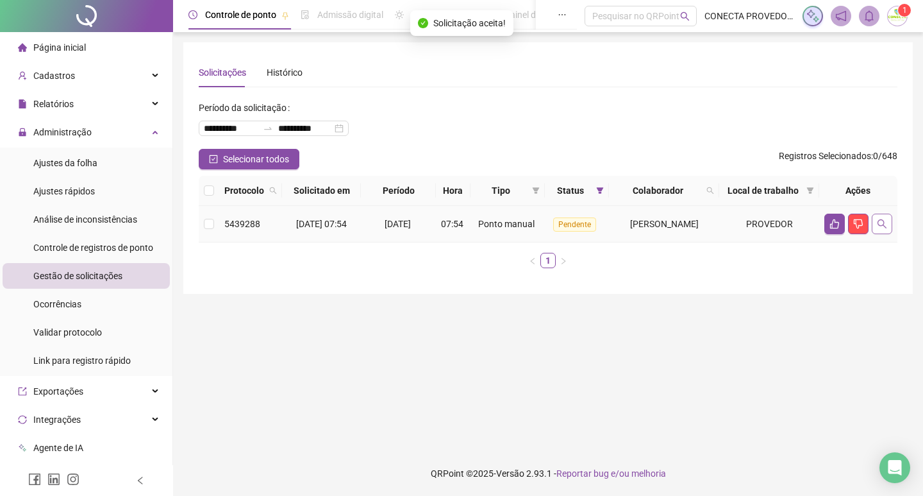
click at [881, 229] on icon "search" at bounding box center [882, 224] width 10 height 10
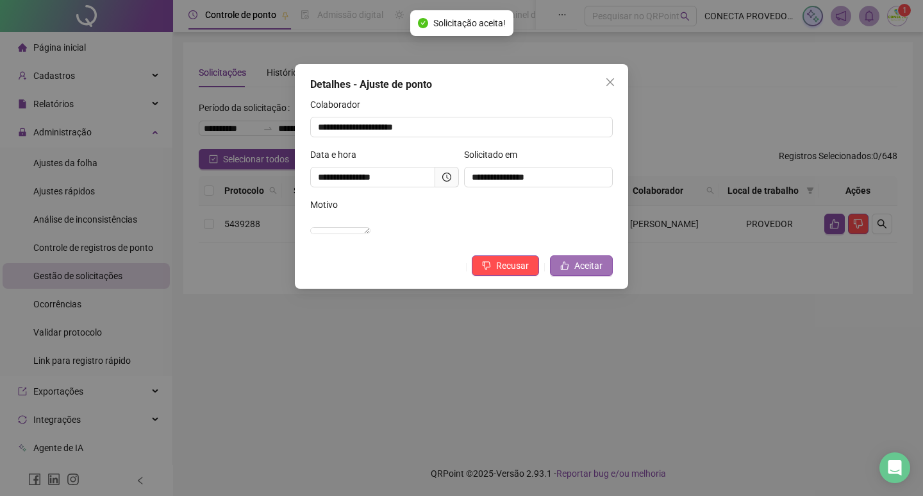
click at [574, 276] on button "Aceitar" at bounding box center [581, 265] width 63 height 21
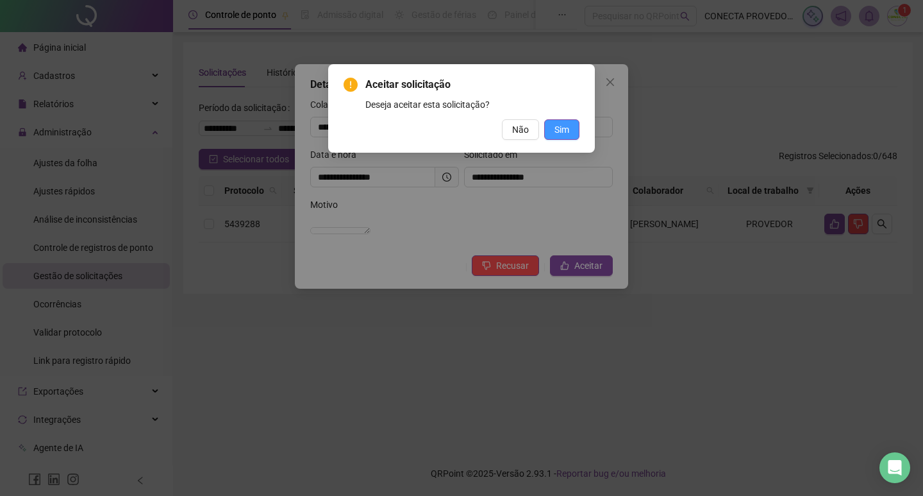
click at [571, 132] on button "Sim" at bounding box center [561, 129] width 35 height 21
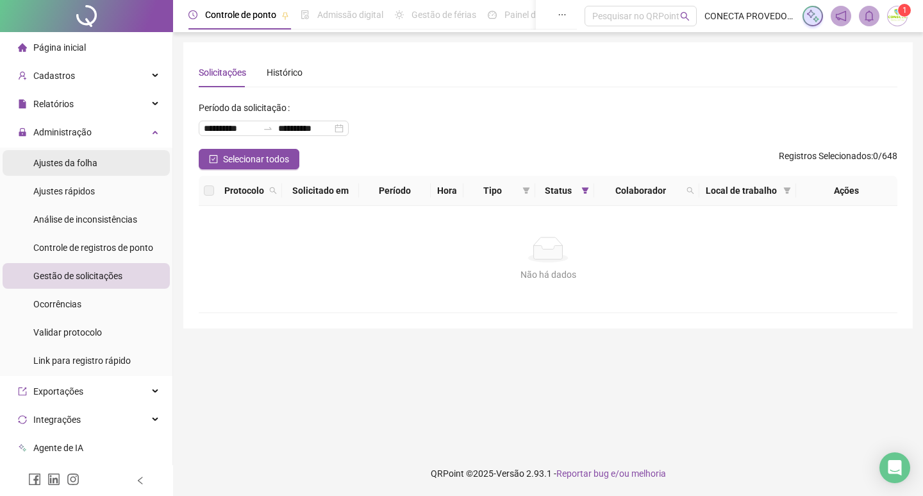
click at [99, 158] on li "Ajustes da folha" at bounding box center [86, 163] width 167 height 26
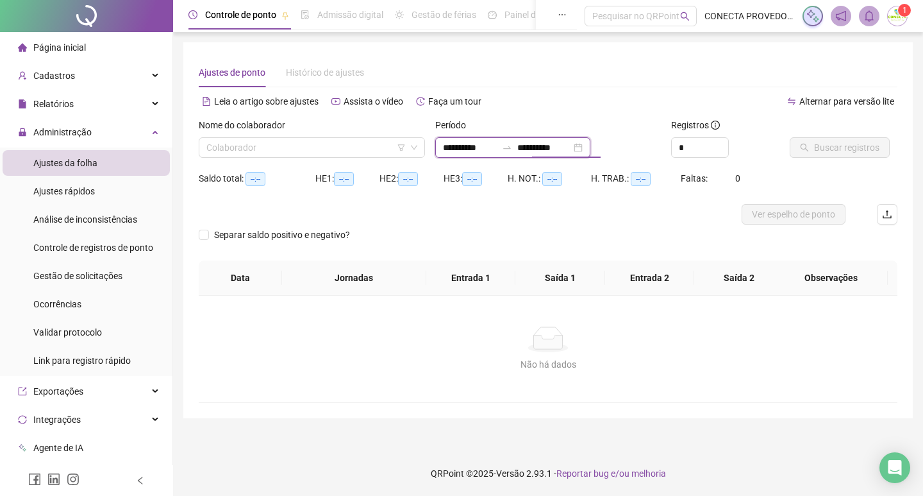
click at [565, 146] on input "**********" at bounding box center [544, 147] width 54 height 14
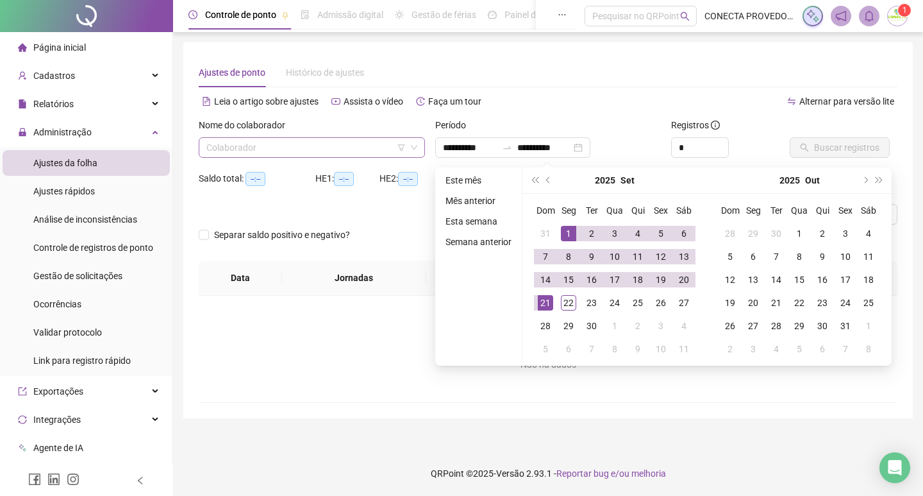
click at [231, 154] on input "search" at bounding box center [305, 147] width 199 height 19
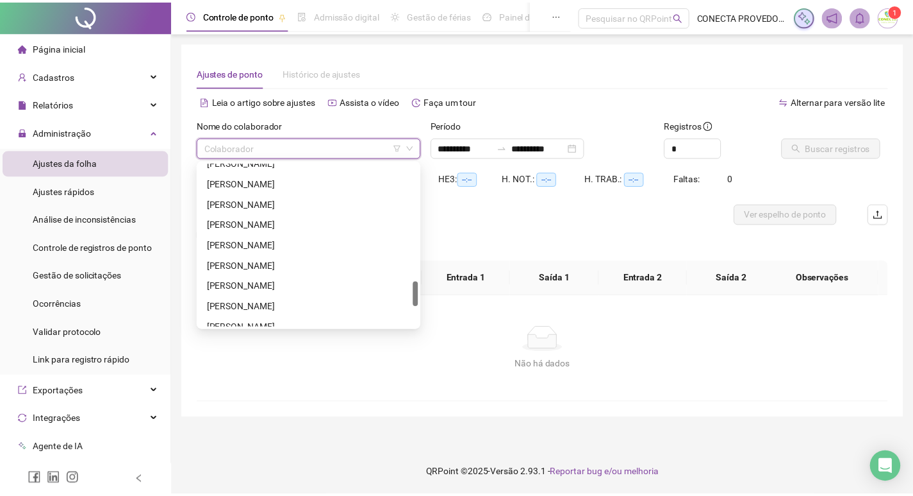
scroll to position [903, 0]
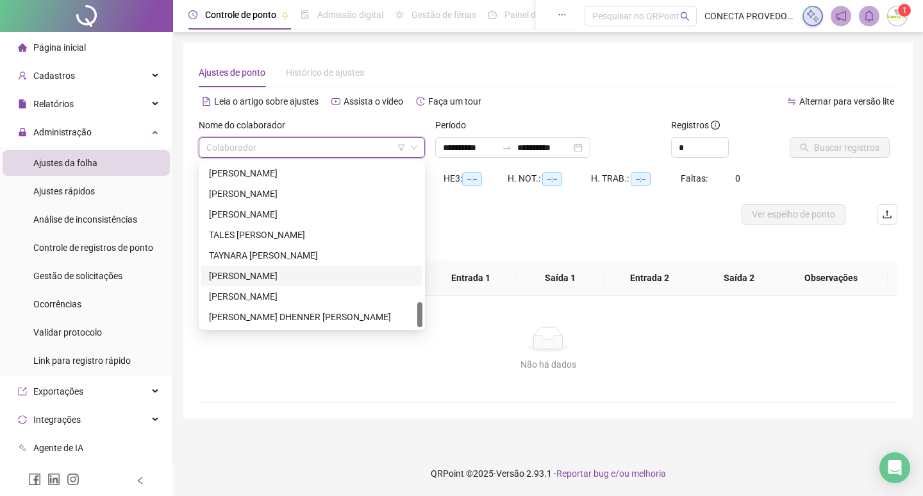
click at [246, 274] on div "[PERSON_NAME]" at bounding box center [312, 276] width 206 height 14
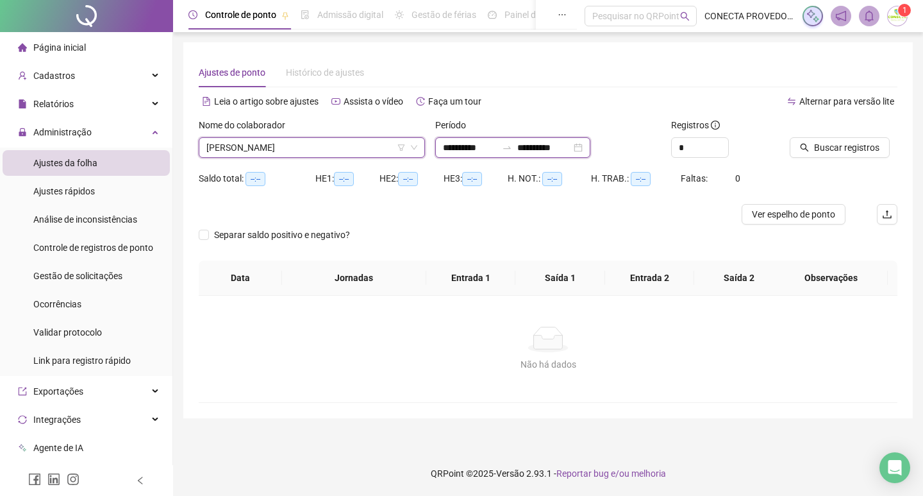
click at [546, 144] on input "**********" at bounding box center [544, 147] width 54 height 14
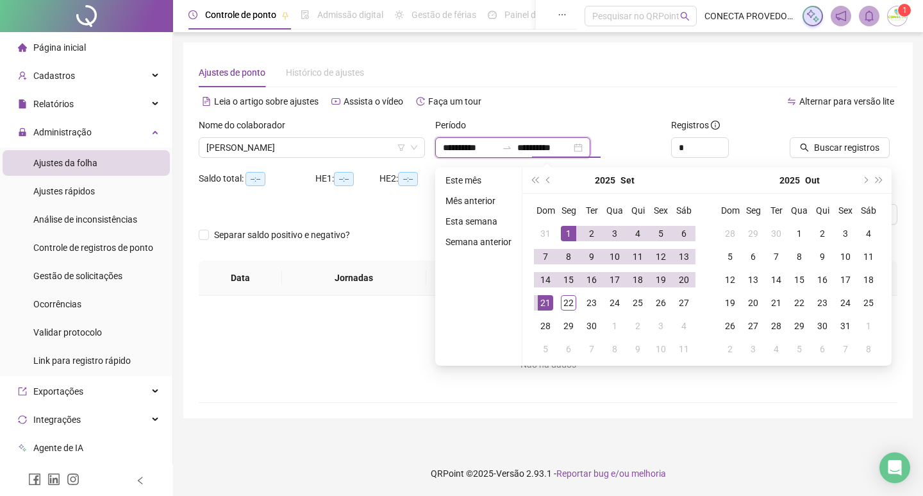
type input "**********"
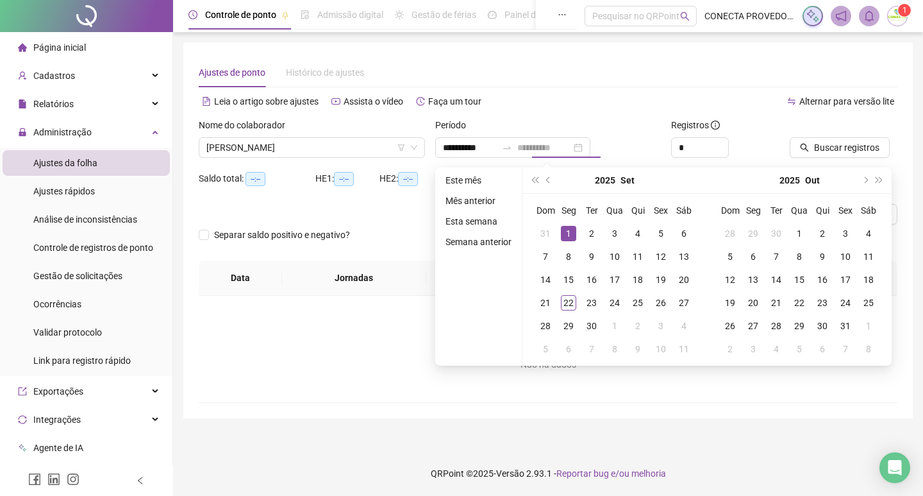
click at [569, 229] on div "1" at bounding box center [568, 233] width 15 height 15
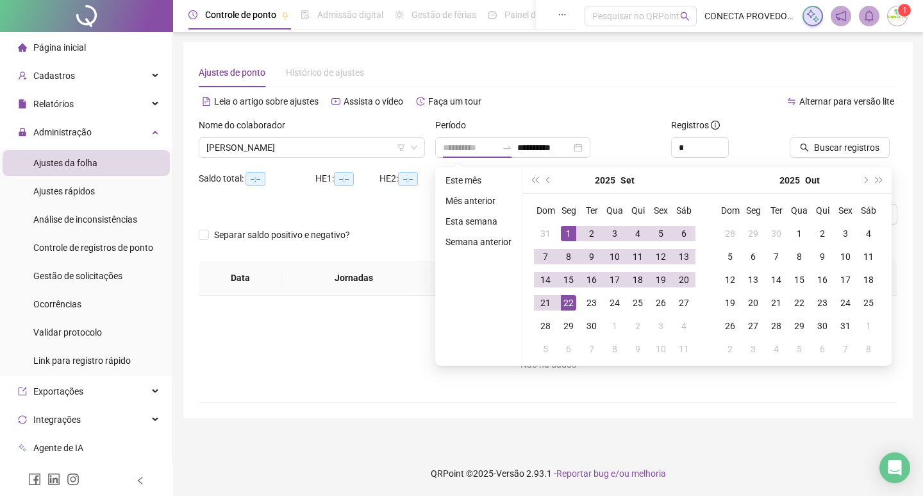
click at [571, 299] on div "22" at bounding box center [568, 302] width 15 height 15
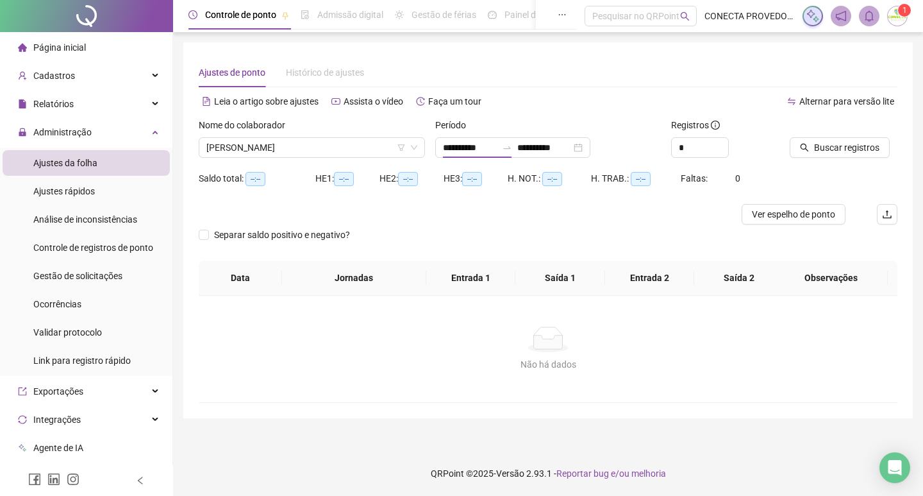
type input "**********"
type input "*"
click at [717, 144] on span "Increase Value" at bounding box center [721, 144] width 14 height 12
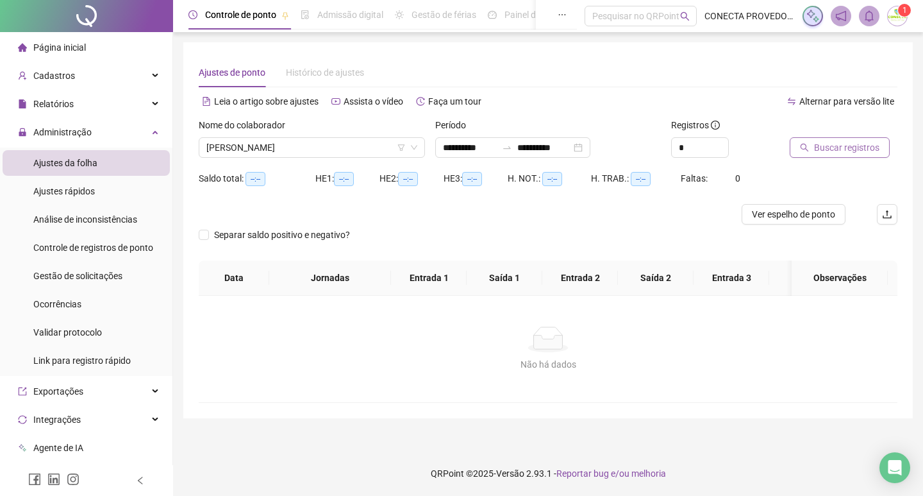
click at [810, 144] on button "Buscar registros" at bounding box center [840, 147] width 100 height 21
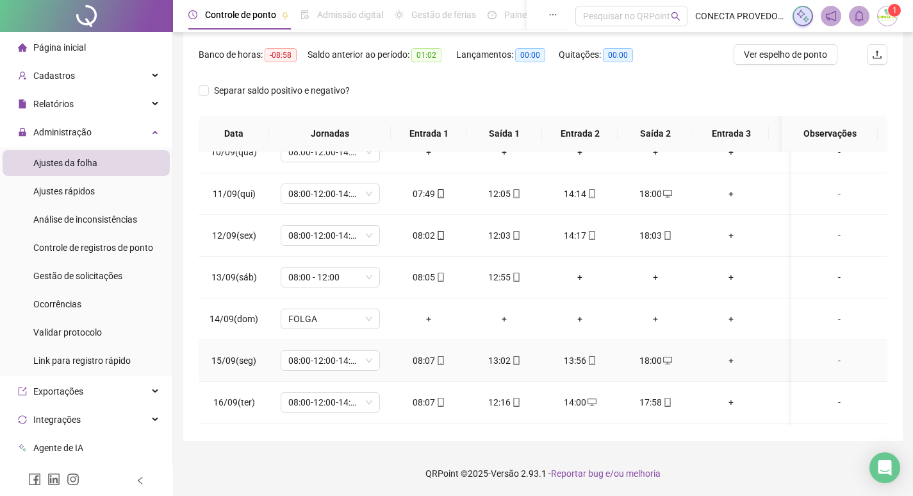
scroll to position [332, 0]
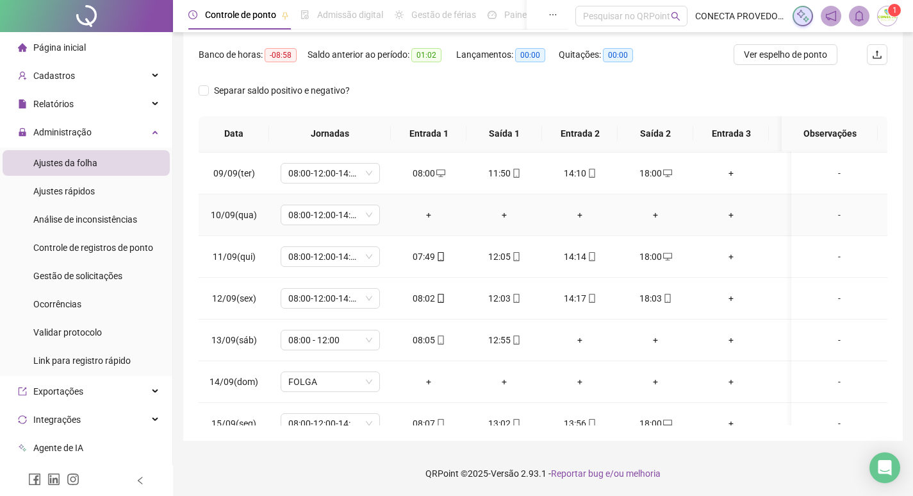
click at [830, 217] on div "-" at bounding box center [840, 215] width 76 height 14
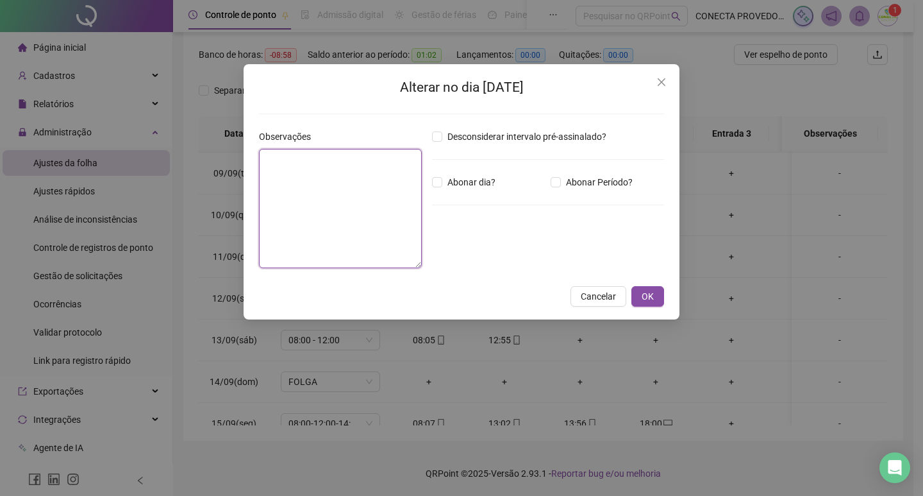
drag, startPoint x: 313, startPoint y: 185, endPoint x: 303, endPoint y: 185, distance: 9.6
click at [303, 185] on textarea at bounding box center [340, 208] width 163 height 119
click at [349, 165] on textarea "**********" at bounding box center [340, 208] width 163 height 119
type textarea "**********"
click at [656, 288] on button "OK" at bounding box center [647, 296] width 33 height 21
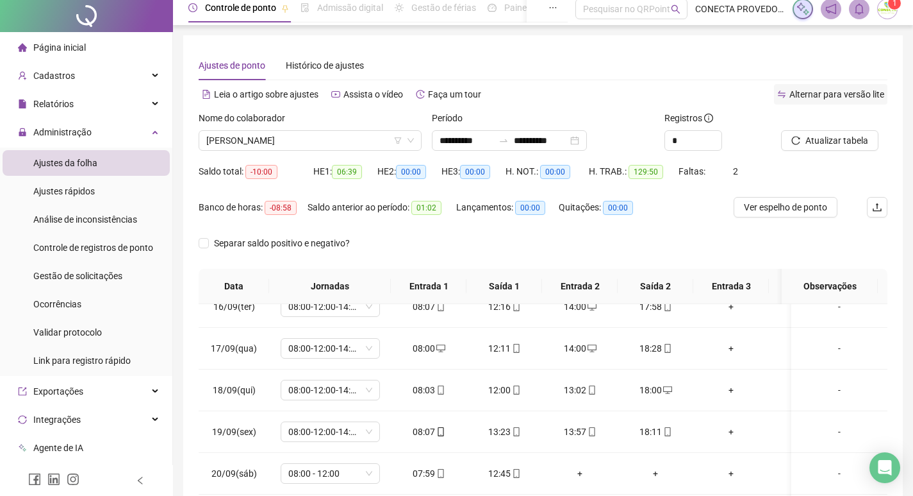
scroll to position [0, 0]
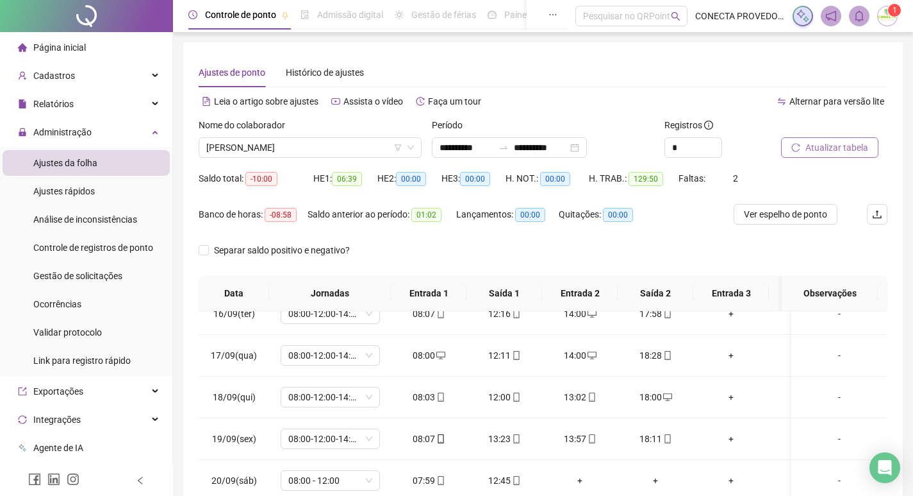
click at [815, 147] on span "Atualizar tabela" at bounding box center [837, 147] width 63 height 14
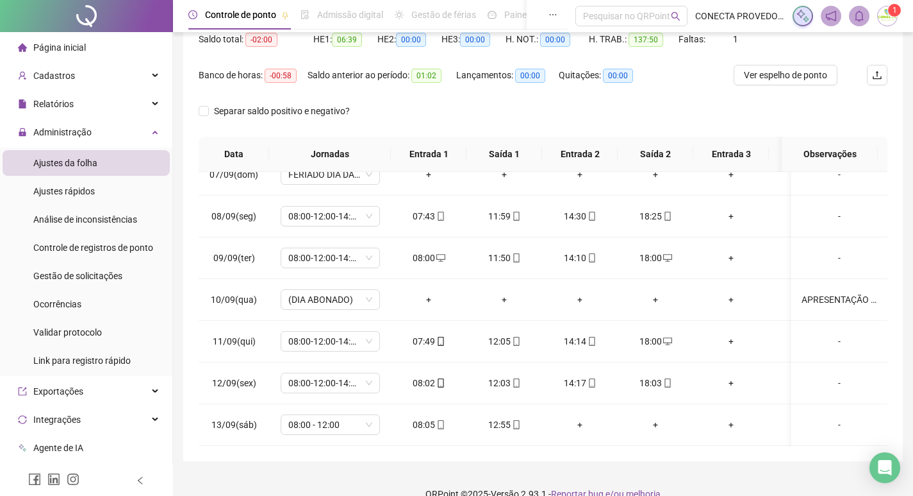
scroll to position [160, 0]
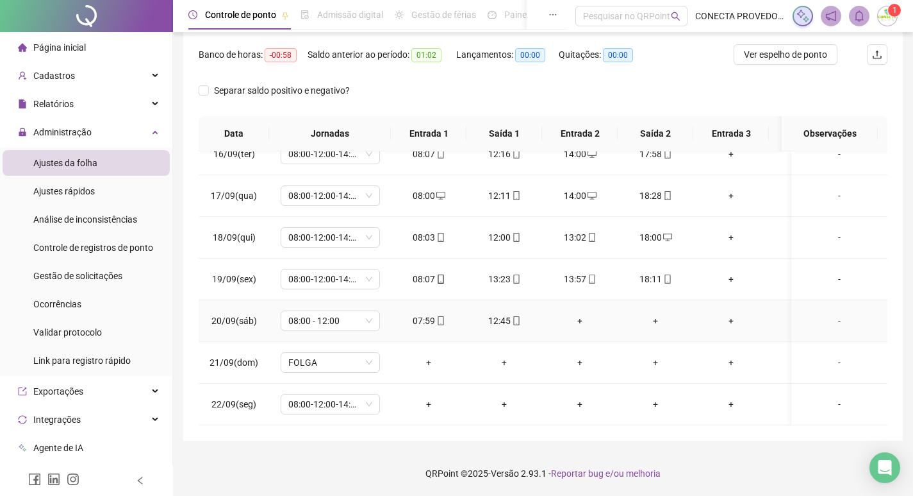
scroll to position [653, 0]
click at [832, 397] on div "-" at bounding box center [840, 404] width 76 height 14
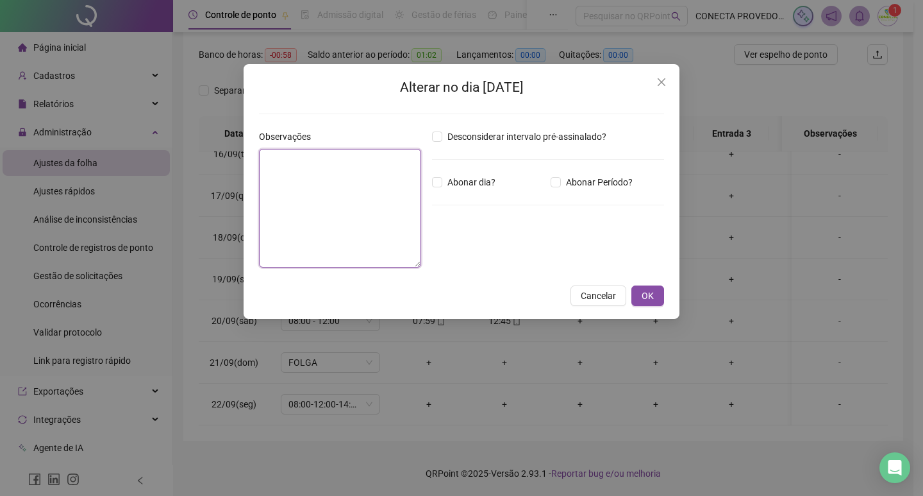
click at [338, 196] on textarea at bounding box center [340, 208] width 162 height 119
type textarea "*"
type textarea "**********"
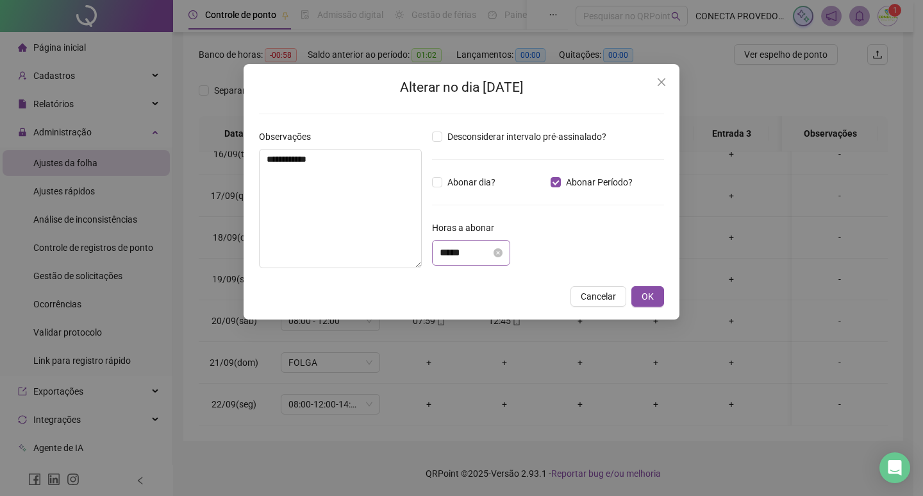
click at [437, 260] on div "*****" at bounding box center [471, 253] width 78 height 26
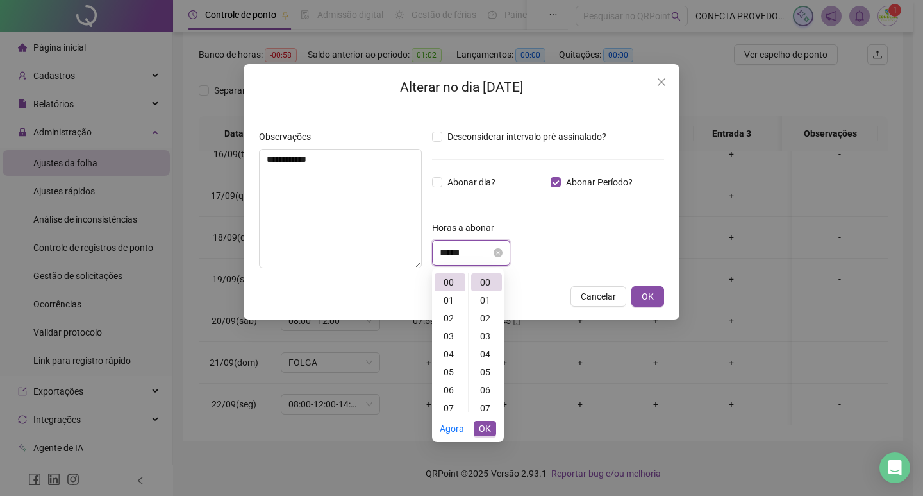
click at [448, 252] on input "*****" at bounding box center [465, 252] width 51 height 15
type input "*****"
click at [673, 88] on div "**********" at bounding box center [462, 191] width 436 height 255
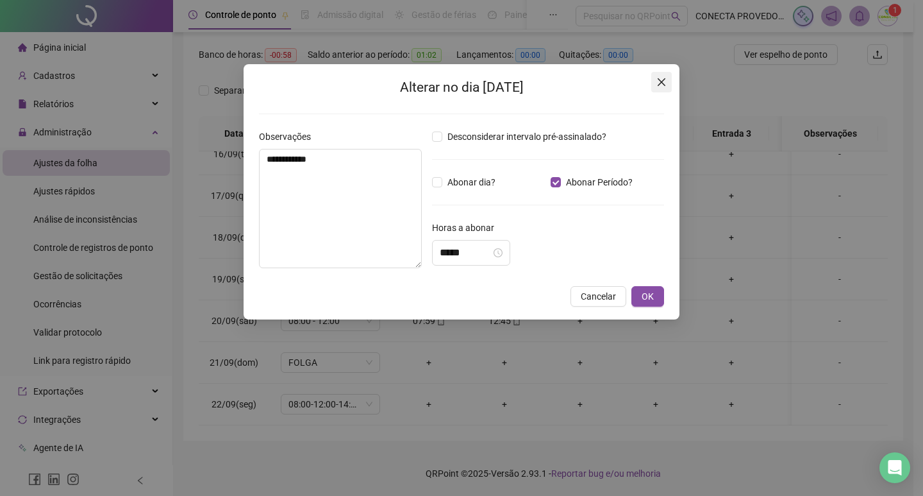
click at [663, 82] on icon "close" at bounding box center [661, 82] width 10 height 10
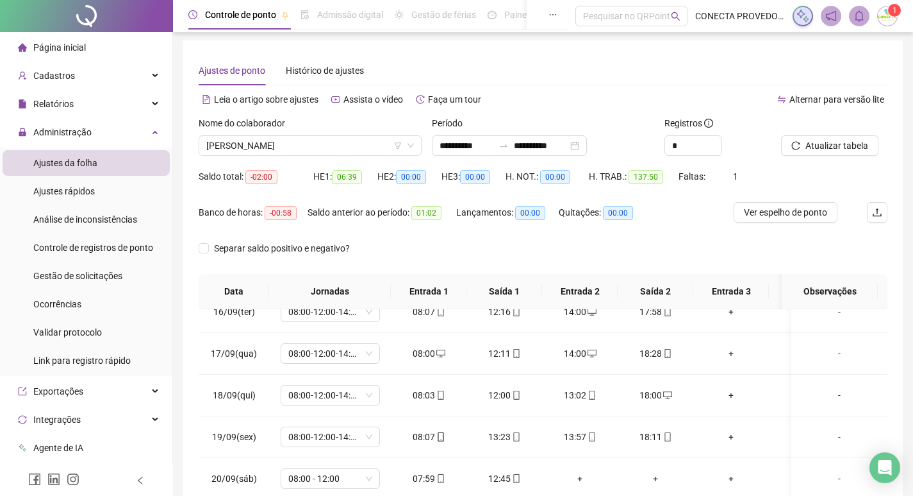
scroll to position [0, 0]
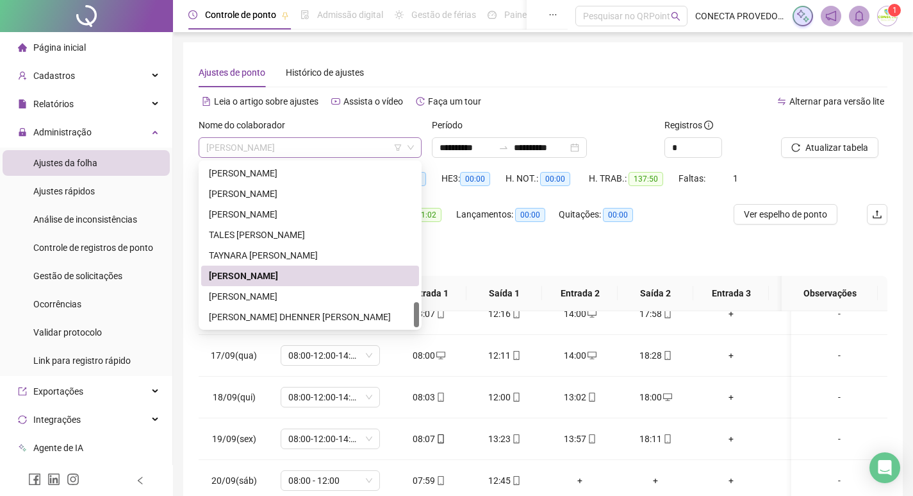
click at [341, 140] on span "[PERSON_NAME]" at bounding box center [310, 147] width 208 height 19
click at [275, 251] on div "TAYNARA [PERSON_NAME]" at bounding box center [310, 255] width 203 height 14
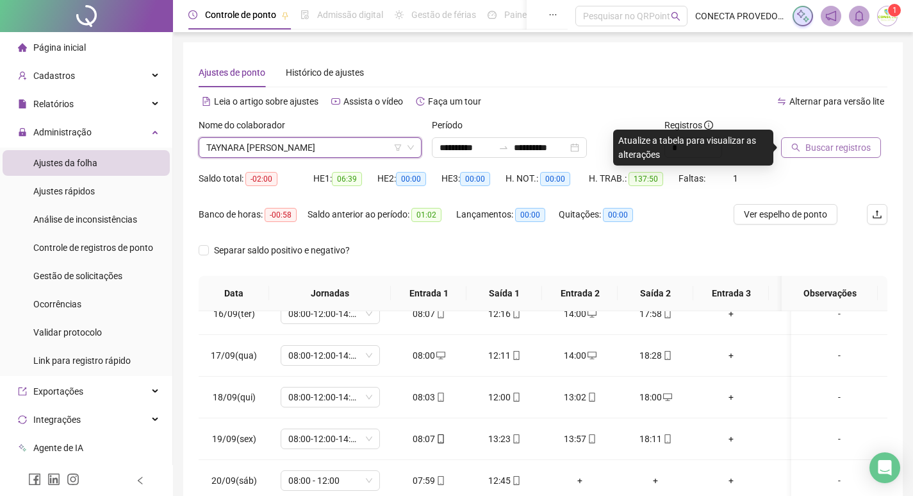
click at [808, 154] on span "Buscar registros" at bounding box center [838, 147] width 65 height 14
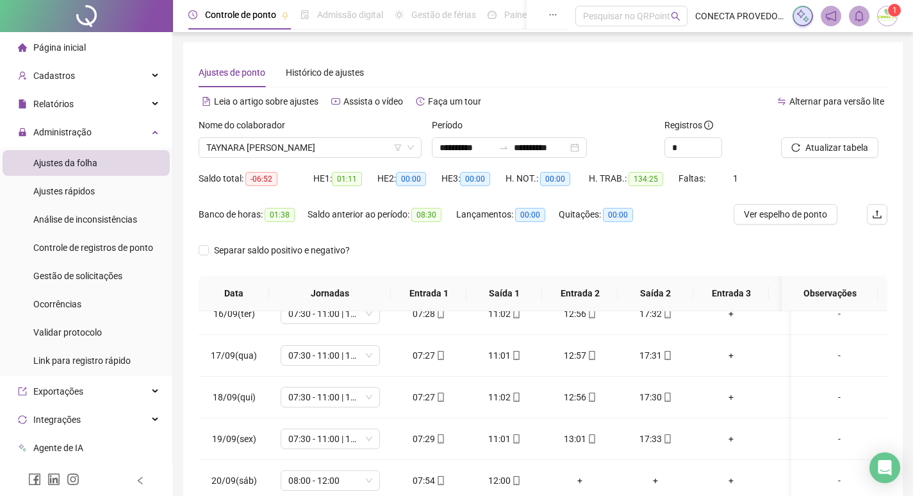
scroll to position [160, 0]
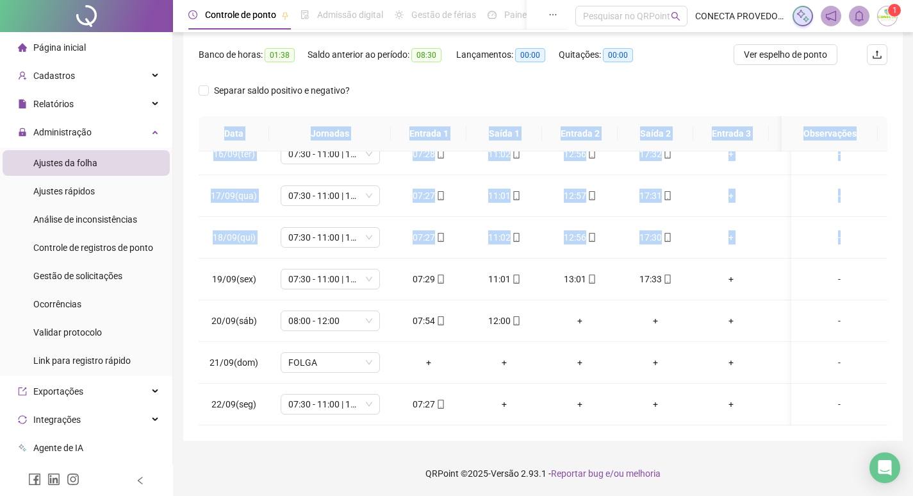
drag, startPoint x: 912, startPoint y: 220, endPoint x: 921, endPoint y: 93, distance: 127.2
click at [913, 93] on html "**********" at bounding box center [456, 88] width 913 height 496
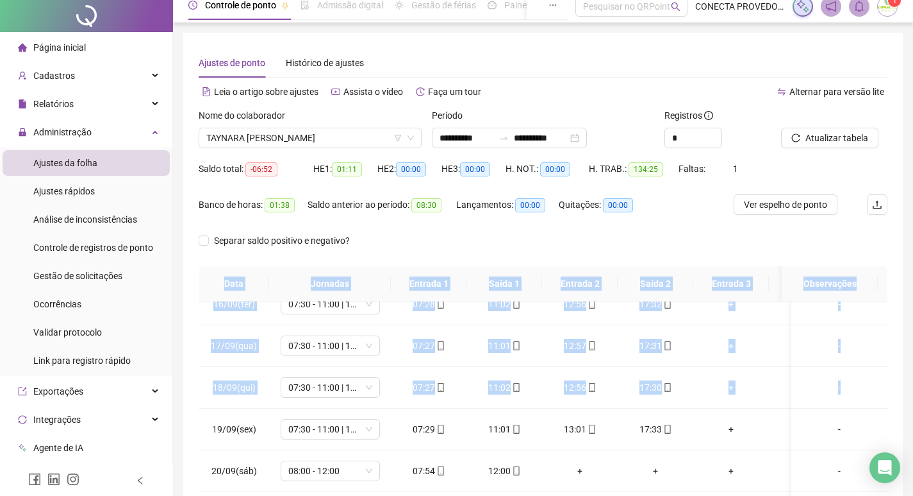
scroll to position [0, 0]
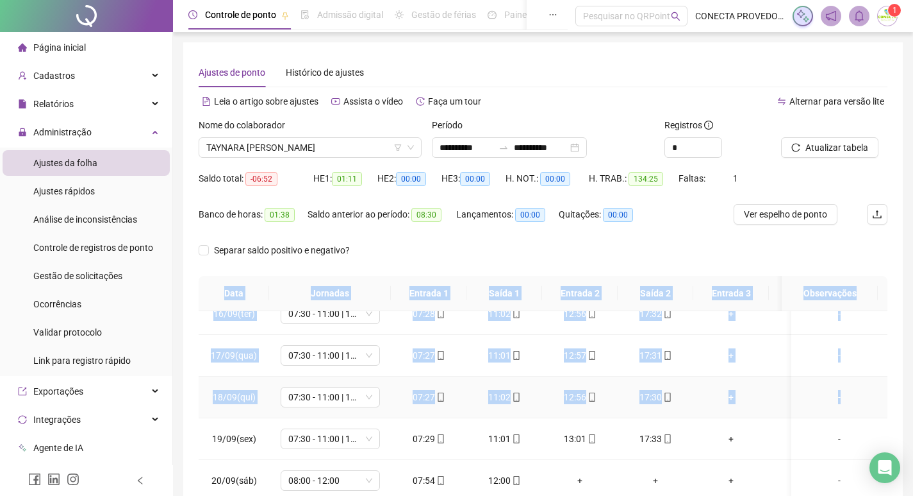
click at [769, 400] on td "+" at bounding box center [807, 397] width 76 height 42
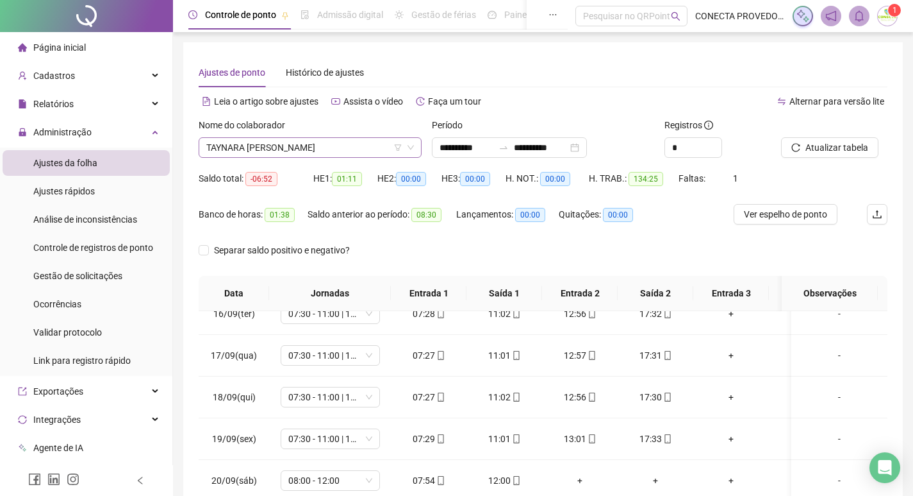
click at [392, 150] on span "TAYNARA [PERSON_NAME]" at bounding box center [310, 147] width 208 height 19
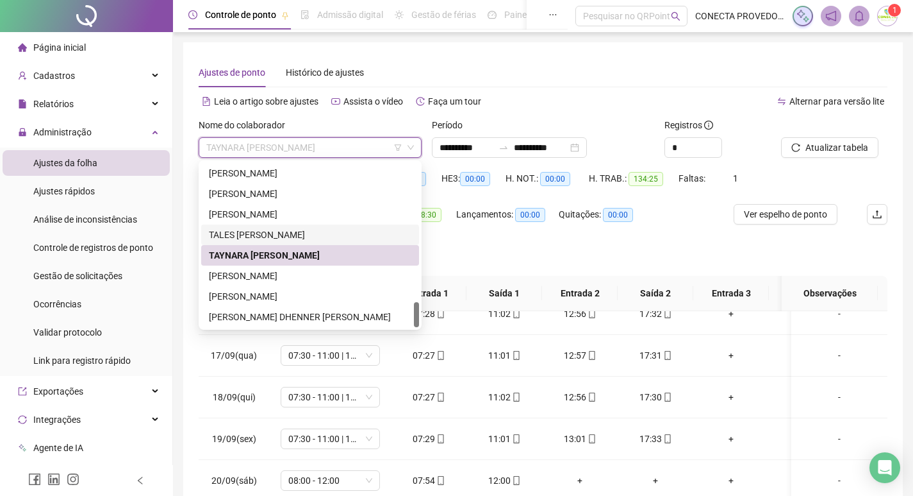
click at [290, 228] on div "TALES [PERSON_NAME]" at bounding box center [310, 235] width 203 height 14
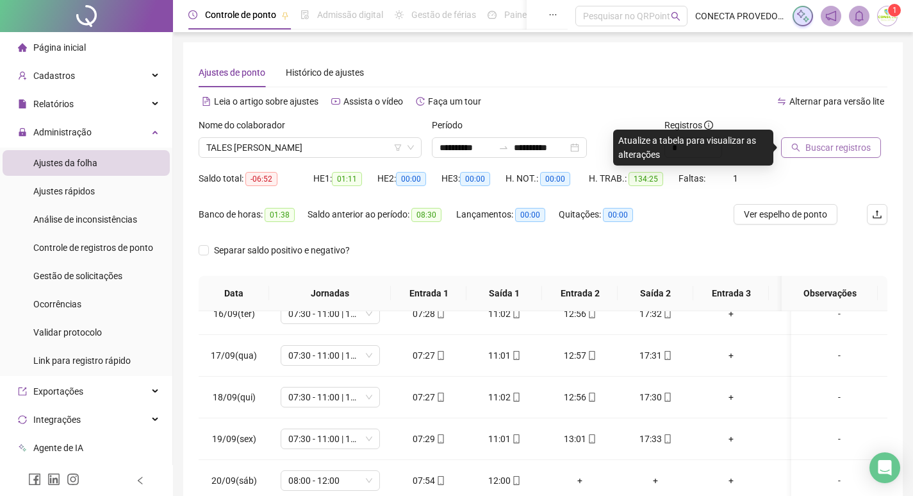
click at [793, 152] on button "Buscar registros" at bounding box center [831, 147] width 100 height 21
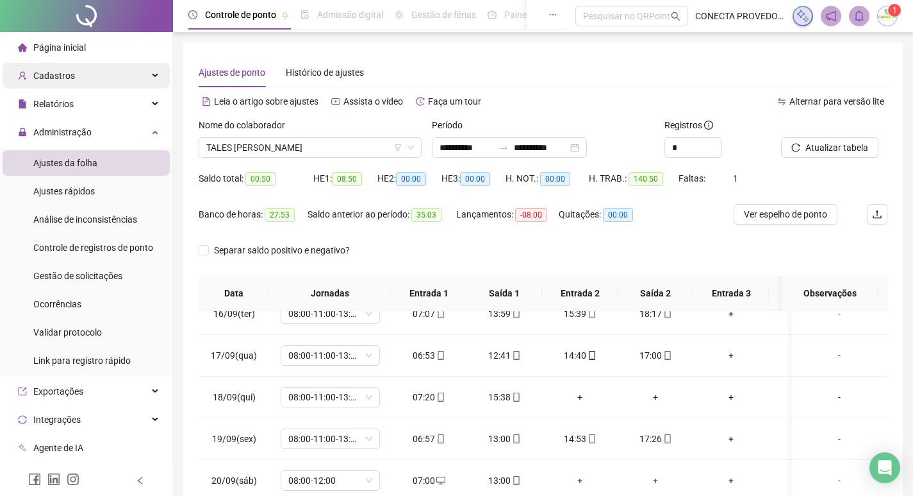
click at [78, 80] on div "Cadastros" at bounding box center [86, 76] width 167 height 26
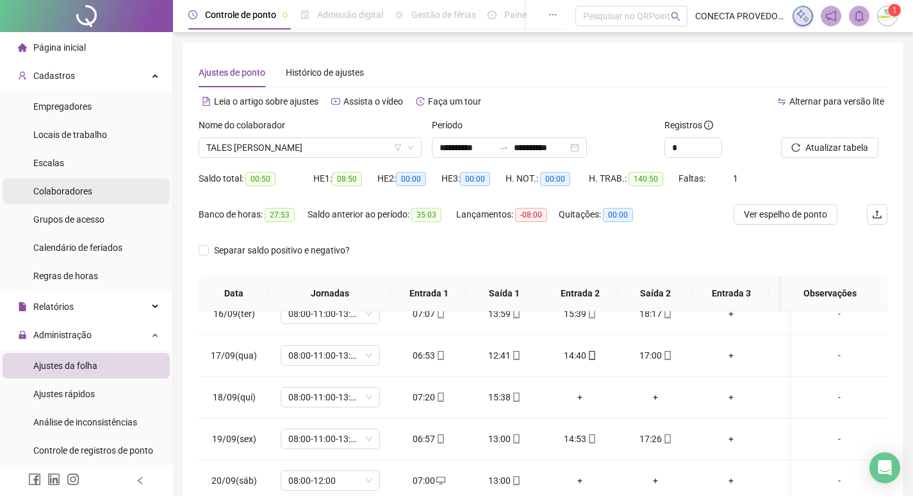
click at [62, 190] on span "Colaboradores" at bounding box center [62, 191] width 59 height 10
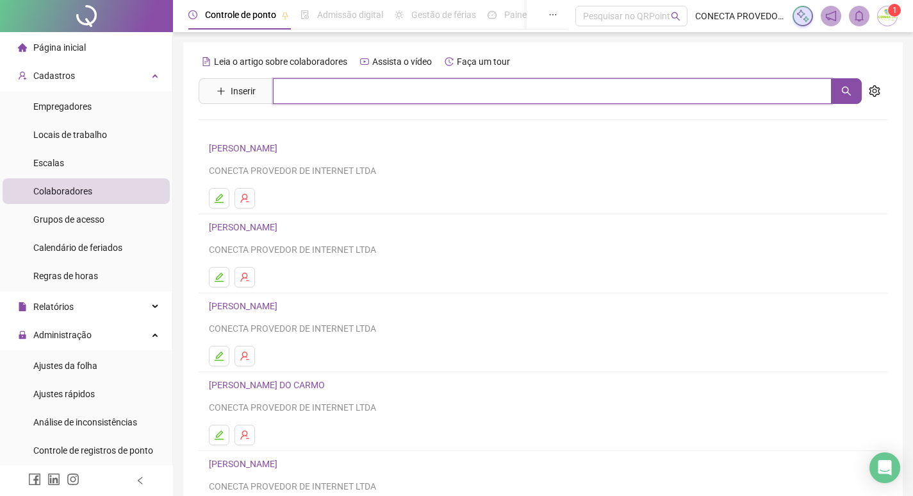
click at [310, 89] on input "text" at bounding box center [552, 91] width 559 height 26
type input "****"
click at [322, 96] on input "****" at bounding box center [552, 91] width 559 height 26
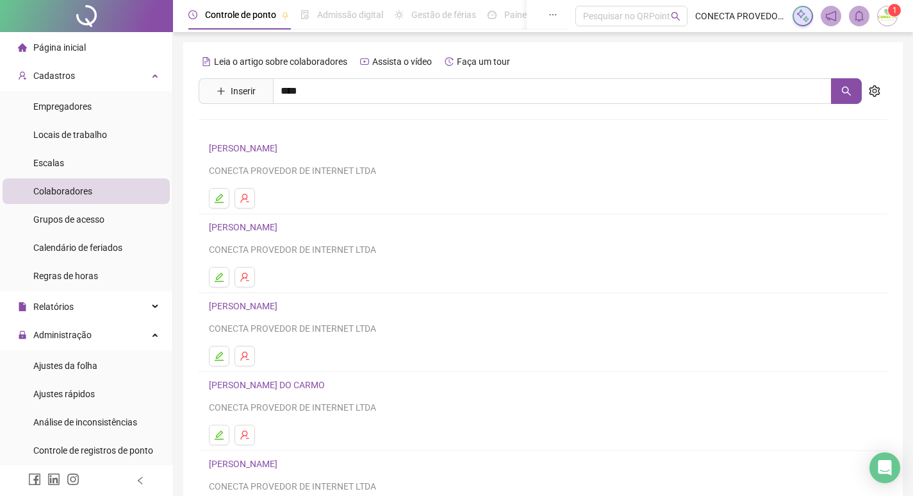
click at [291, 129] on link "[PERSON_NAME]" at bounding box center [256, 129] width 69 height 10
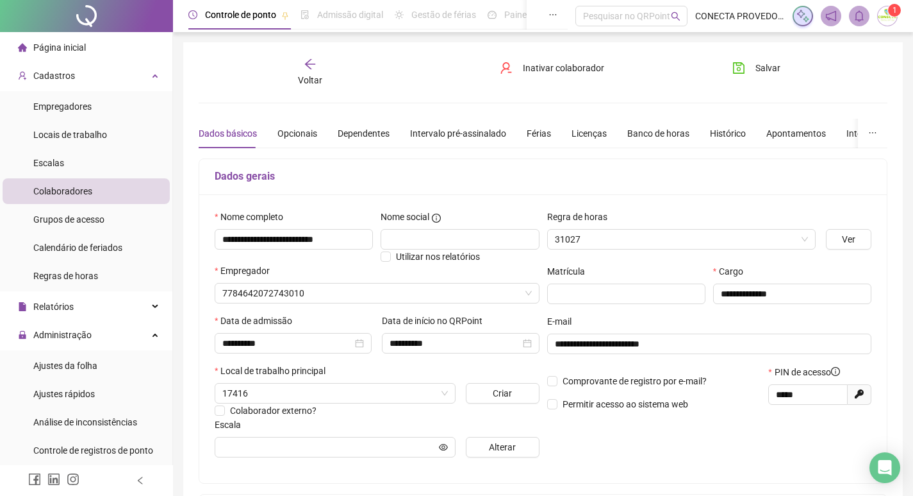
type input "**********"
drag, startPoint x: 637, startPoint y: 135, endPoint x: 653, endPoint y: 151, distance: 22.7
click at [637, 135] on div "Banco de horas" at bounding box center [659, 133] width 62 height 14
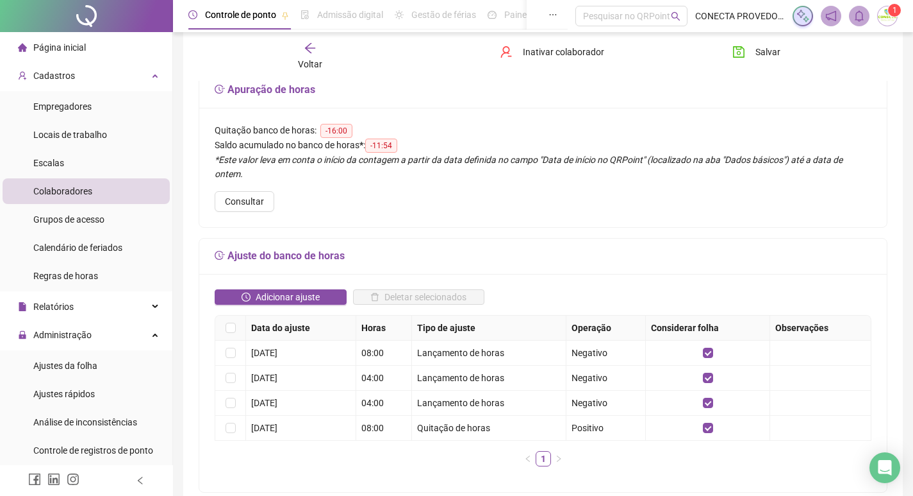
scroll to position [64, 0]
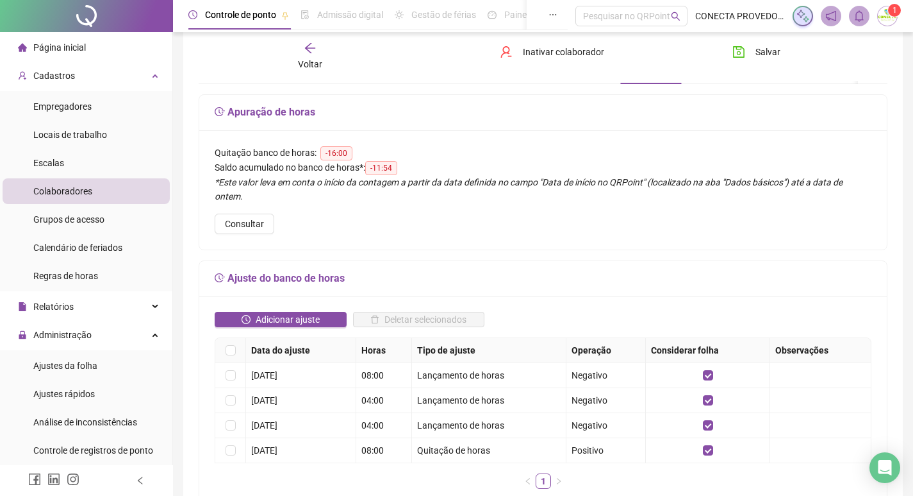
click at [63, 186] on span "Colaboradores" at bounding box center [62, 191] width 59 height 10
click at [85, 363] on span "Ajustes da folha" at bounding box center [65, 365] width 64 height 10
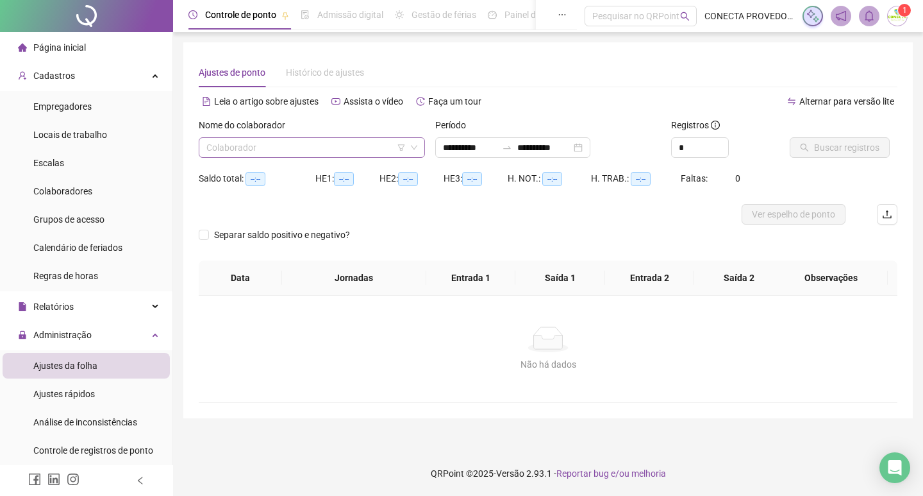
click at [346, 148] on input "search" at bounding box center [305, 147] width 199 height 19
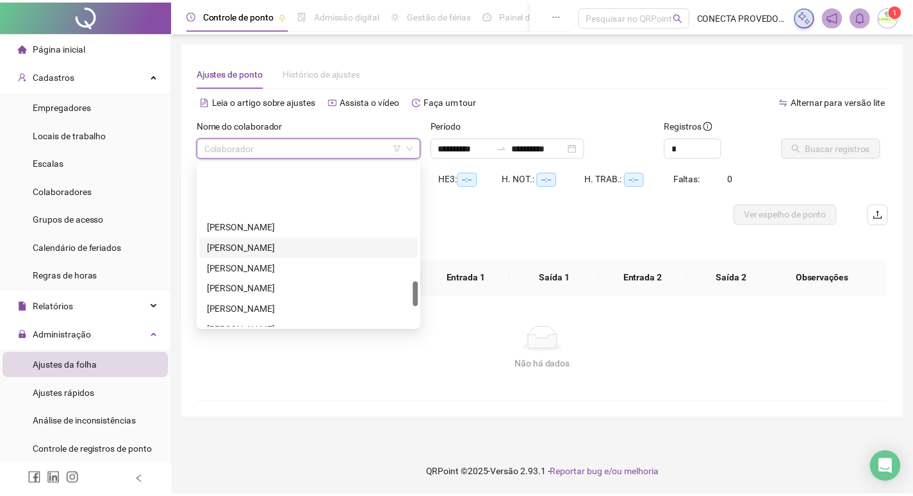
scroll to position [903, 0]
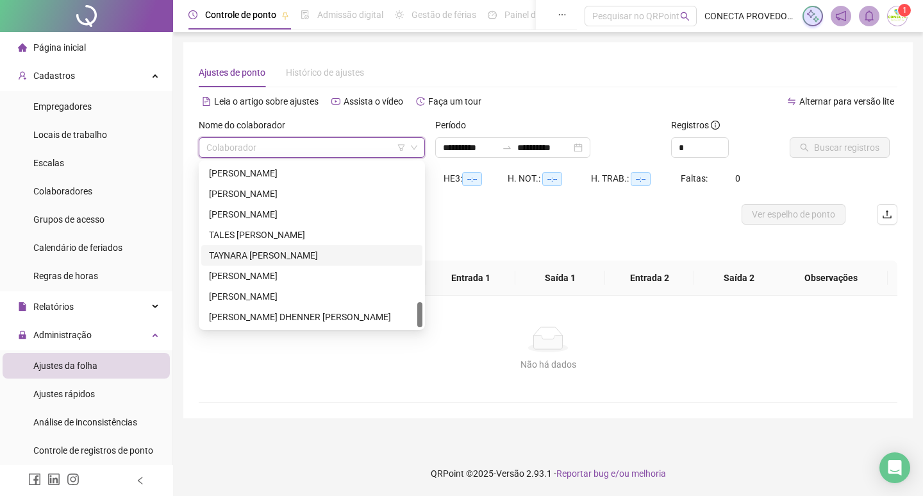
click at [242, 253] on div "TAYNARA [PERSON_NAME]" at bounding box center [312, 255] width 206 height 14
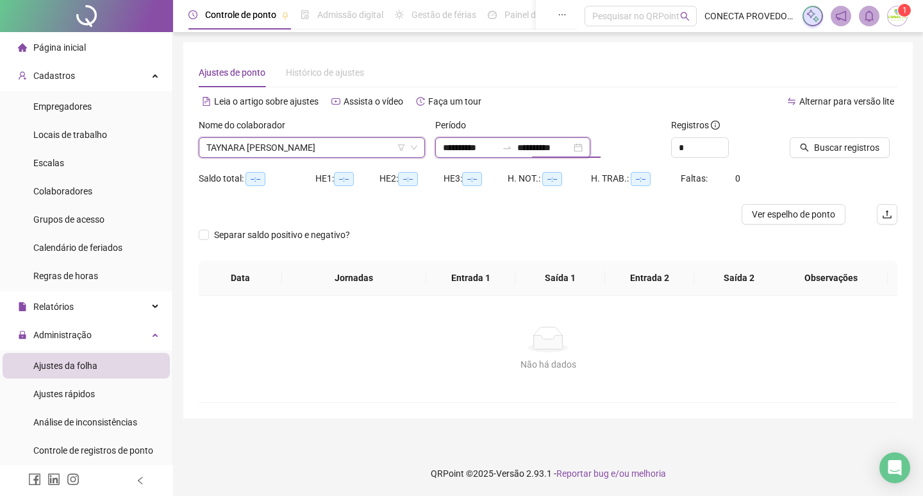
click at [557, 149] on input "**********" at bounding box center [544, 147] width 54 height 14
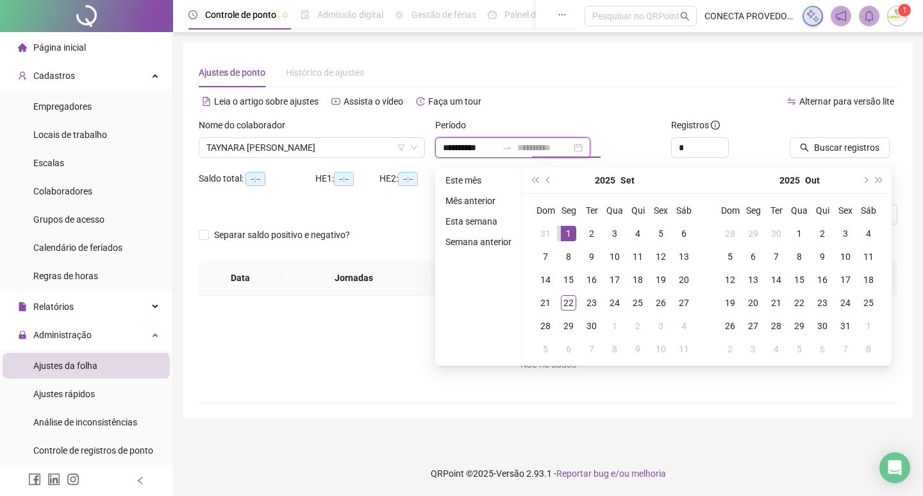
type input "**********"
click at [567, 235] on div "1" at bounding box center [568, 233] width 15 height 15
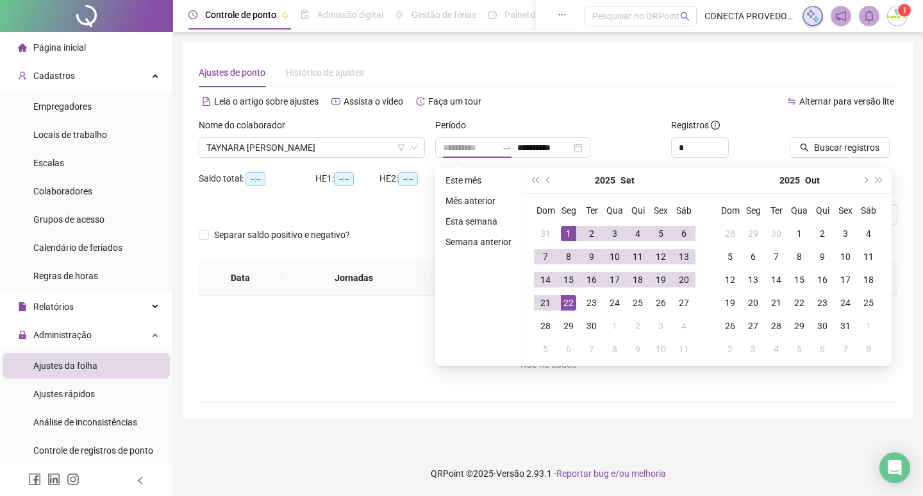
click at [569, 309] on div "22" at bounding box center [568, 302] width 15 height 15
type input "**********"
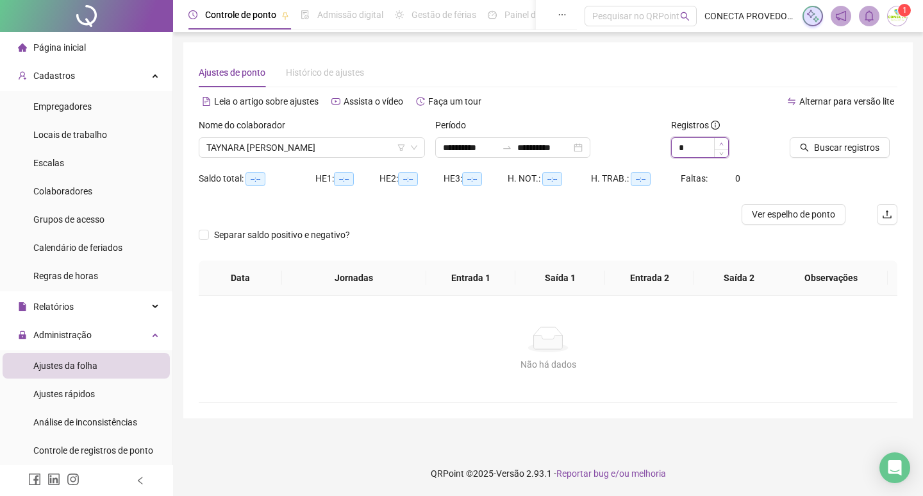
type input "*"
click at [722, 142] on icon "up" at bounding box center [721, 144] width 4 height 4
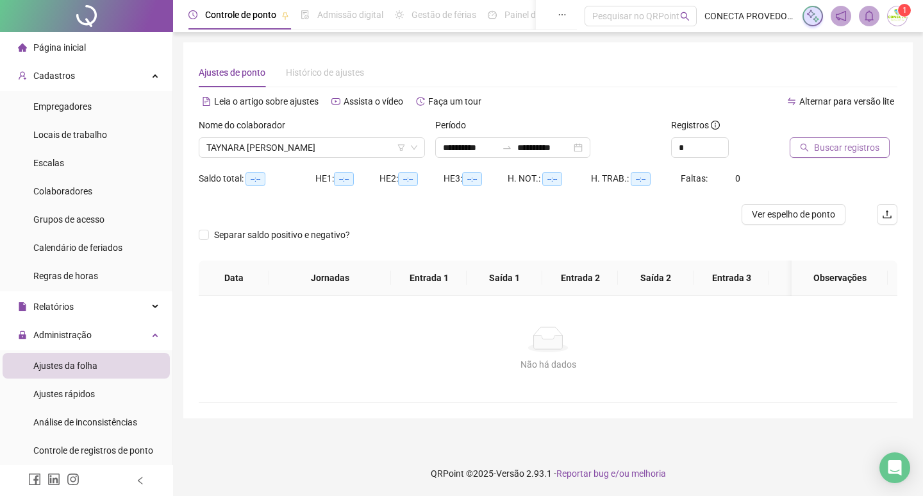
click at [810, 144] on button "Buscar registros" at bounding box center [840, 147] width 100 height 21
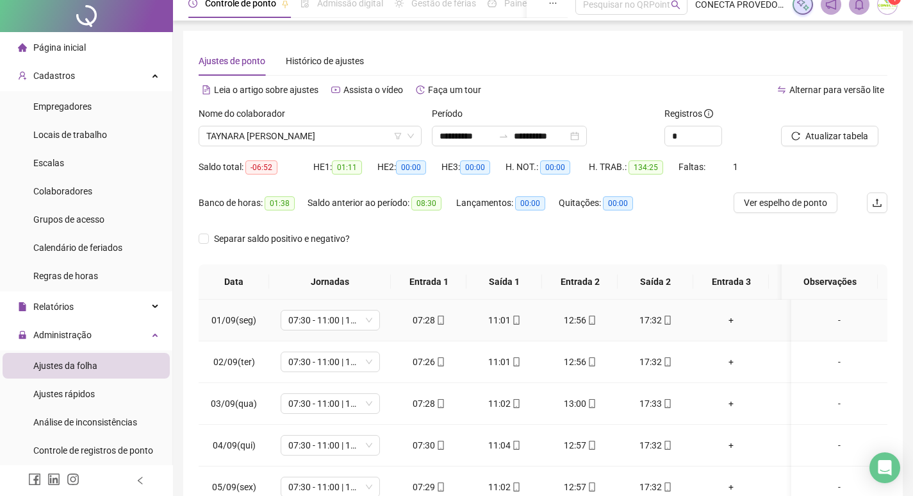
scroll to position [0, 0]
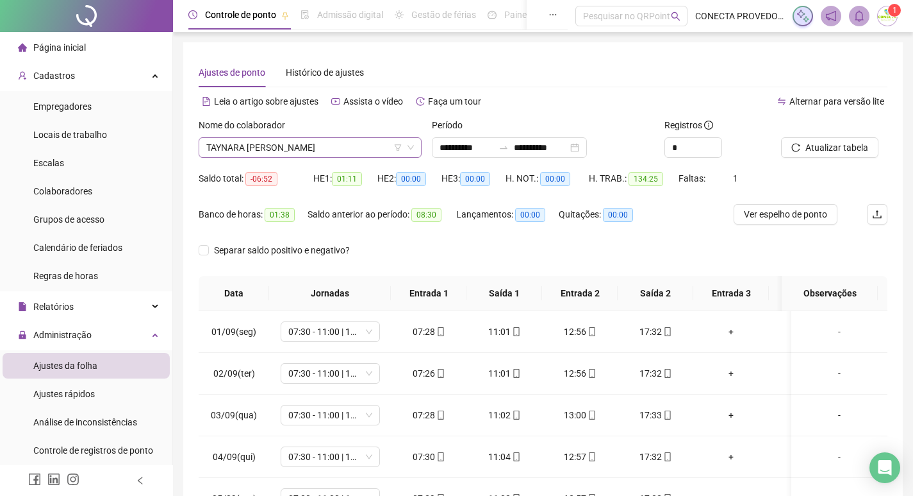
click at [353, 152] on span "TAYNARA [PERSON_NAME]" at bounding box center [310, 147] width 208 height 19
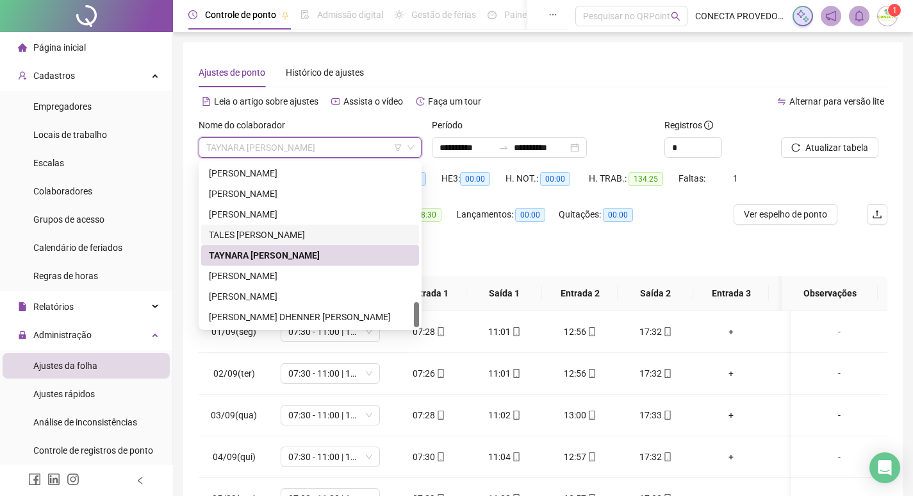
click at [272, 234] on div "TALES [PERSON_NAME]" at bounding box center [310, 235] width 203 height 14
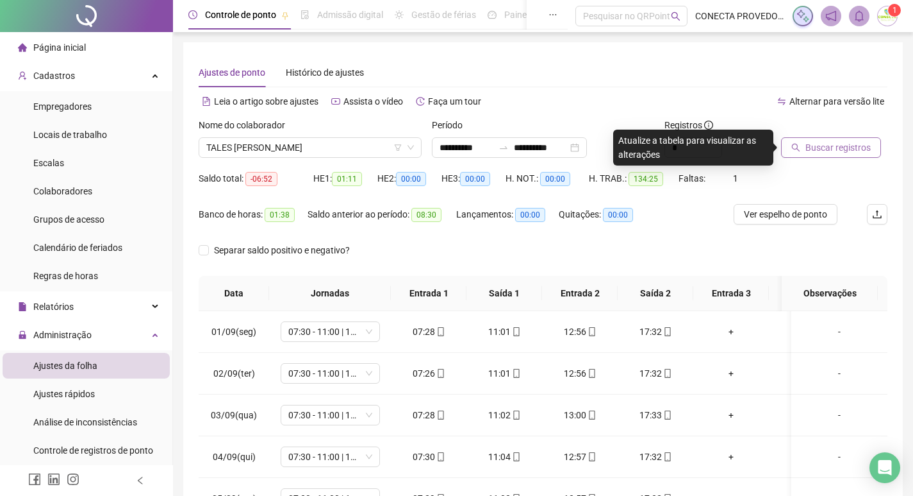
click at [803, 153] on button "Buscar registros" at bounding box center [831, 147] width 100 height 21
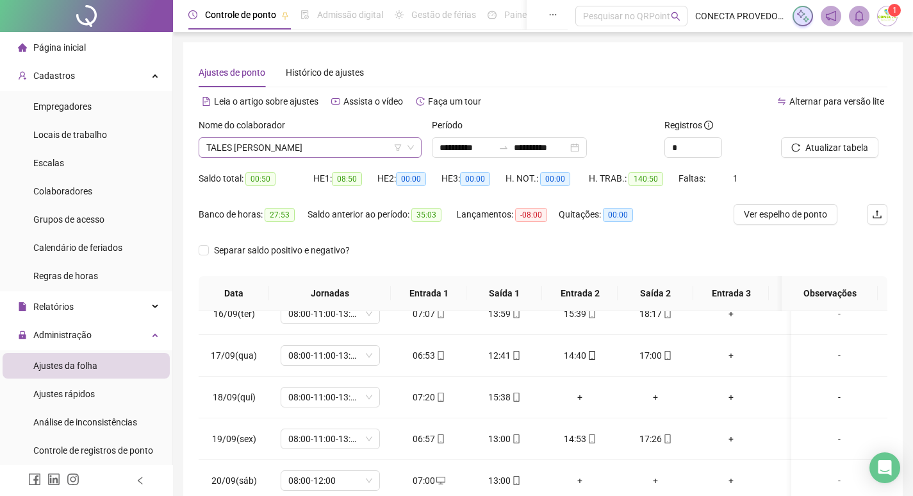
click at [272, 144] on span "TALES [PERSON_NAME]" at bounding box center [310, 147] width 208 height 19
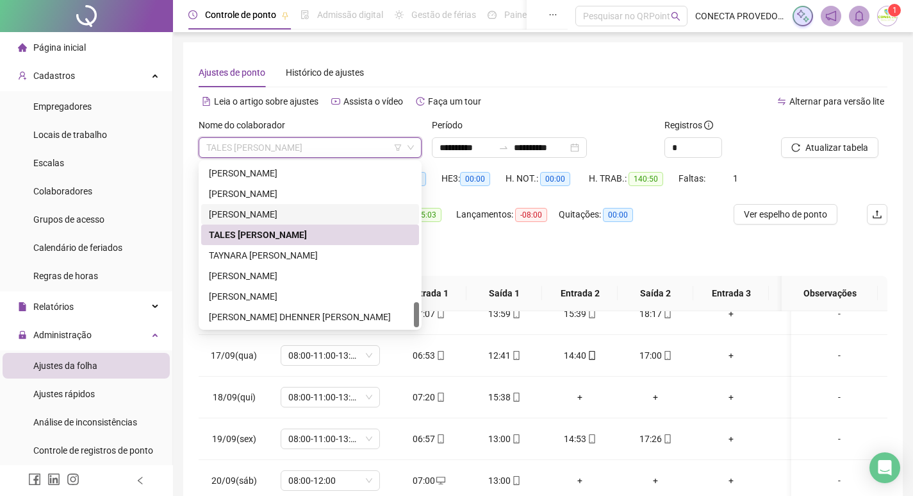
click at [265, 218] on div "[PERSON_NAME]" at bounding box center [310, 214] width 203 height 14
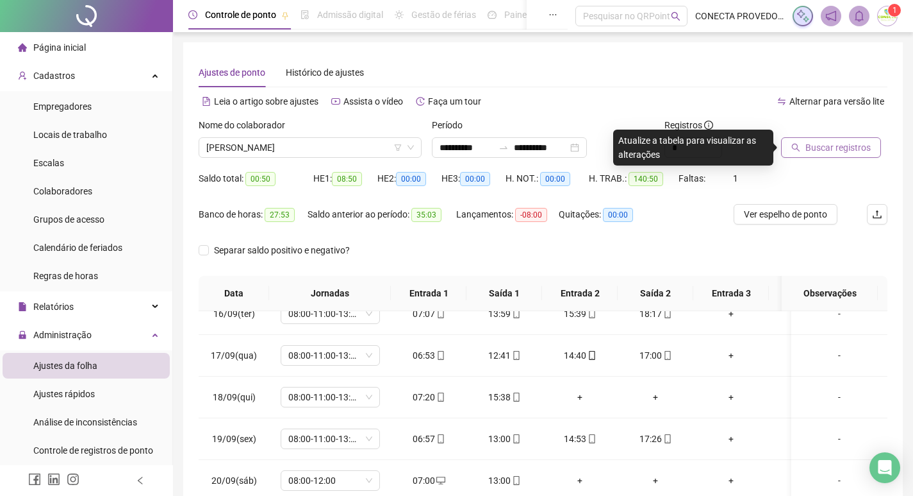
click at [833, 153] on span "Buscar registros" at bounding box center [838, 147] width 65 height 14
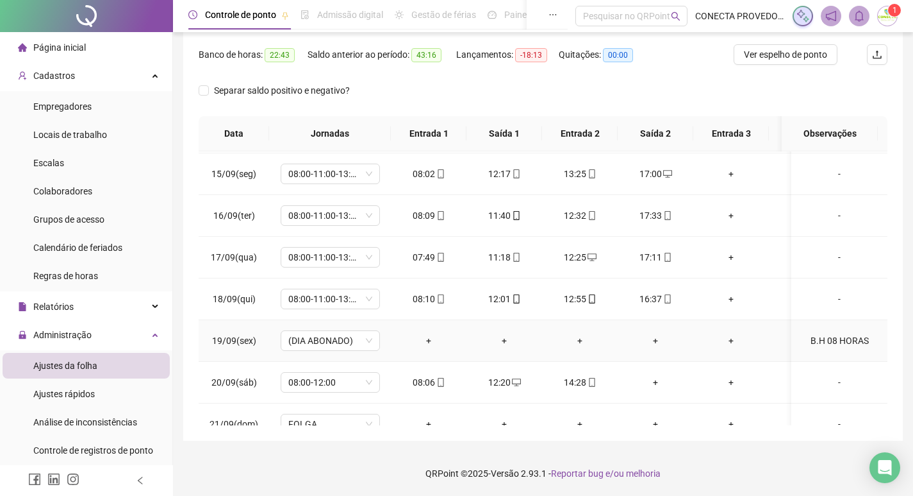
scroll to position [653, 0]
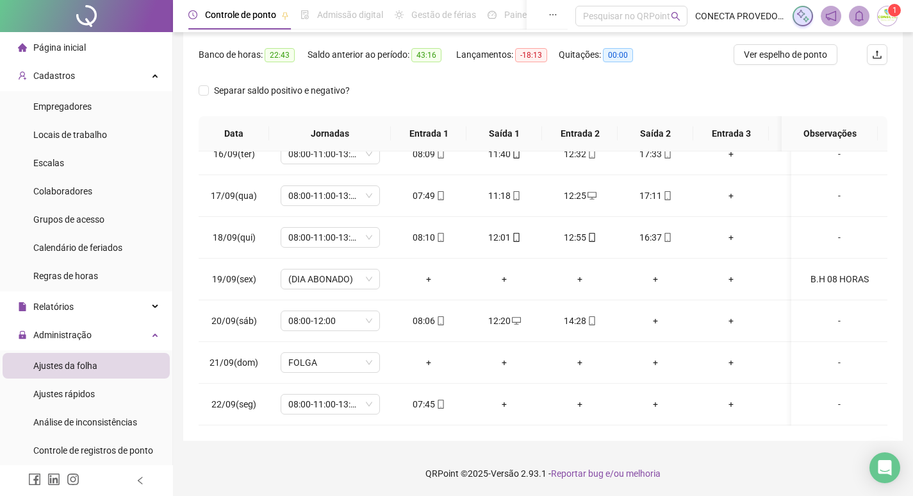
click at [72, 367] on span "Ajustes da folha" at bounding box center [65, 365] width 64 height 10
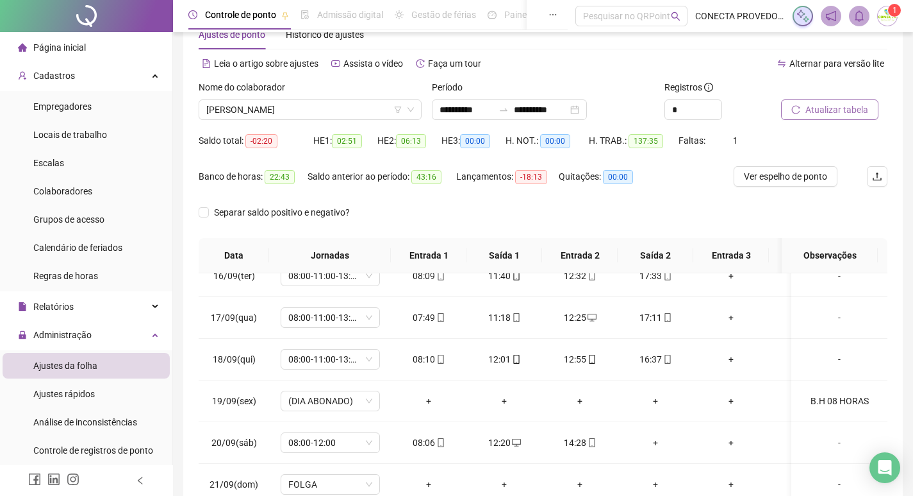
scroll to position [23, 0]
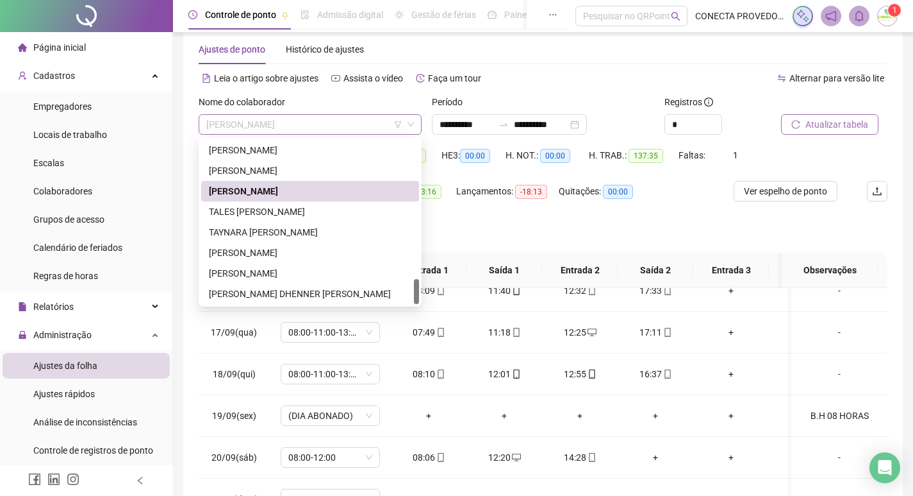
click at [357, 114] on div "[PERSON_NAME]" at bounding box center [310, 124] width 223 height 21
click at [266, 165] on div "[PERSON_NAME]" at bounding box center [310, 170] width 203 height 14
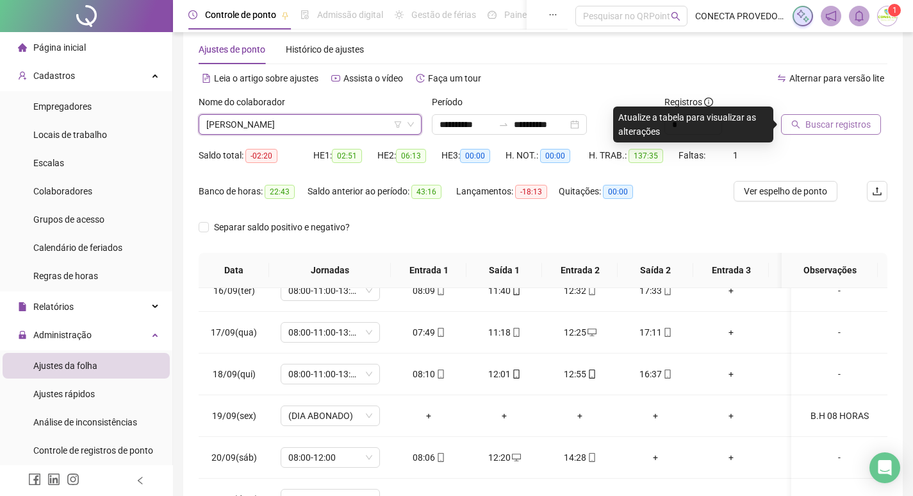
click at [808, 122] on span "Buscar registros" at bounding box center [838, 124] width 65 height 14
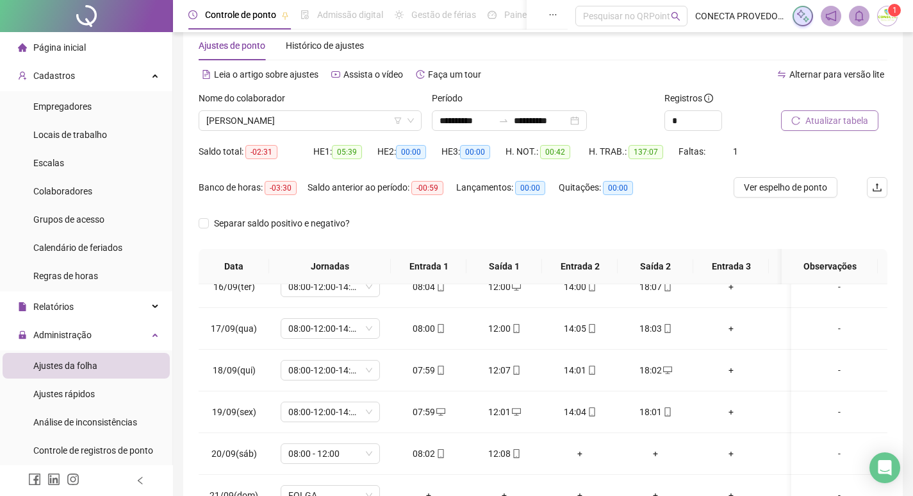
scroll to position [3, 0]
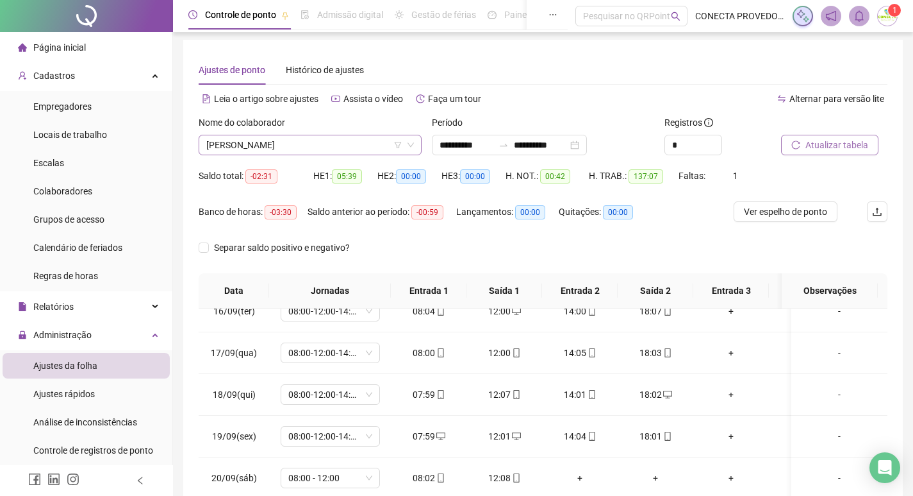
click at [338, 154] on div "[PERSON_NAME]" at bounding box center [310, 145] width 223 height 21
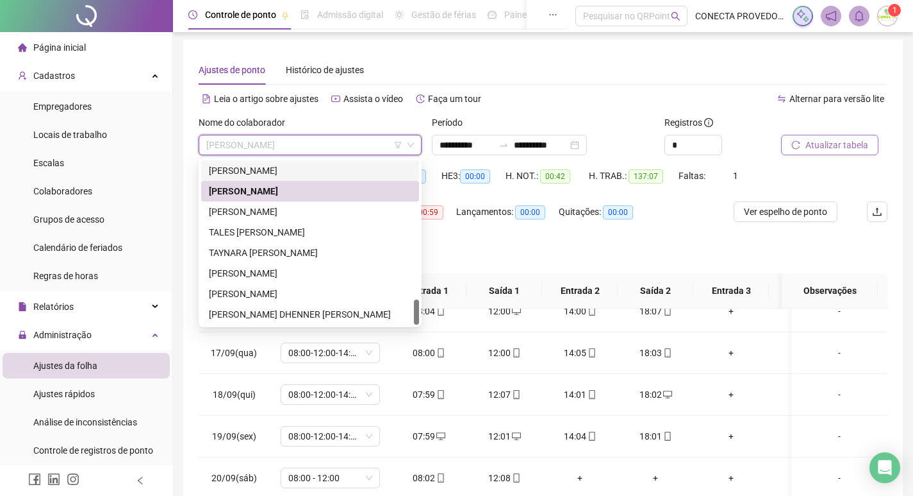
click at [265, 163] on div "[PERSON_NAME]" at bounding box center [310, 170] width 218 height 21
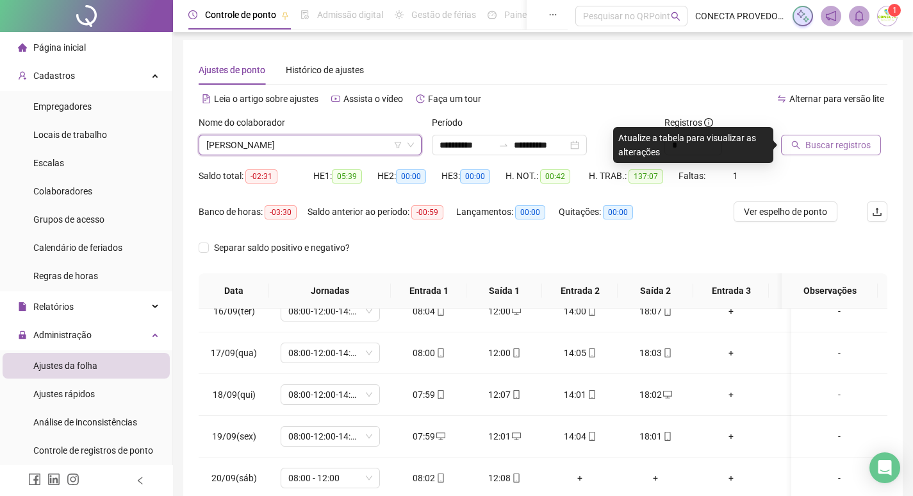
click at [825, 146] on span "Buscar registros" at bounding box center [838, 145] width 65 height 14
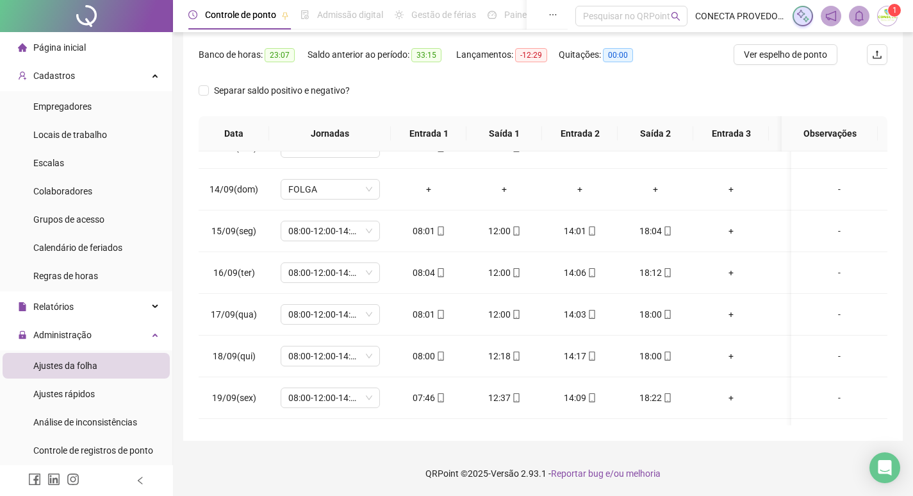
scroll to position [0, 0]
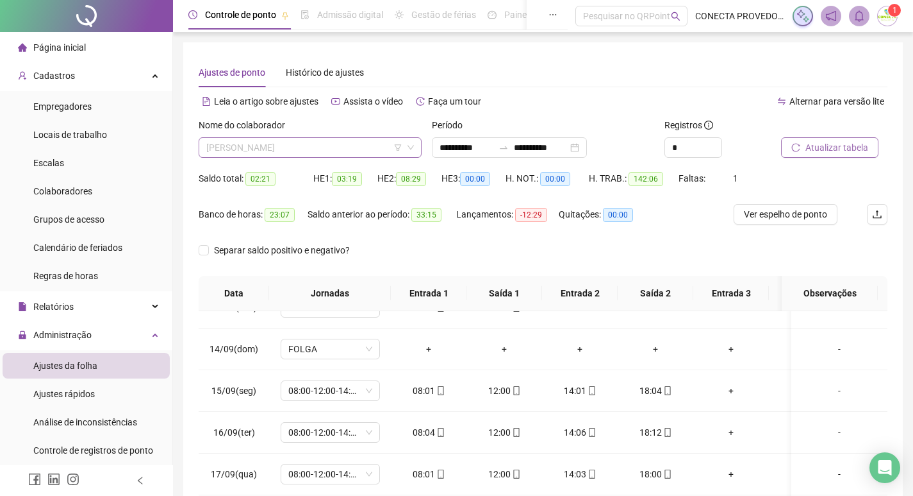
click at [333, 149] on span "[PERSON_NAME]" at bounding box center [310, 147] width 208 height 19
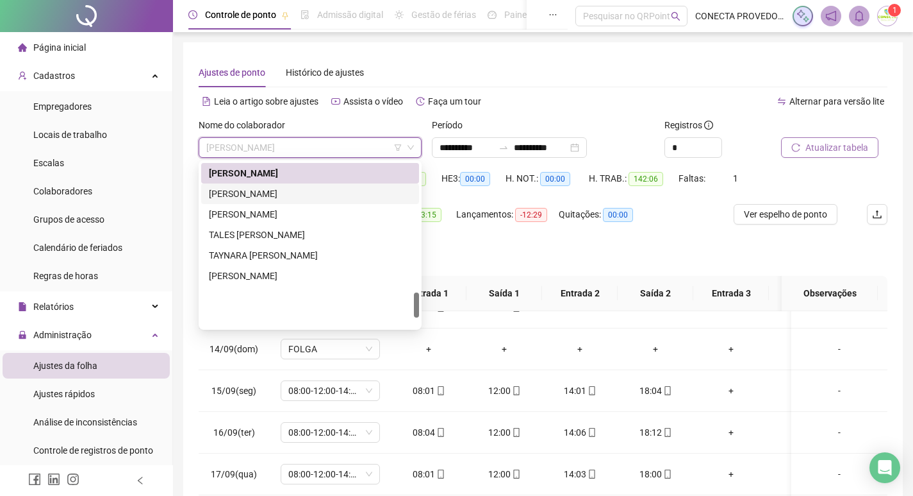
scroll to position [838, 0]
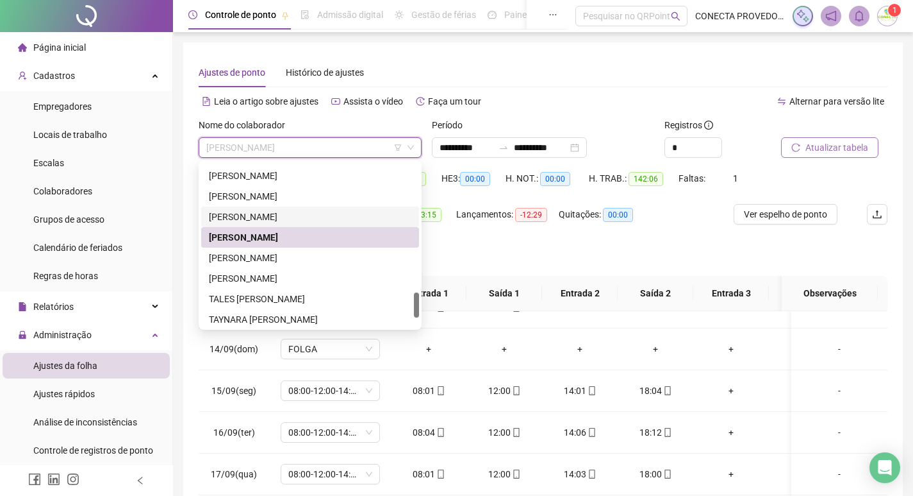
click at [251, 215] on div "[PERSON_NAME]" at bounding box center [310, 217] width 203 height 14
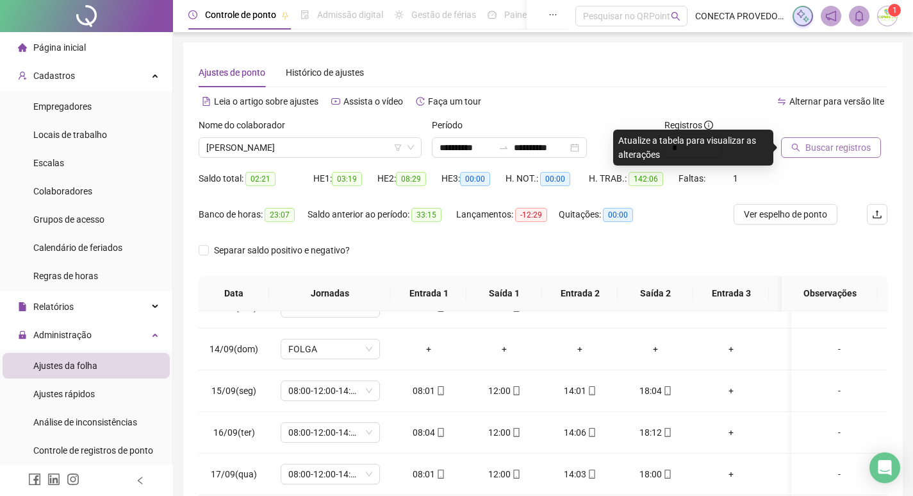
click at [821, 142] on span "Buscar registros" at bounding box center [838, 147] width 65 height 14
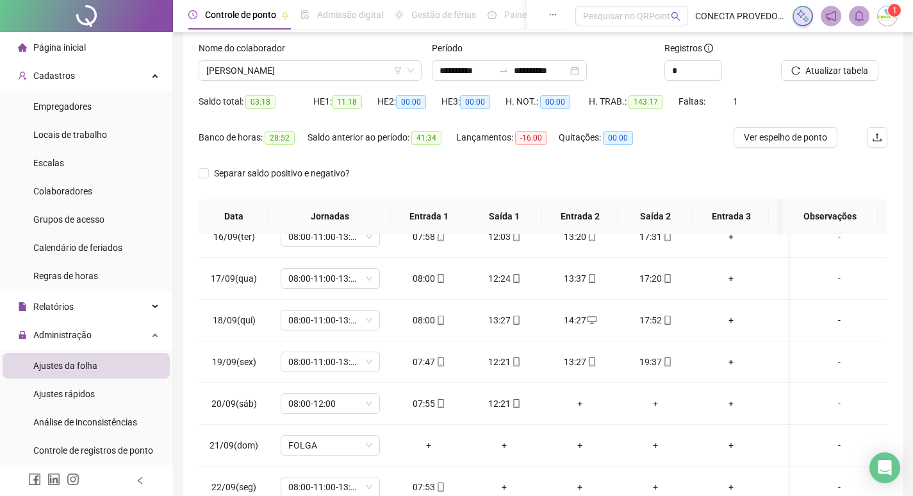
scroll to position [42, 0]
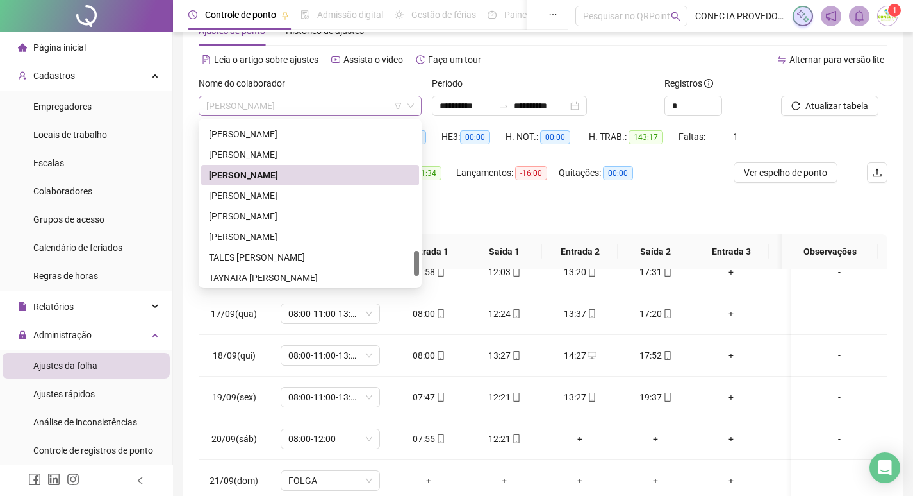
click at [378, 103] on span "[PERSON_NAME]" at bounding box center [310, 105] width 208 height 19
click at [300, 151] on div "[PERSON_NAME]" at bounding box center [310, 154] width 203 height 14
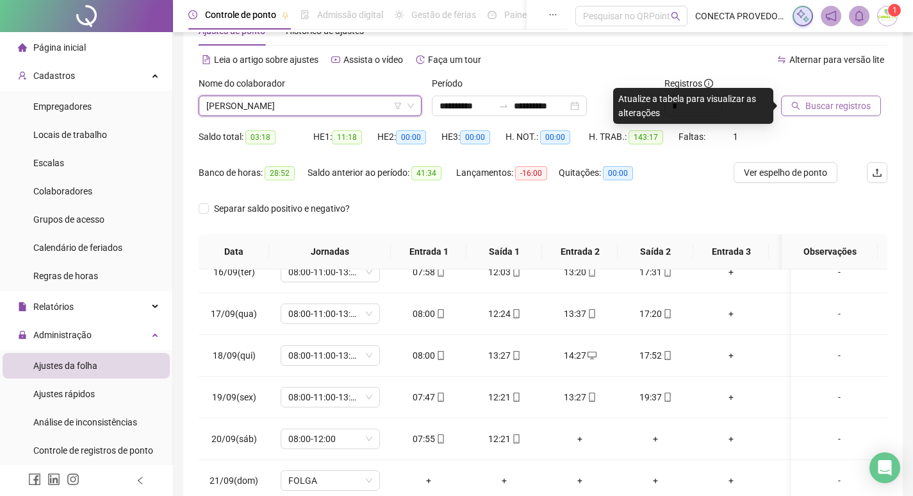
click at [841, 108] on span "Buscar registros" at bounding box center [838, 106] width 65 height 14
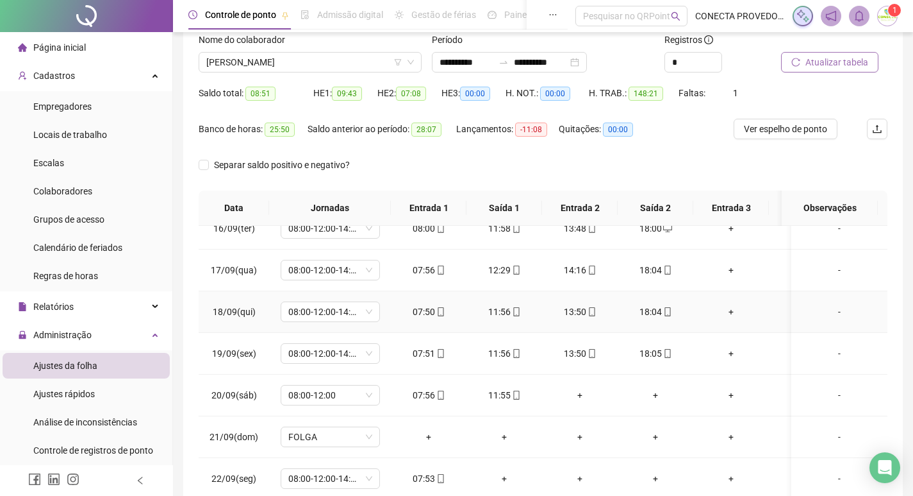
scroll to position [0, 0]
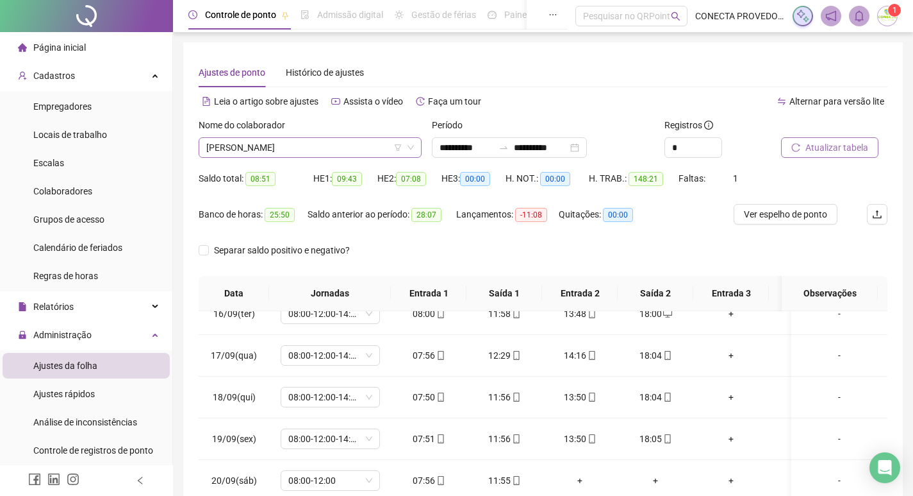
click at [324, 148] on span "[PERSON_NAME]" at bounding box center [310, 147] width 208 height 19
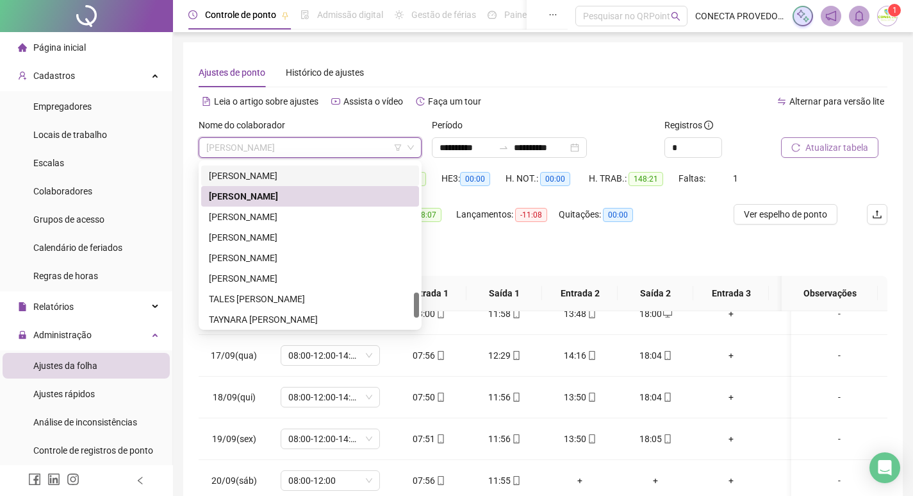
click at [272, 174] on div "[PERSON_NAME]" at bounding box center [310, 176] width 203 height 14
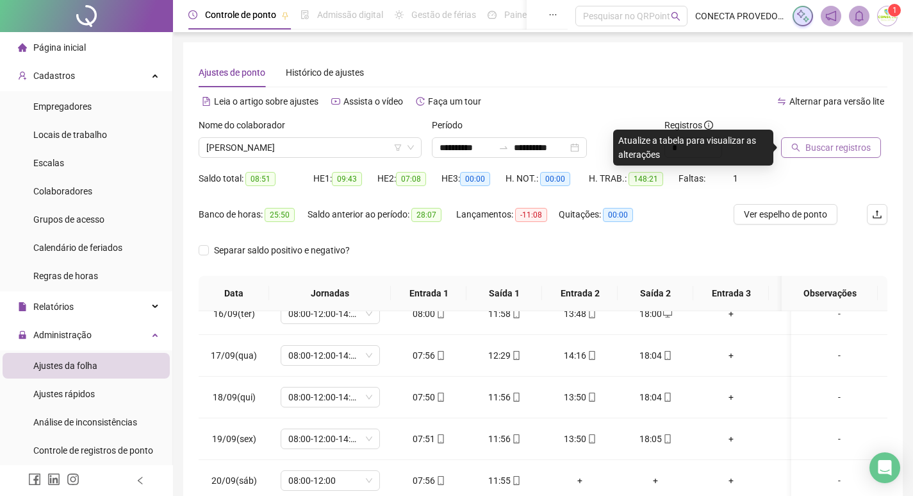
click at [815, 149] on span "Buscar registros" at bounding box center [838, 147] width 65 height 14
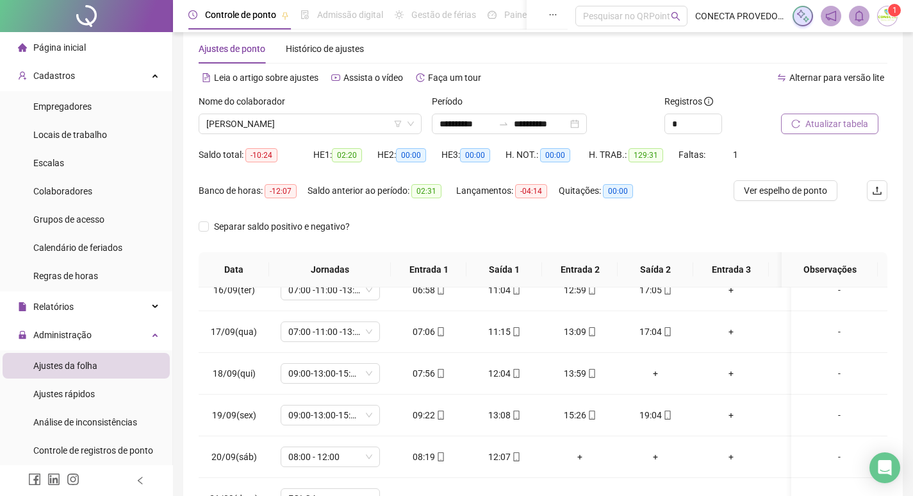
scroll to position [19, 0]
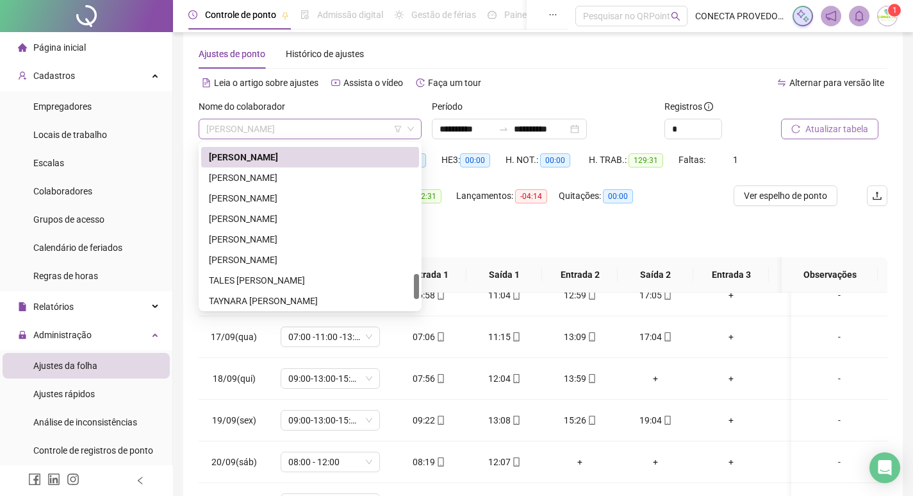
click at [256, 128] on span "[PERSON_NAME]" at bounding box center [310, 128] width 208 height 19
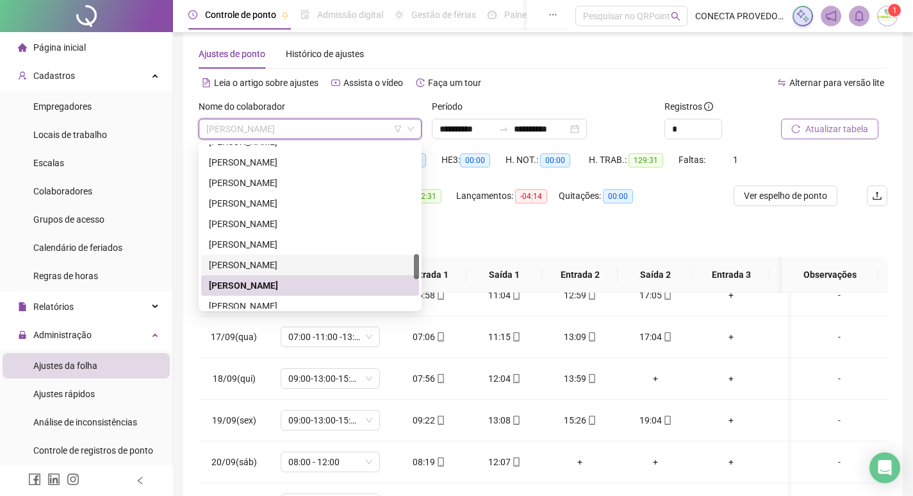
click at [240, 260] on div "[PERSON_NAME]" at bounding box center [310, 265] width 203 height 14
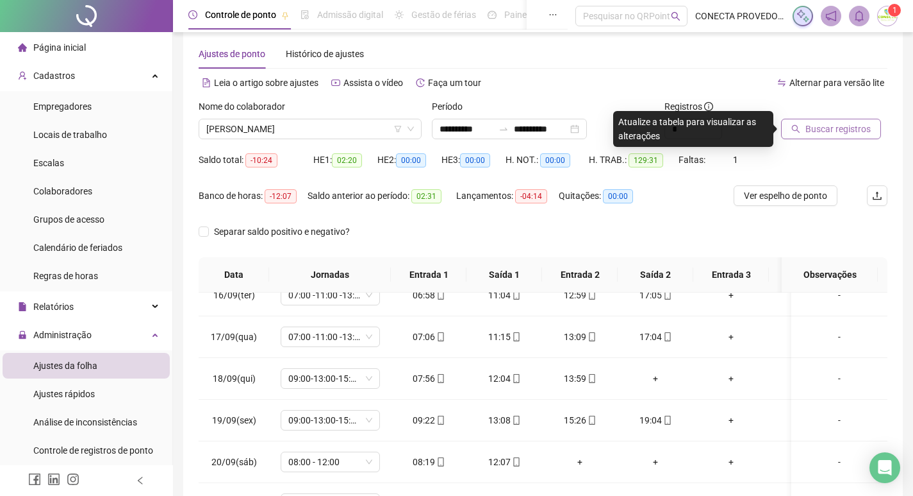
click at [794, 122] on button "Buscar registros" at bounding box center [831, 129] width 100 height 21
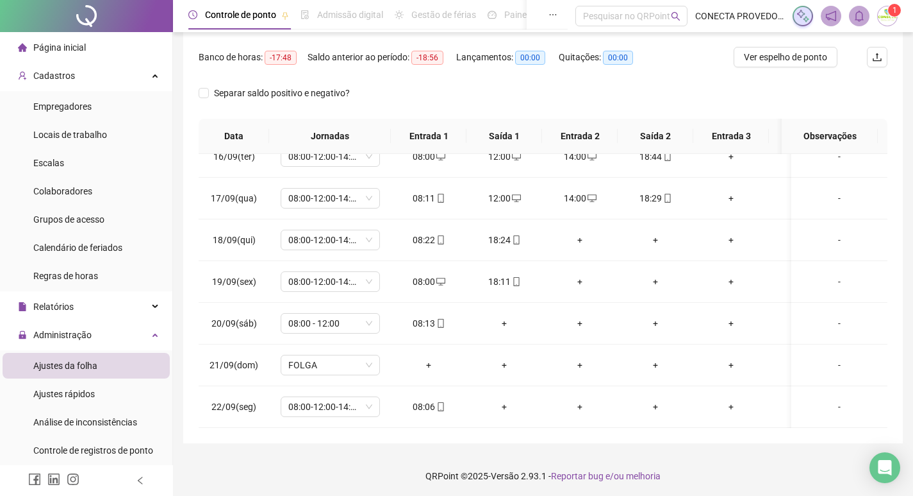
scroll to position [160, 0]
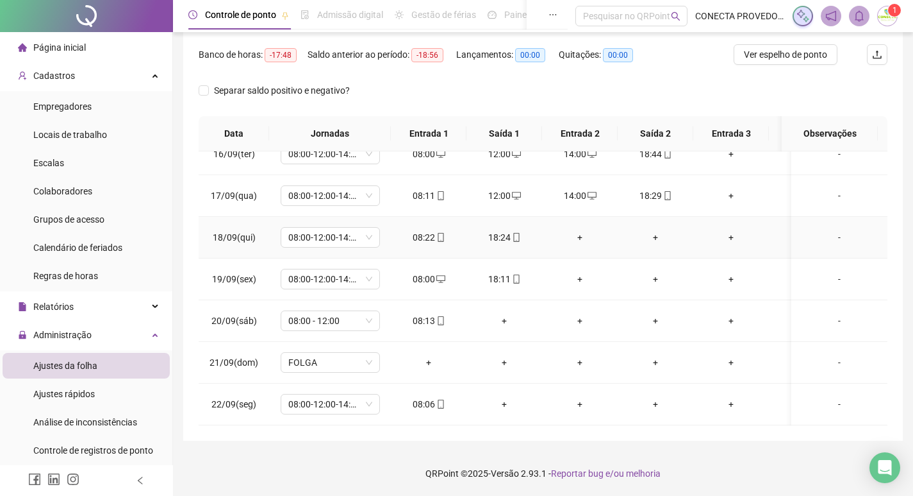
click at [584, 230] on div "+" at bounding box center [580, 237] width 55 height 14
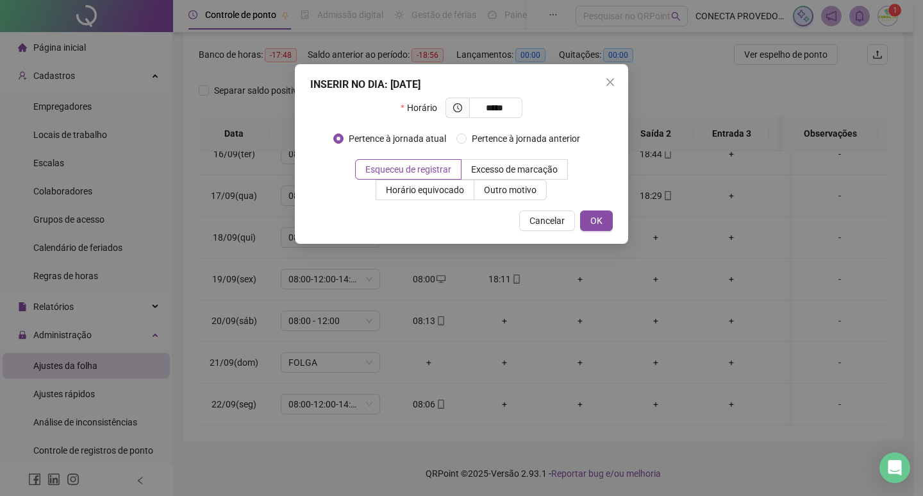
type input "*****"
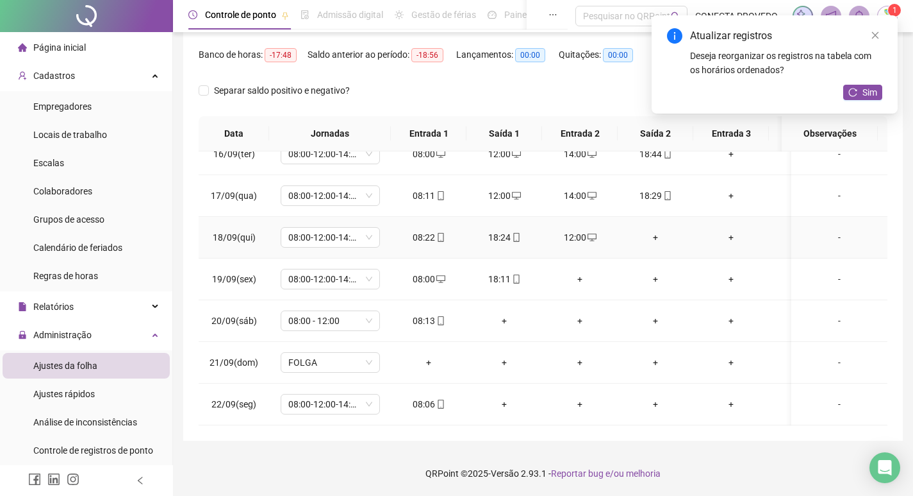
click at [652, 230] on div "+" at bounding box center [655, 237] width 55 height 14
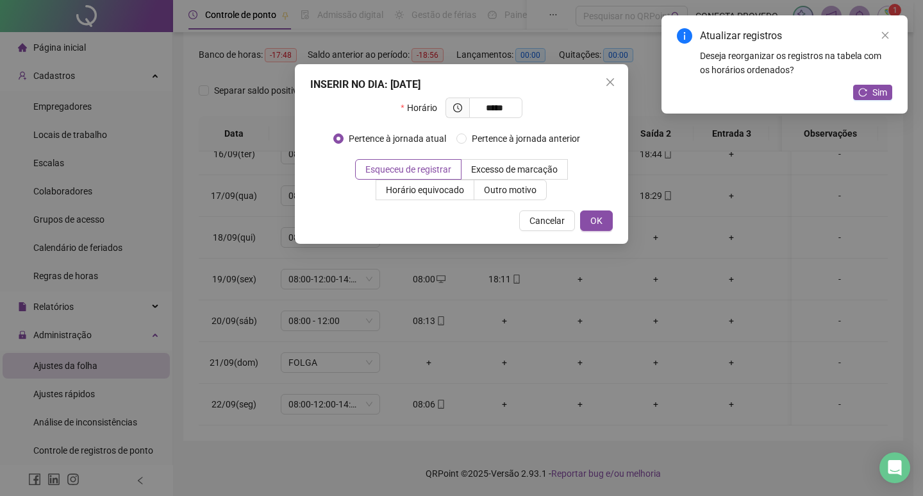
type input "*****"
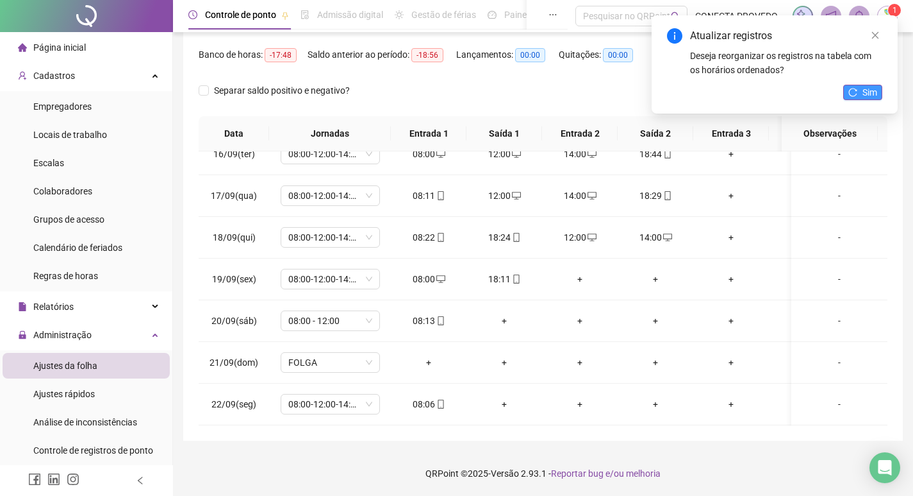
click at [876, 96] on button "Sim" at bounding box center [863, 92] width 39 height 15
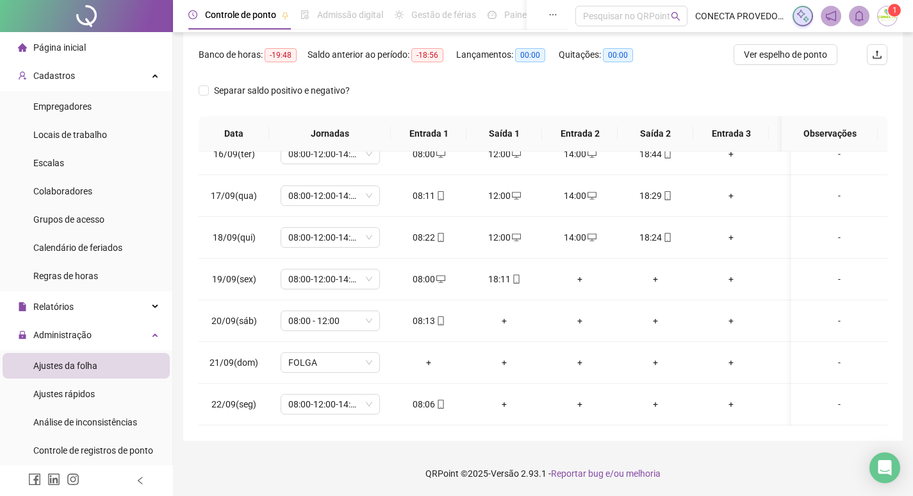
scroll to position [49, 0]
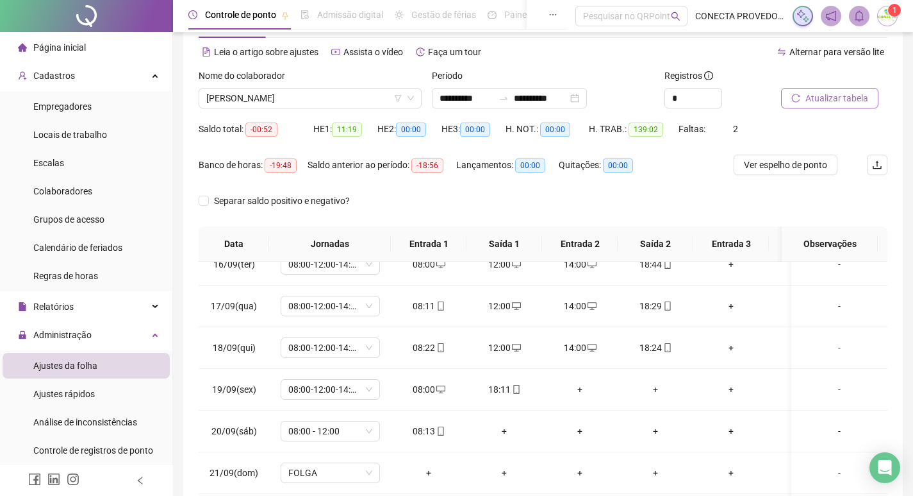
click at [818, 97] on span "Atualizar tabela" at bounding box center [837, 98] width 63 height 14
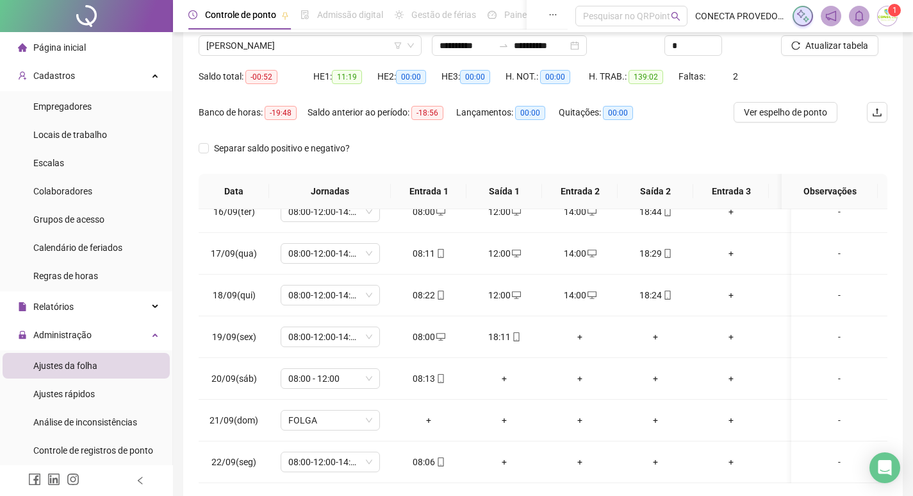
scroll to position [118, 0]
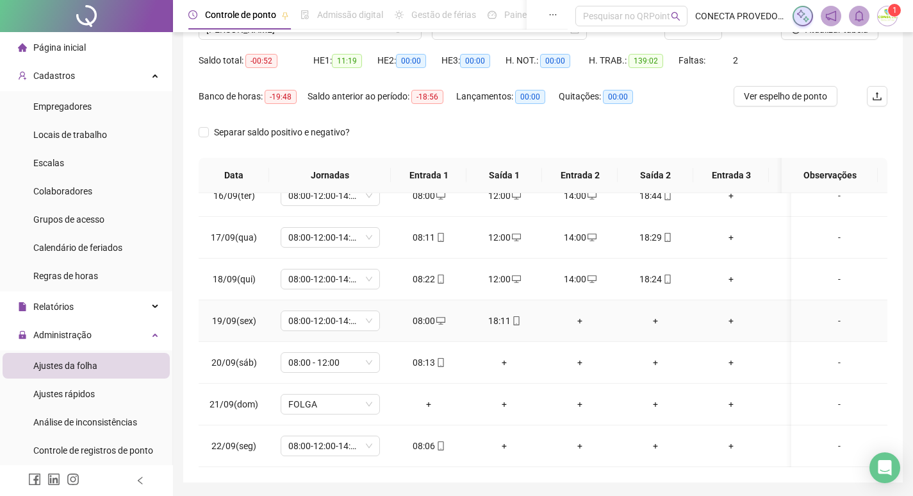
click at [579, 313] on div "+" at bounding box center [580, 320] width 55 height 14
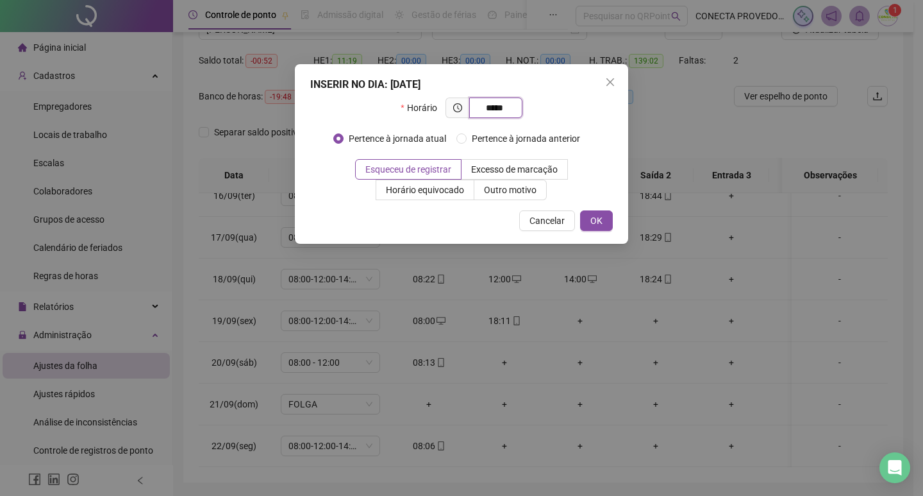
type input "*****"
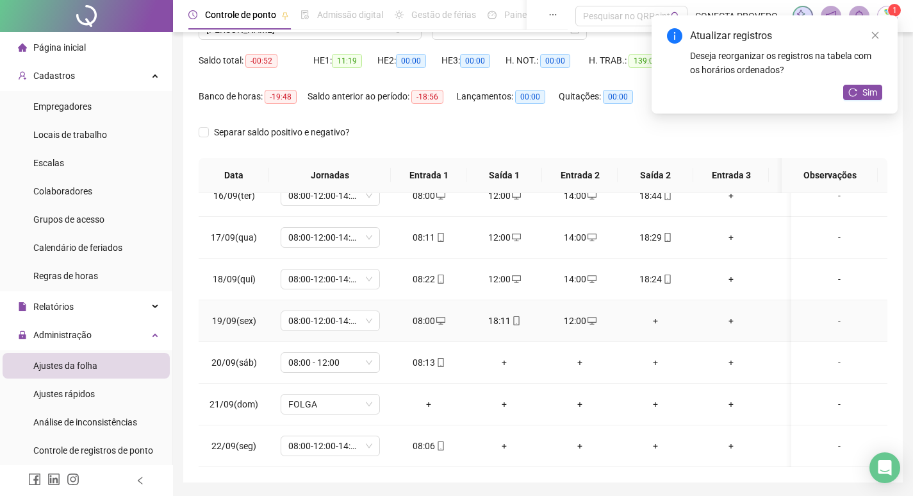
click at [658, 313] on div "+" at bounding box center [655, 320] width 55 height 14
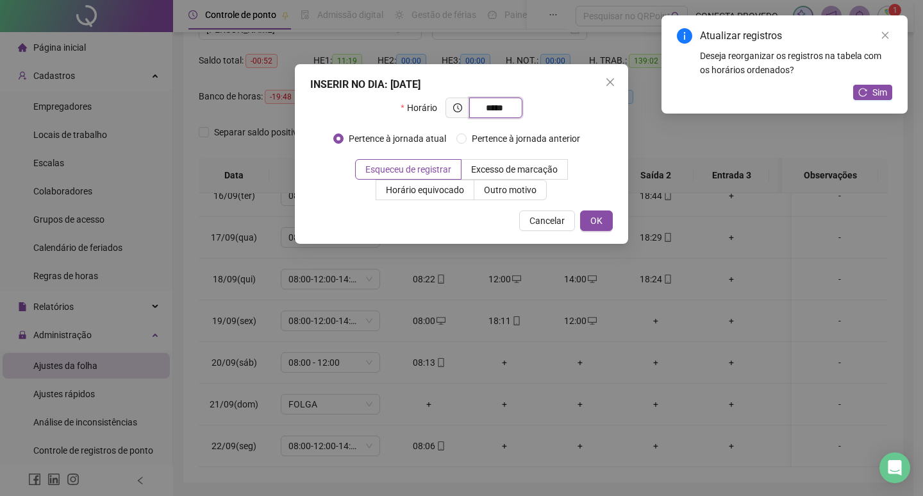
type input "*****"
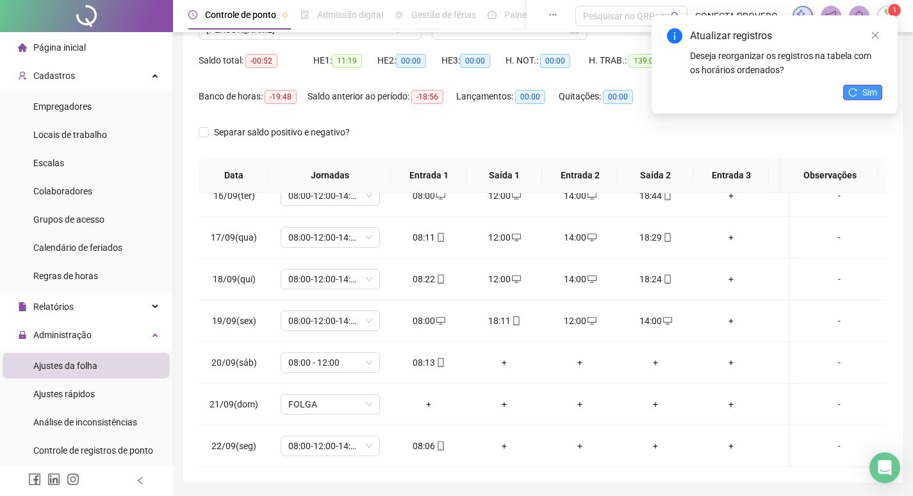
click at [872, 92] on span "Sim" at bounding box center [870, 92] width 15 height 14
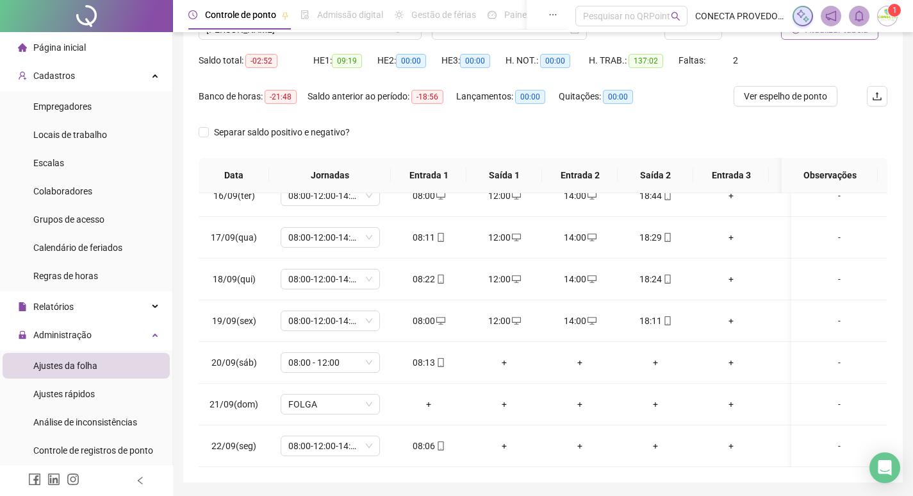
click at [812, 36] on span "Atualizar tabela" at bounding box center [837, 29] width 63 height 14
click at [507, 355] on div "+" at bounding box center [504, 362] width 55 height 14
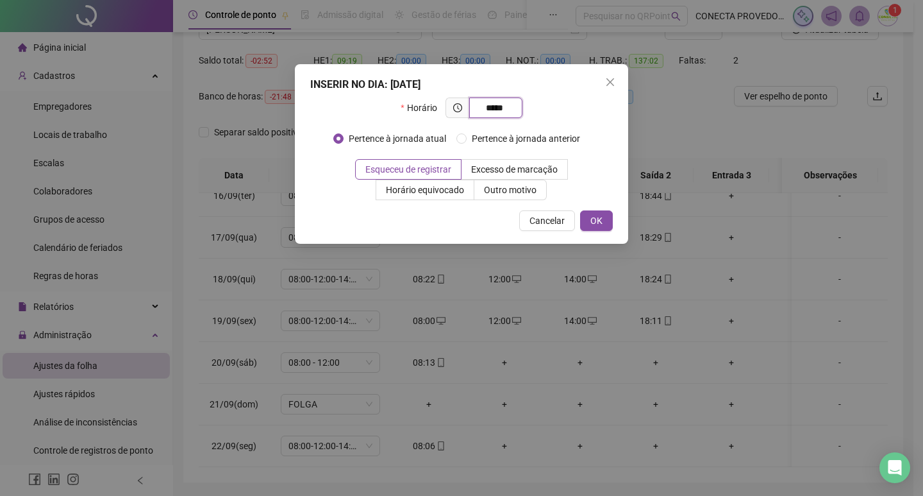
drag, startPoint x: 507, startPoint y: 103, endPoint x: 496, endPoint y: 106, distance: 11.4
click at [497, 106] on input "*****" at bounding box center [494, 108] width 35 height 14
type input "*****"
click at [597, 215] on span "OK" at bounding box center [596, 220] width 12 height 14
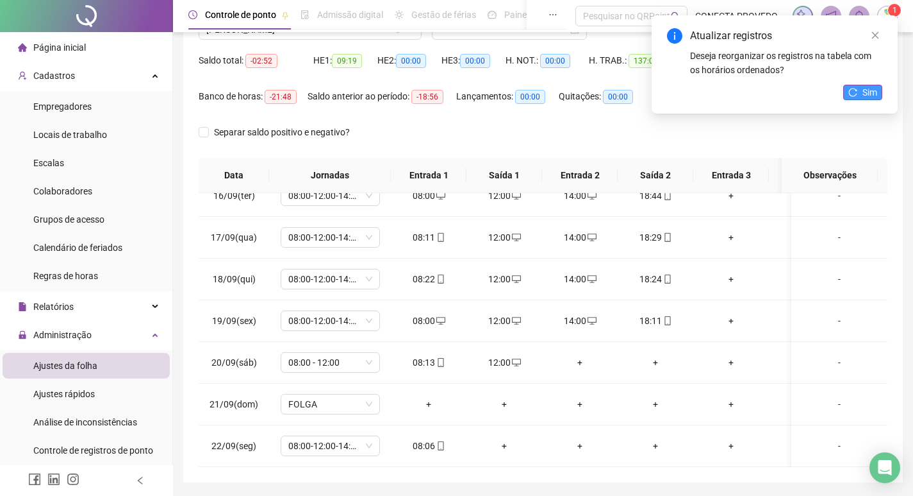
click at [864, 97] on span "Sim" at bounding box center [870, 92] width 15 height 14
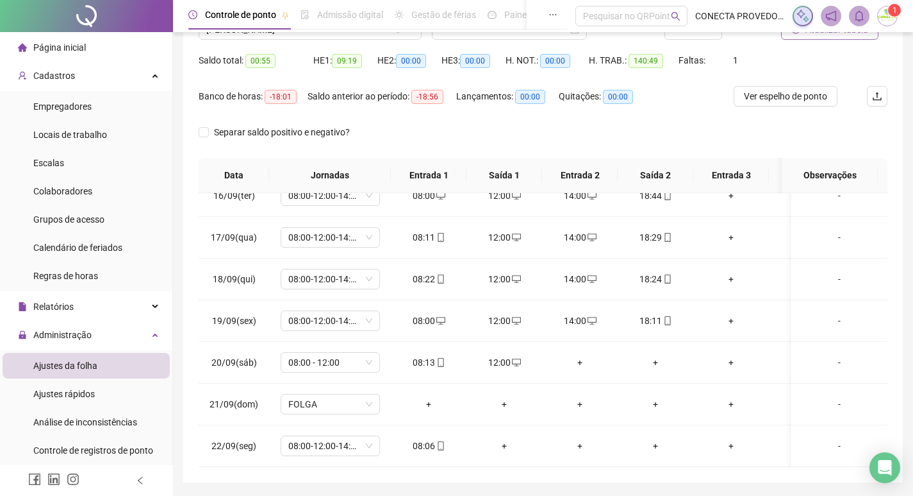
click at [846, 32] on span "Atualizar tabela" at bounding box center [837, 29] width 63 height 14
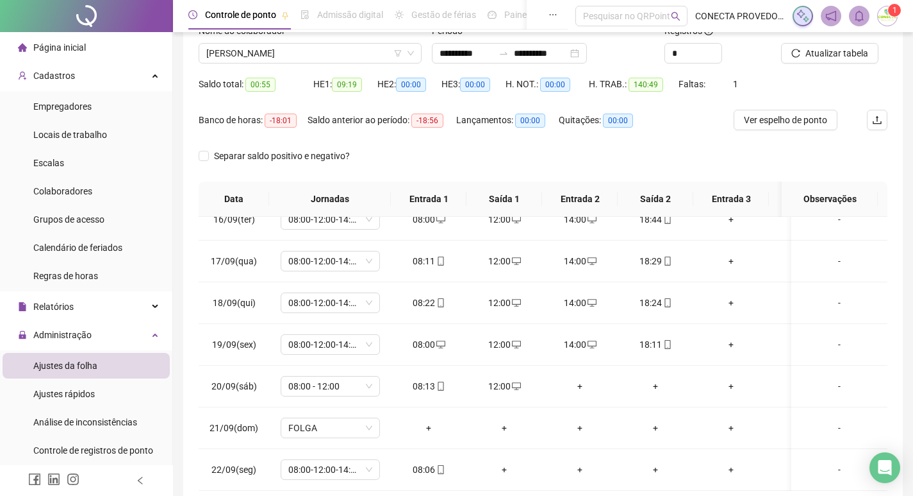
scroll to position [92, 0]
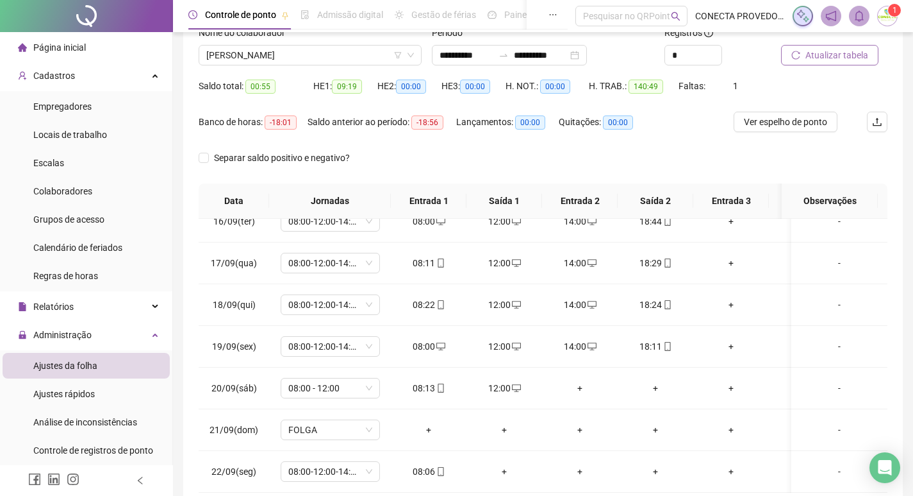
click at [833, 54] on span "Atualizar tabela" at bounding box center [837, 55] width 63 height 14
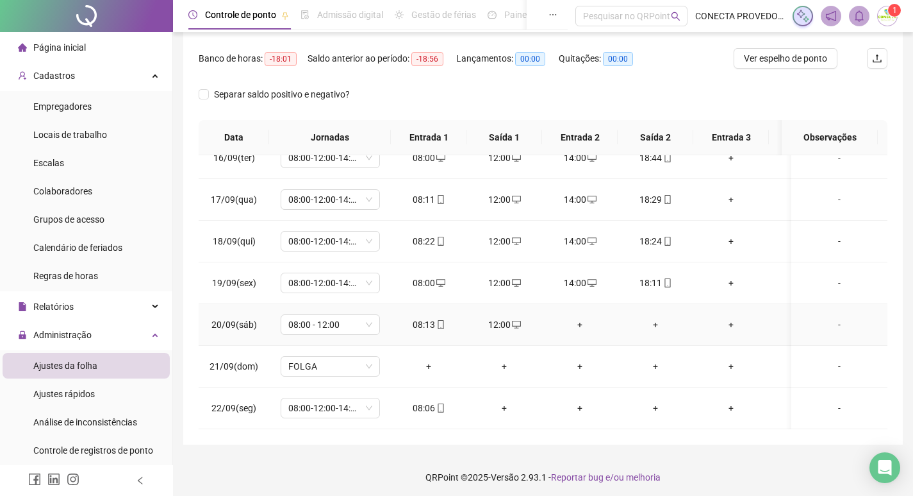
scroll to position [160, 0]
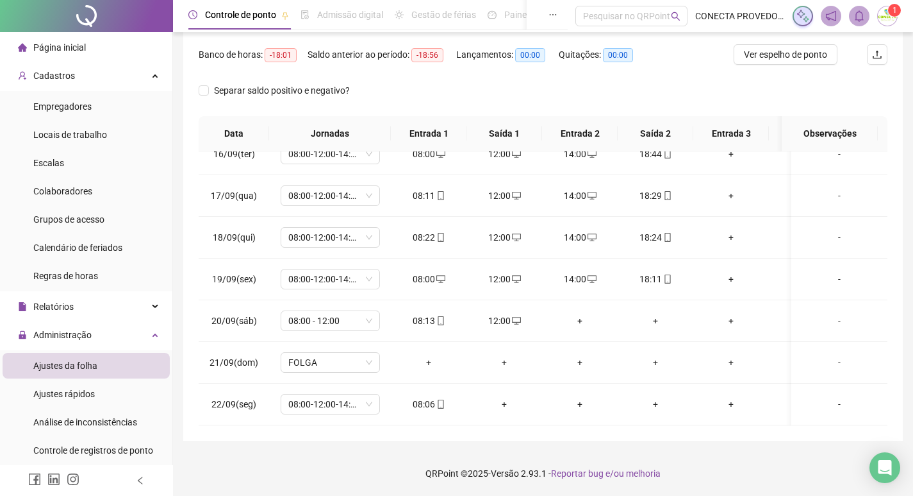
click at [606, 438] on div "**********" at bounding box center [543, 162] width 720 height 558
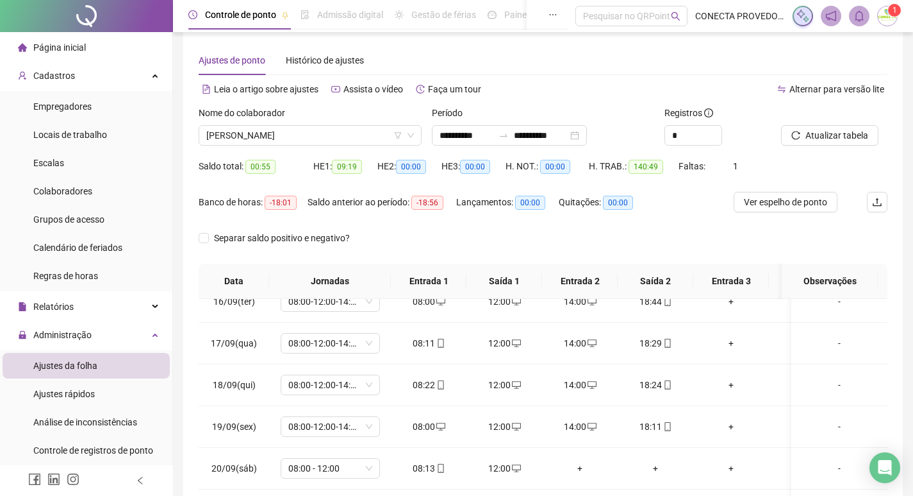
scroll to position [5, 0]
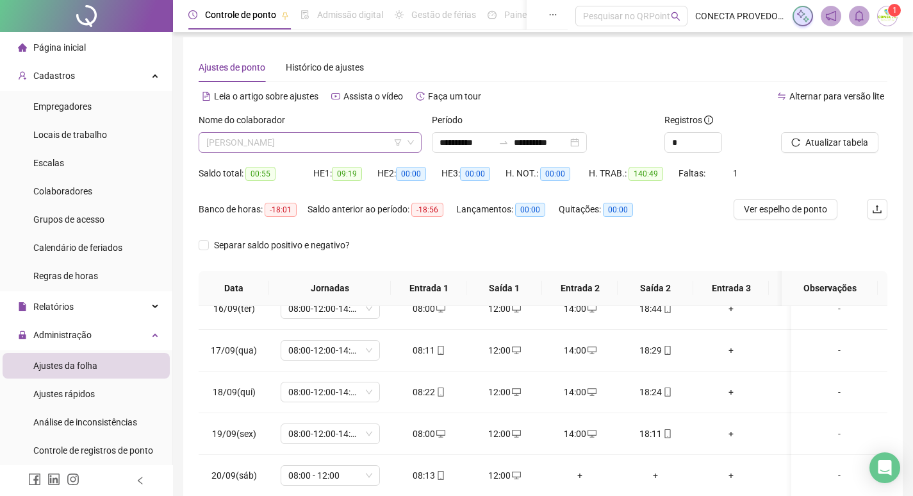
click at [355, 147] on span "[PERSON_NAME]" at bounding box center [310, 142] width 208 height 19
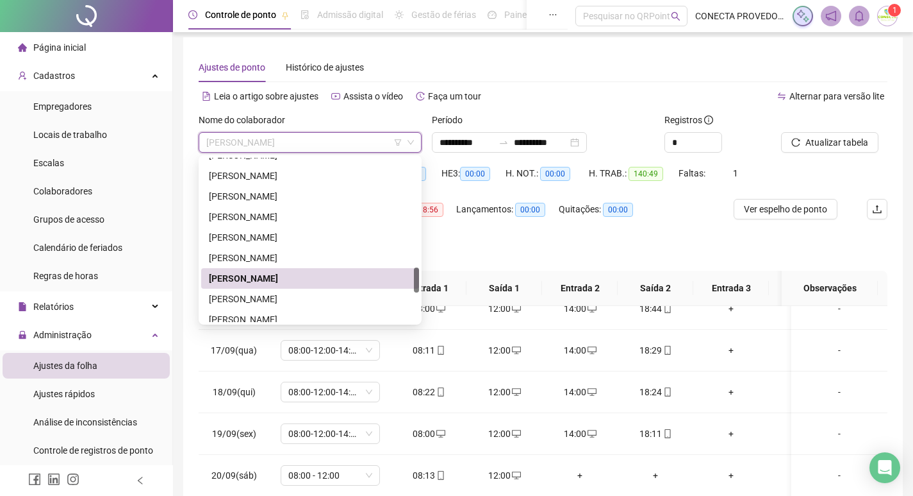
click at [301, 277] on div "[PERSON_NAME]" at bounding box center [310, 278] width 203 height 14
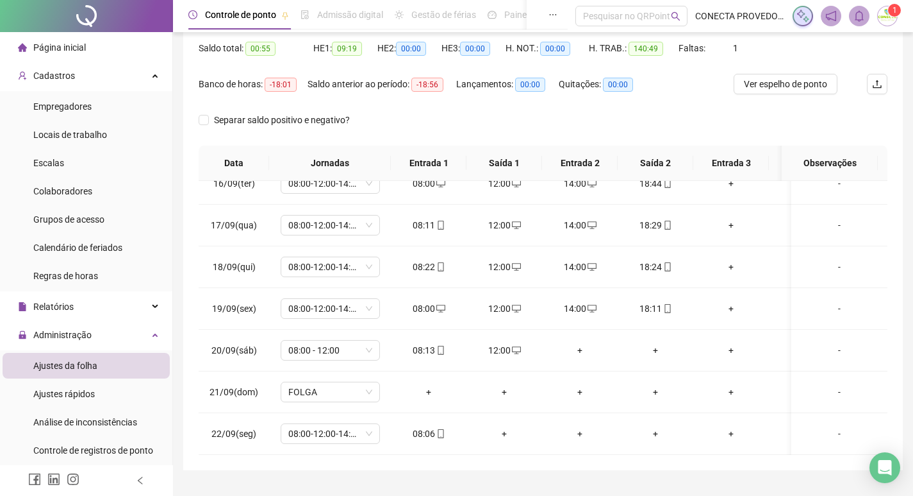
scroll to position [160, 0]
